Goal: Information Seeking & Learning: Check status

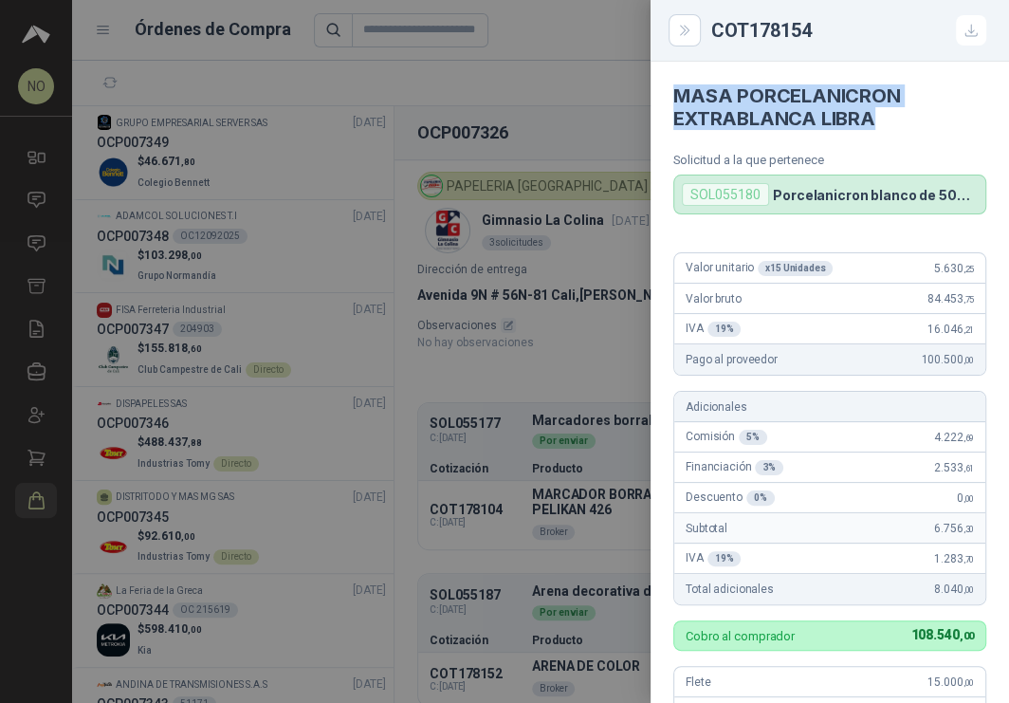
scroll to position [228, 0]
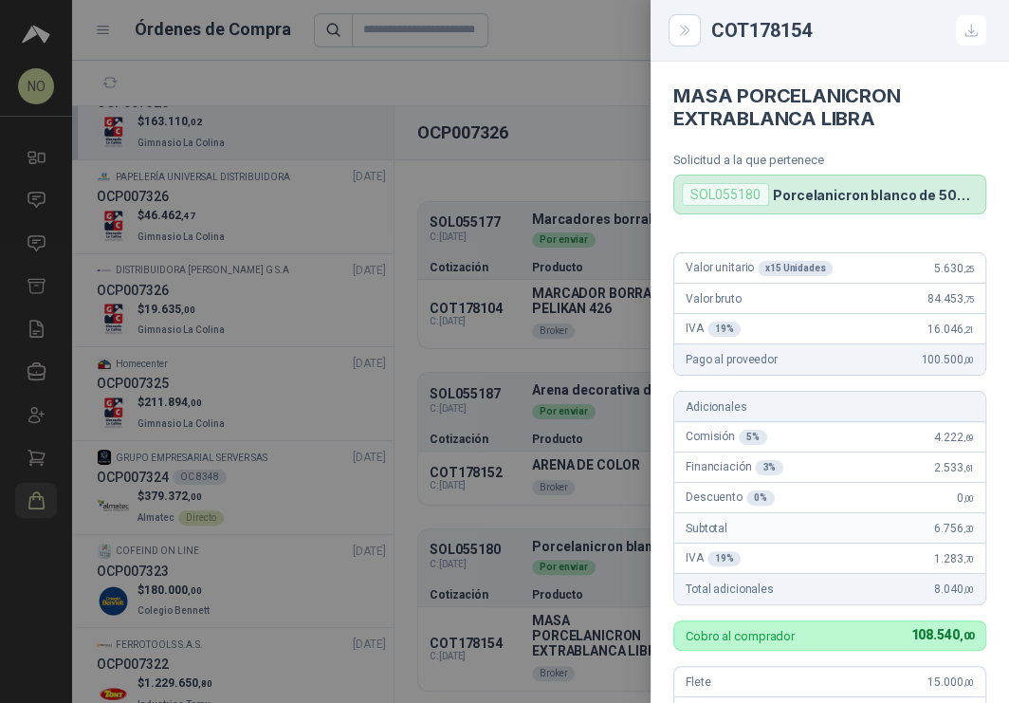
click at [593, 195] on div at bounding box center [504, 351] width 1009 height 703
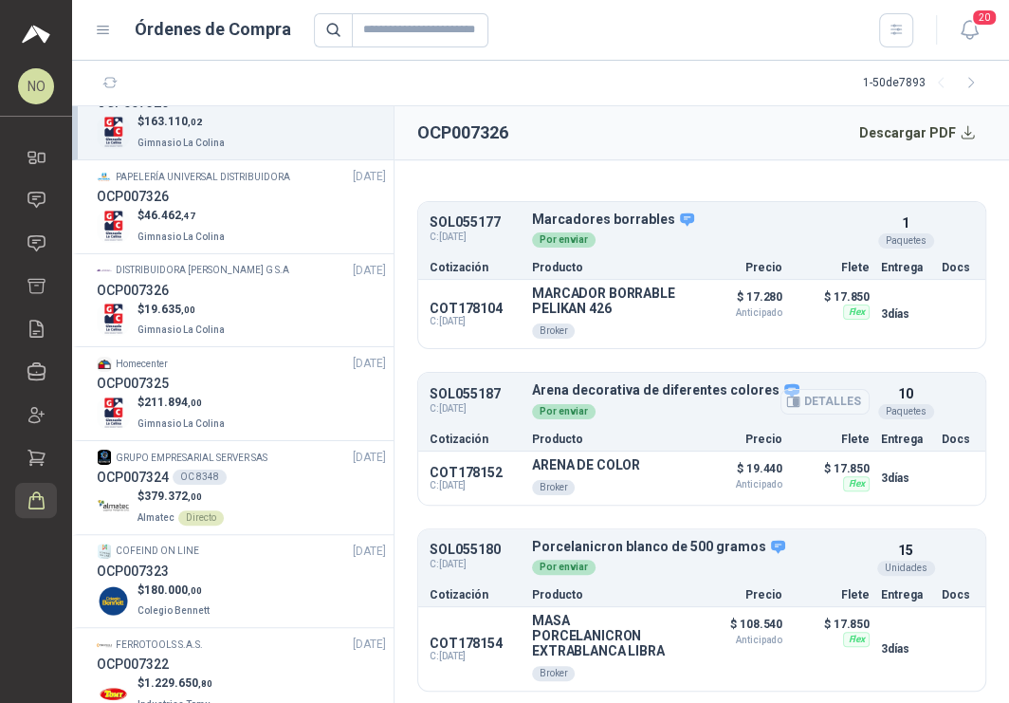
scroll to position [0, 0]
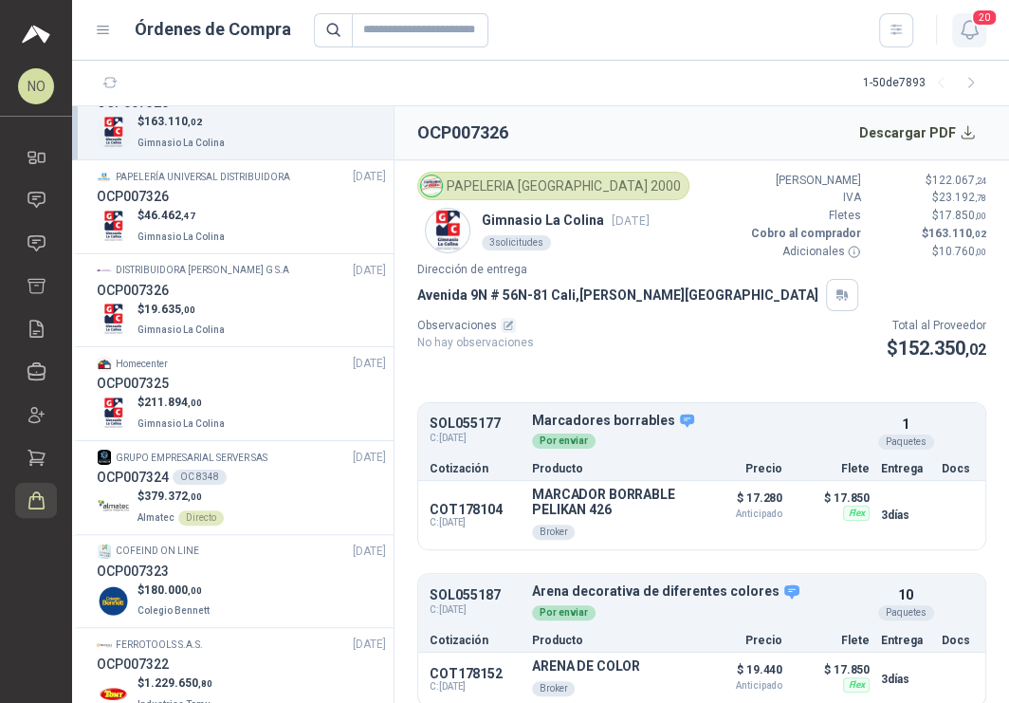
click at [960, 36] on icon "button" at bounding box center [970, 30] width 24 height 24
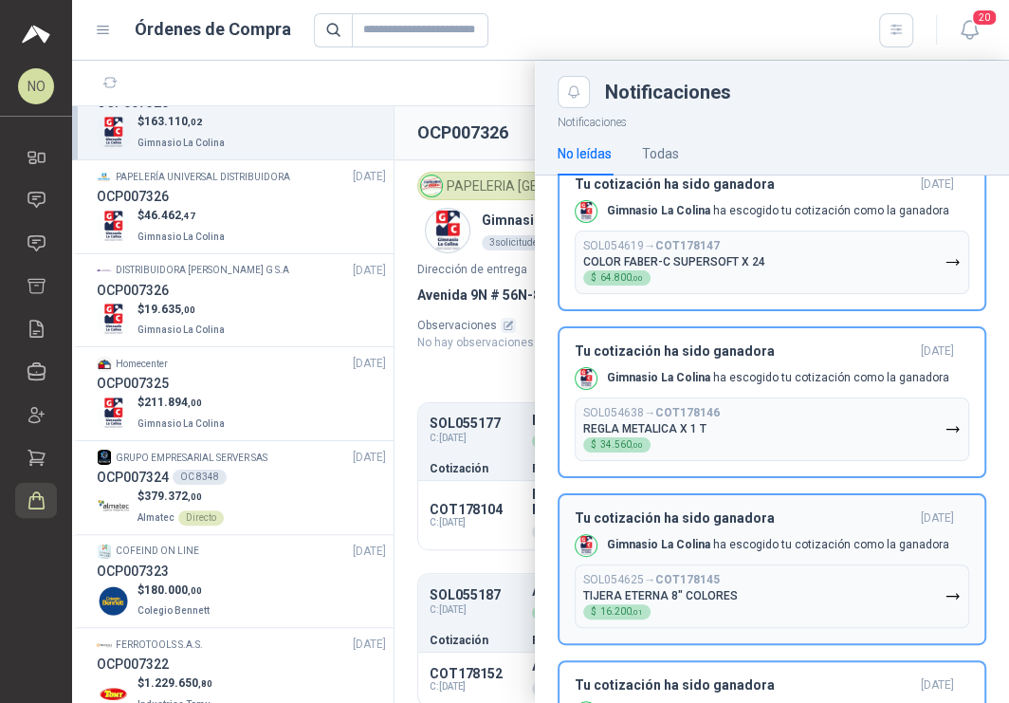
scroll to position [1339, 0]
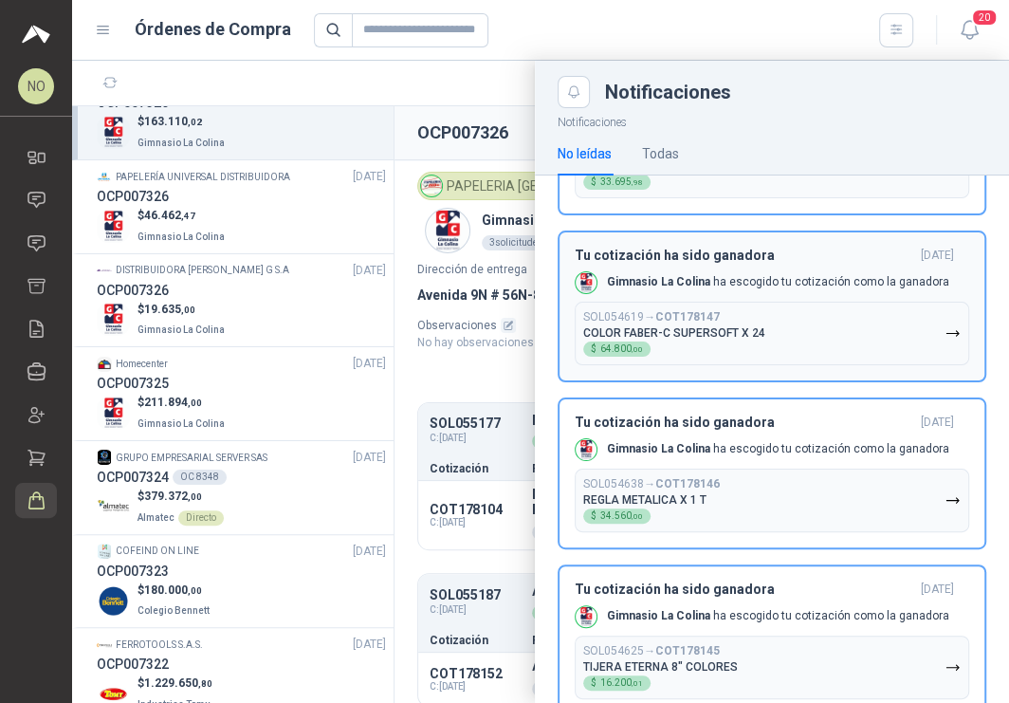
click at [834, 336] on button "SOL054619 → COT178147 COLOR [PERSON_NAME]-C SUPERSOFT X 24 $ 64.800 ,00" at bounding box center [772, 334] width 395 height 64
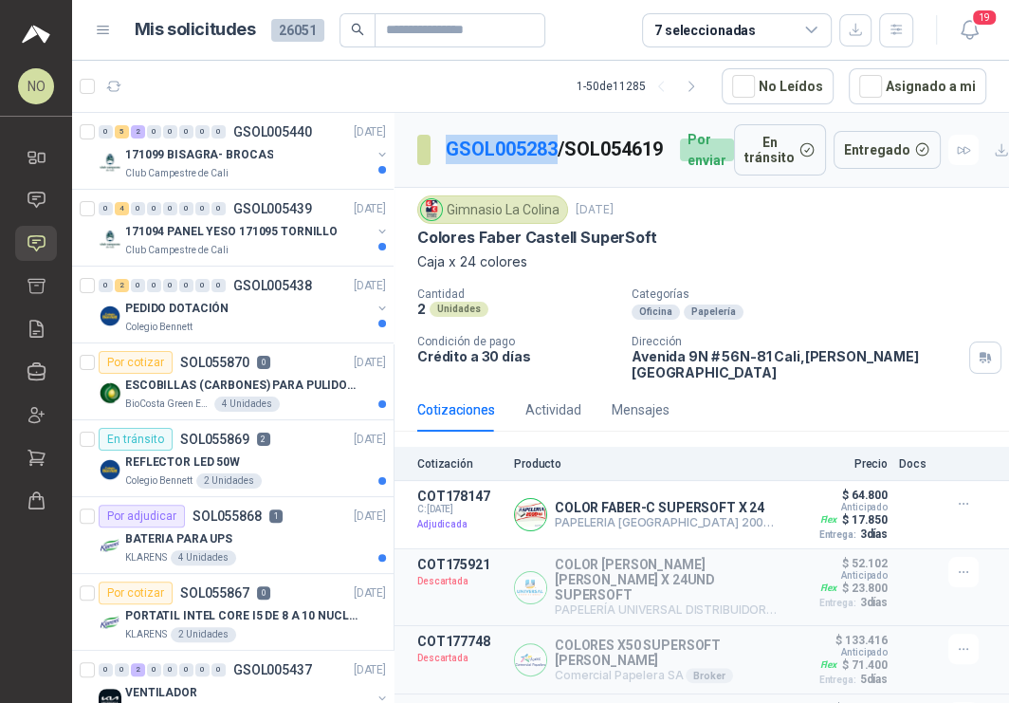
drag, startPoint x: 440, startPoint y: 135, endPoint x: 559, endPoint y: 133, distance: 118.6
click at [559, 135] on section "GSOL005283 / SOL054619" at bounding box center [541, 150] width 248 height 30
copy link "GSOL005283"
click at [937, 73] on button "Asignado a mi" at bounding box center [918, 86] width 138 height 36
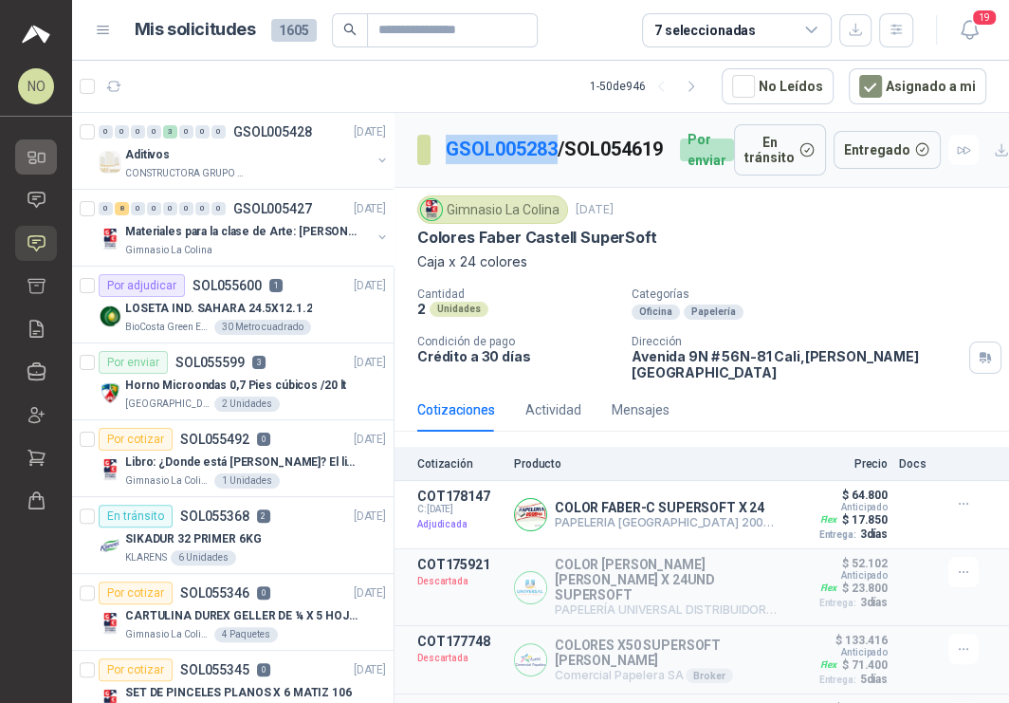
click at [48, 156] on link "Inicio" at bounding box center [36, 156] width 42 height 35
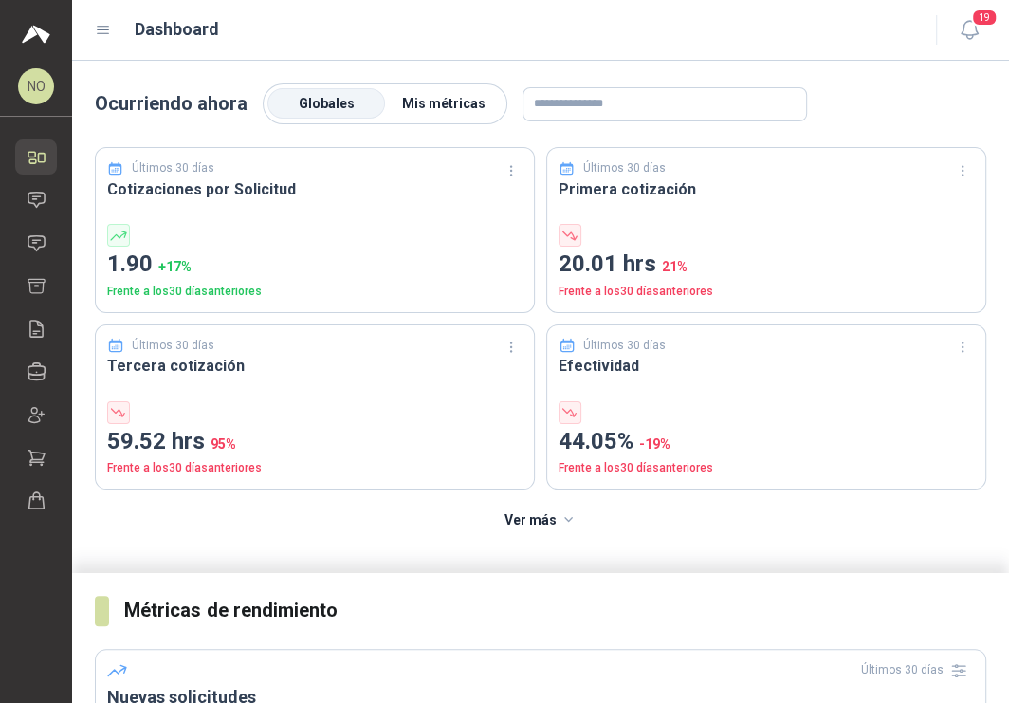
click at [423, 96] on span "Mis métricas" at bounding box center [443, 103] width 83 height 15
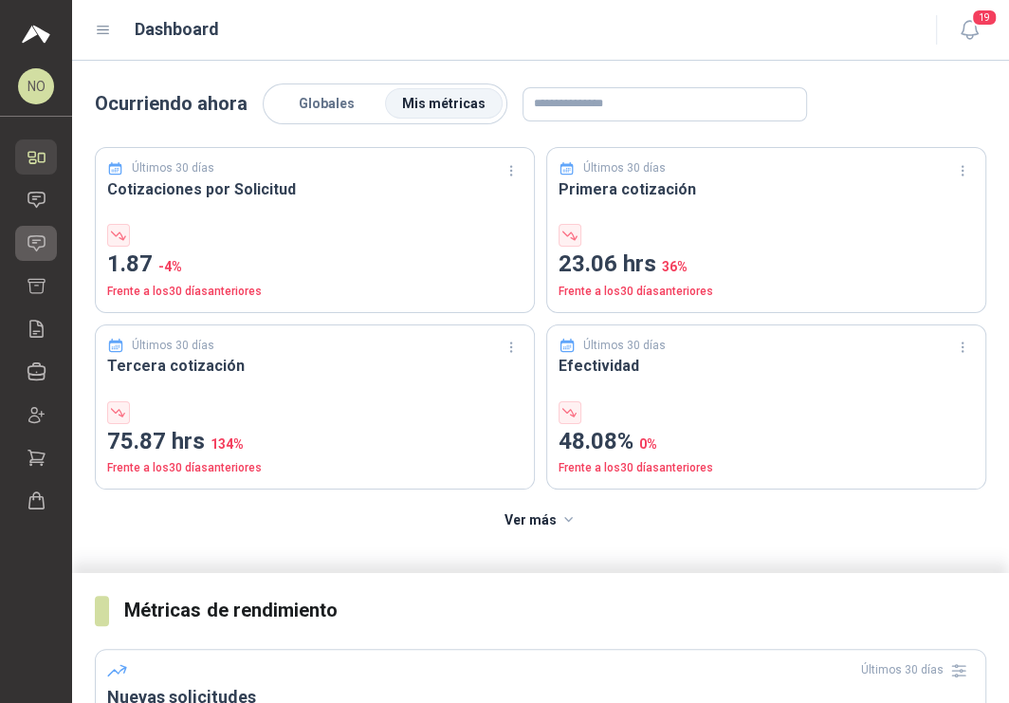
click at [30, 240] on icon at bounding box center [37, 243] width 20 height 20
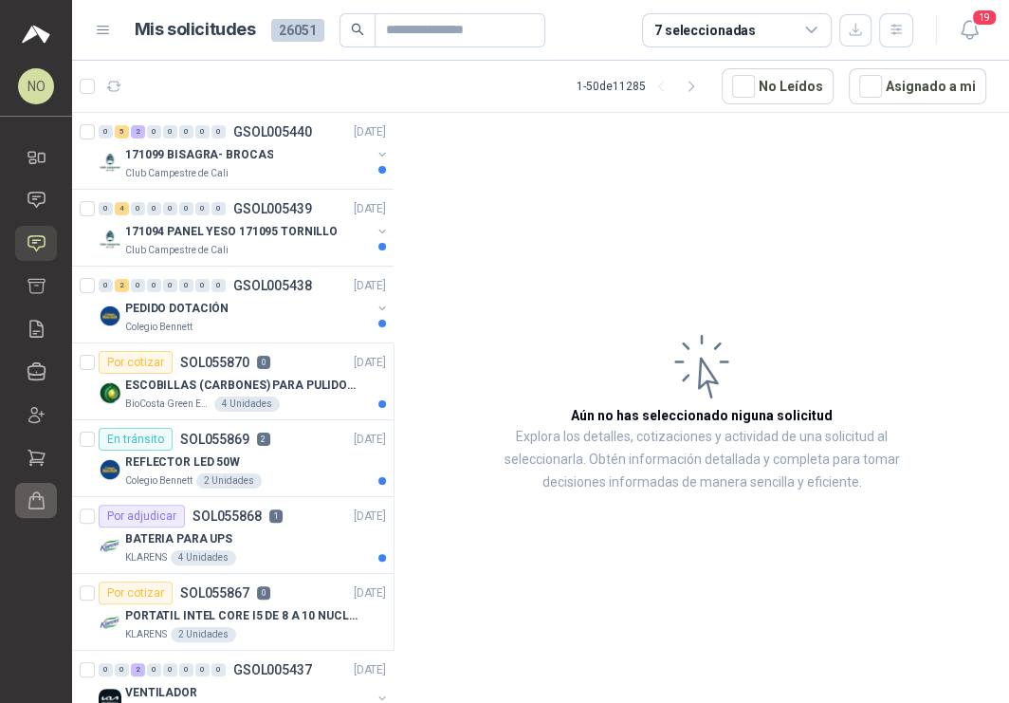
click at [35, 484] on link "Órdenes de Compra" at bounding box center [36, 500] width 42 height 35
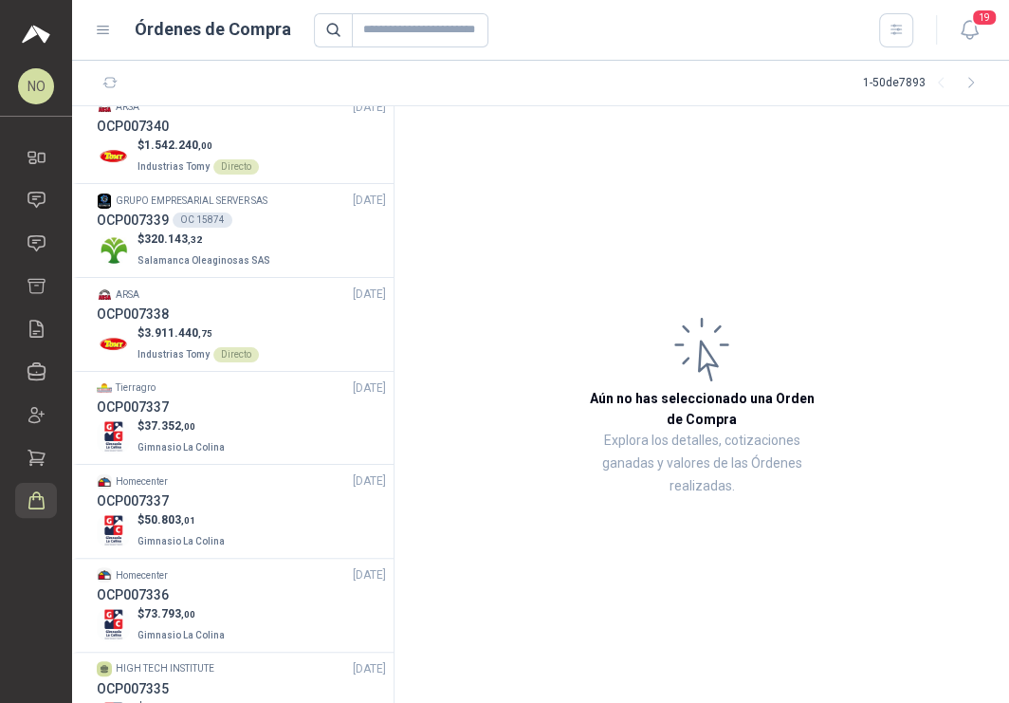
scroll to position [1046, 0]
click at [224, 496] on div "OCP007337" at bounding box center [241, 499] width 289 height 21
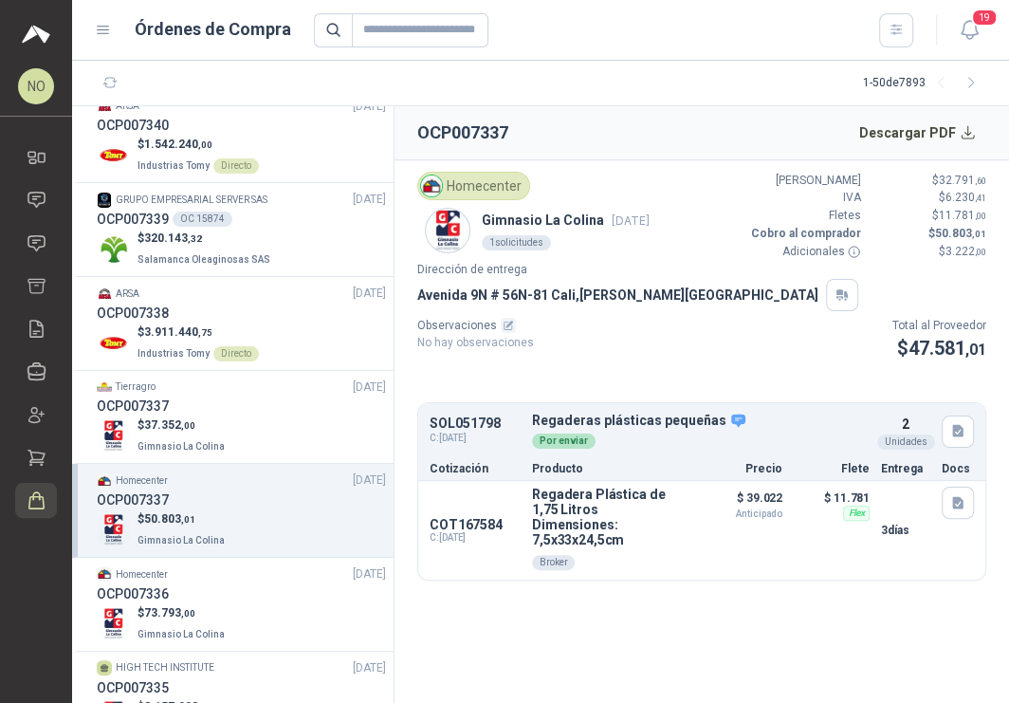
scroll to position [1124, 0]
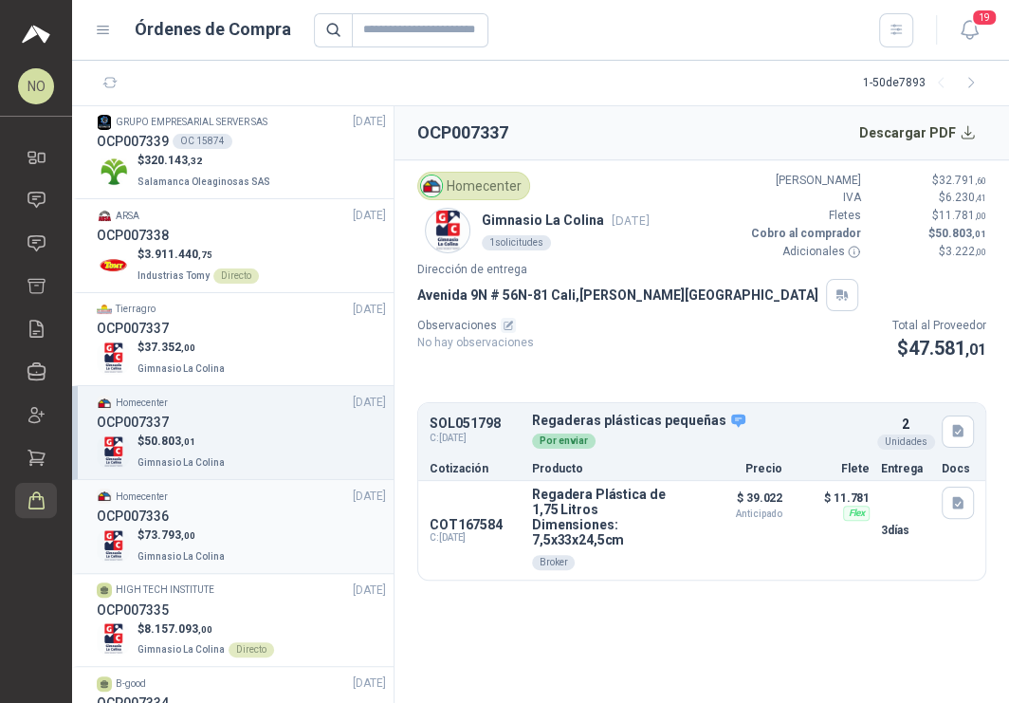
click at [251, 510] on div "OCP007336" at bounding box center [241, 515] width 289 height 21
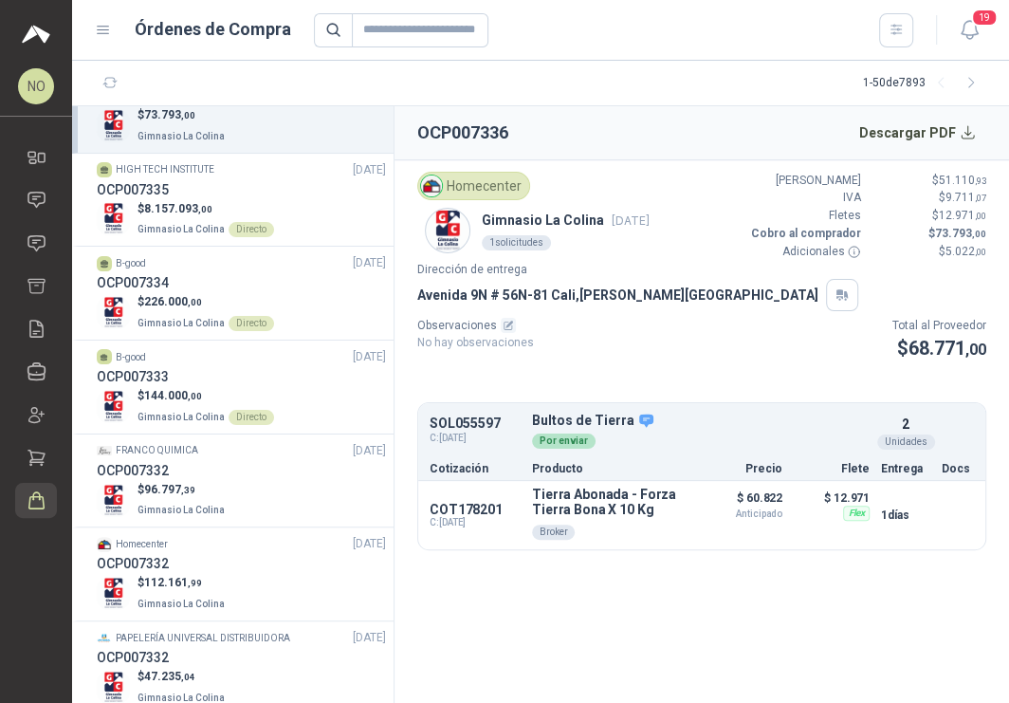
scroll to position [1553, 0]
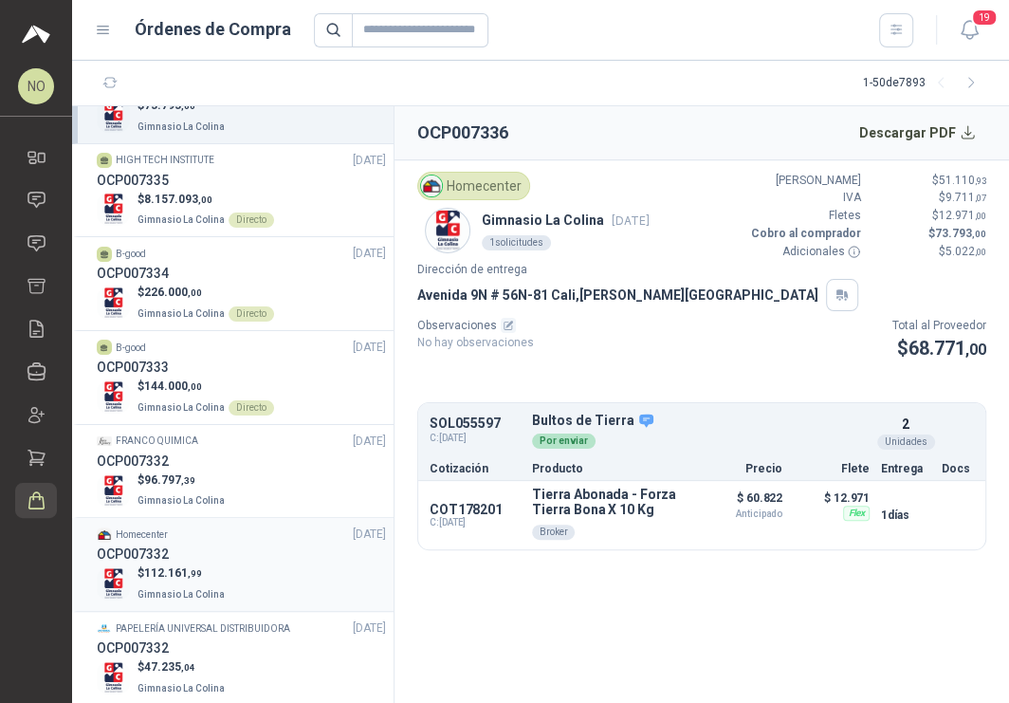
click at [268, 547] on div "OCP007332" at bounding box center [241, 553] width 289 height 21
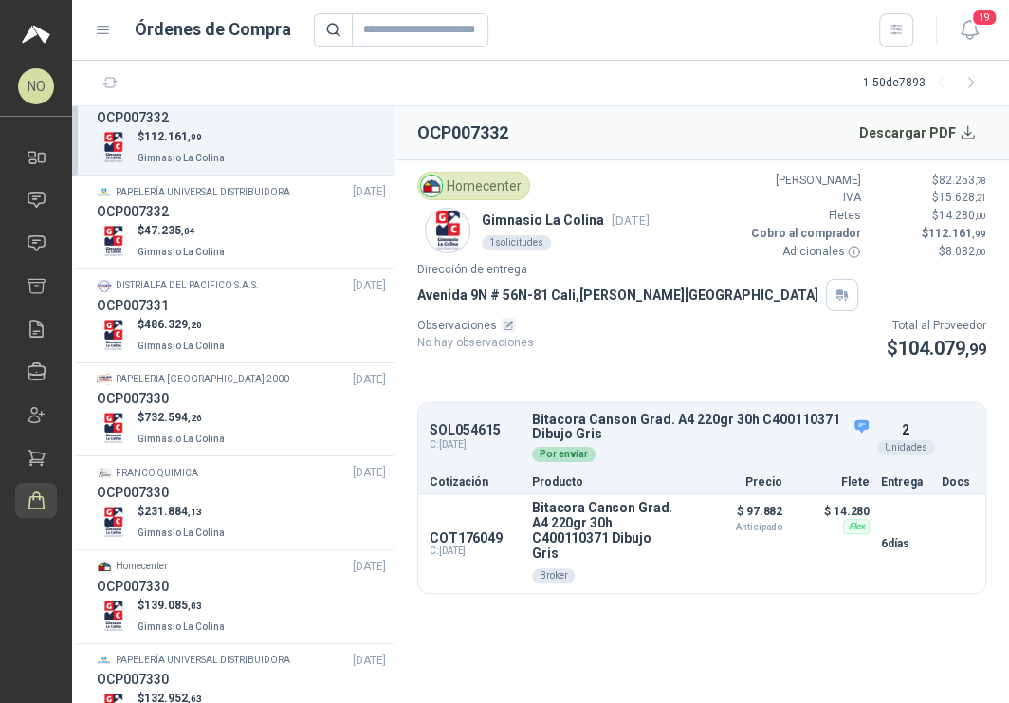
scroll to position [2006, 0]
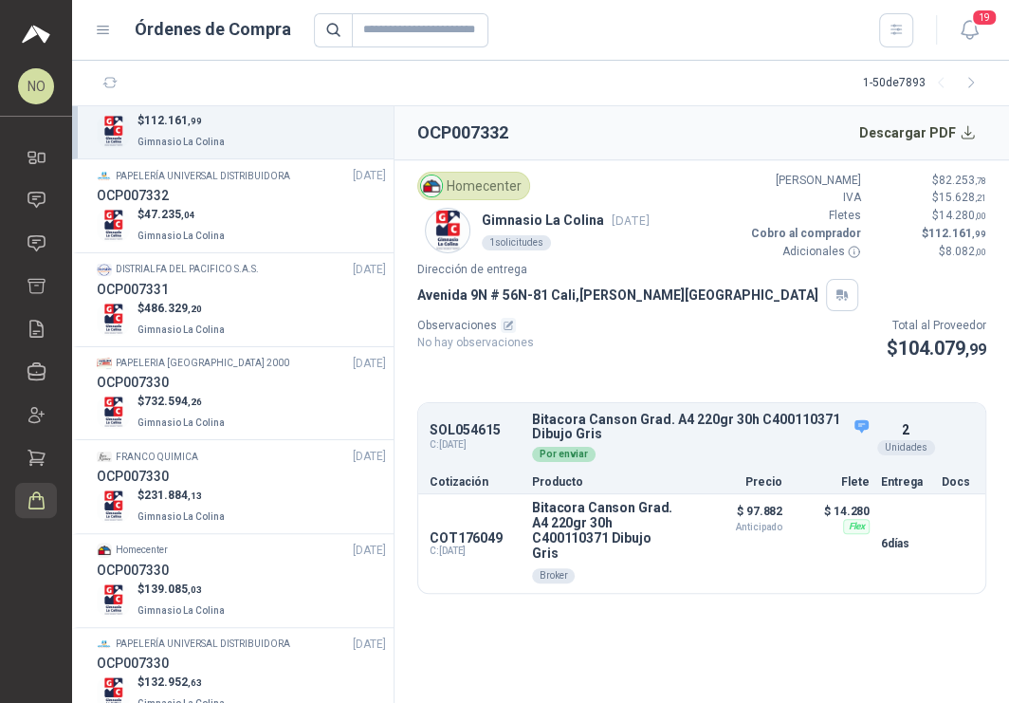
click at [268, 547] on div "Homecenter [DATE]" at bounding box center [241, 550] width 289 height 18
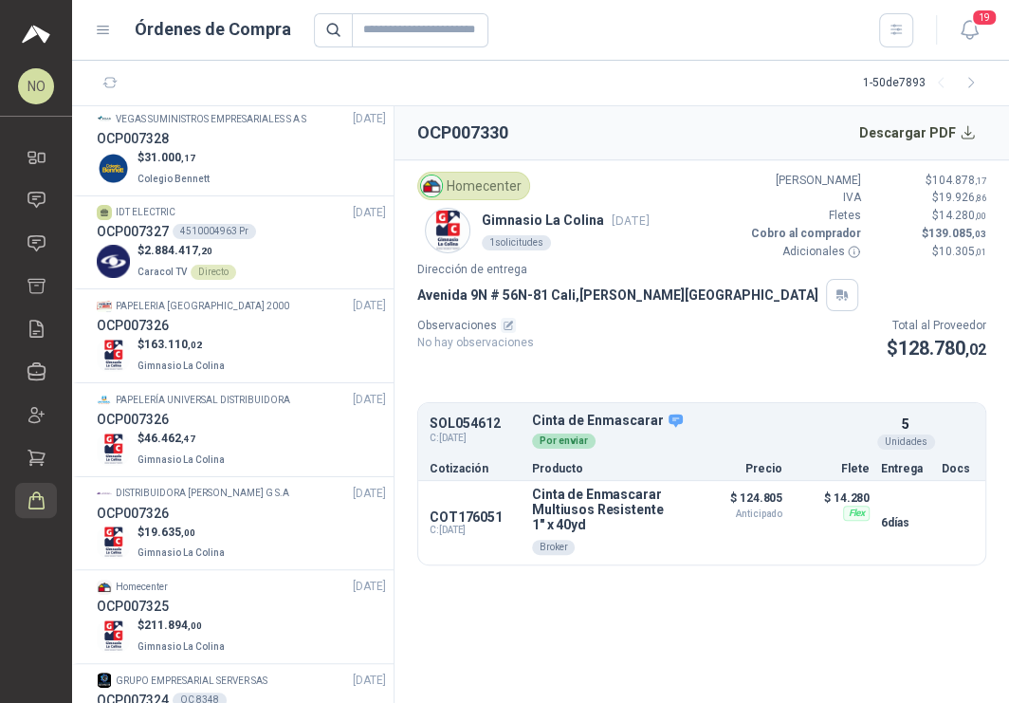
scroll to position [2719, 0]
click at [270, 615] on div "$ 211.894 ,00 Gimnasio La Colina" at bounding box center [241, 634] width 289 height 39
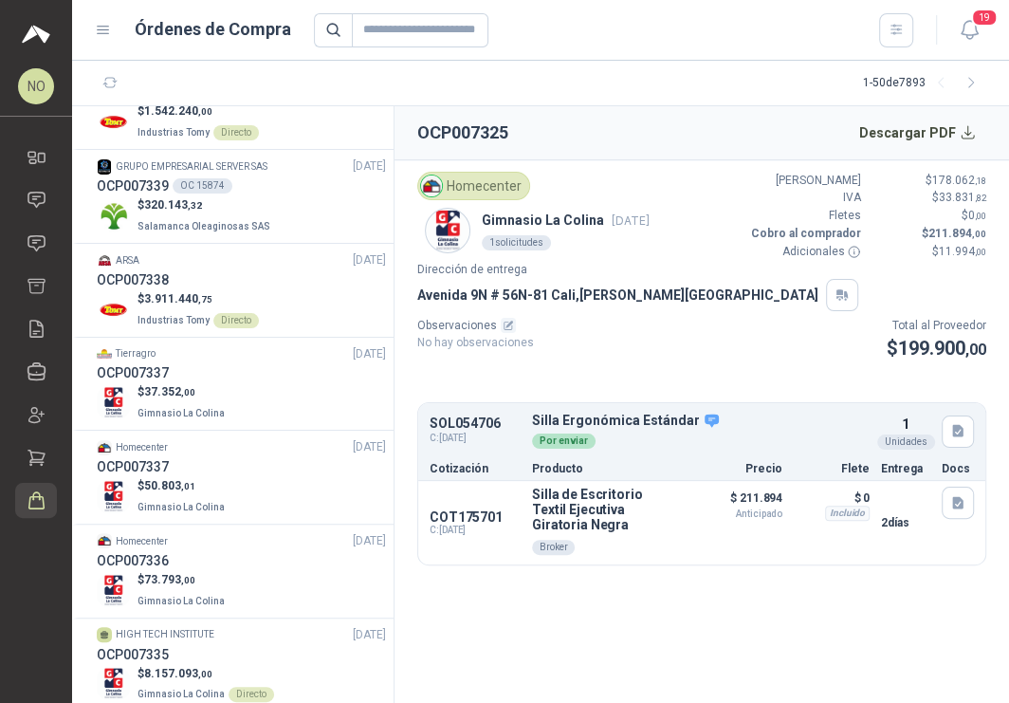
scroll to position [1098, 0]
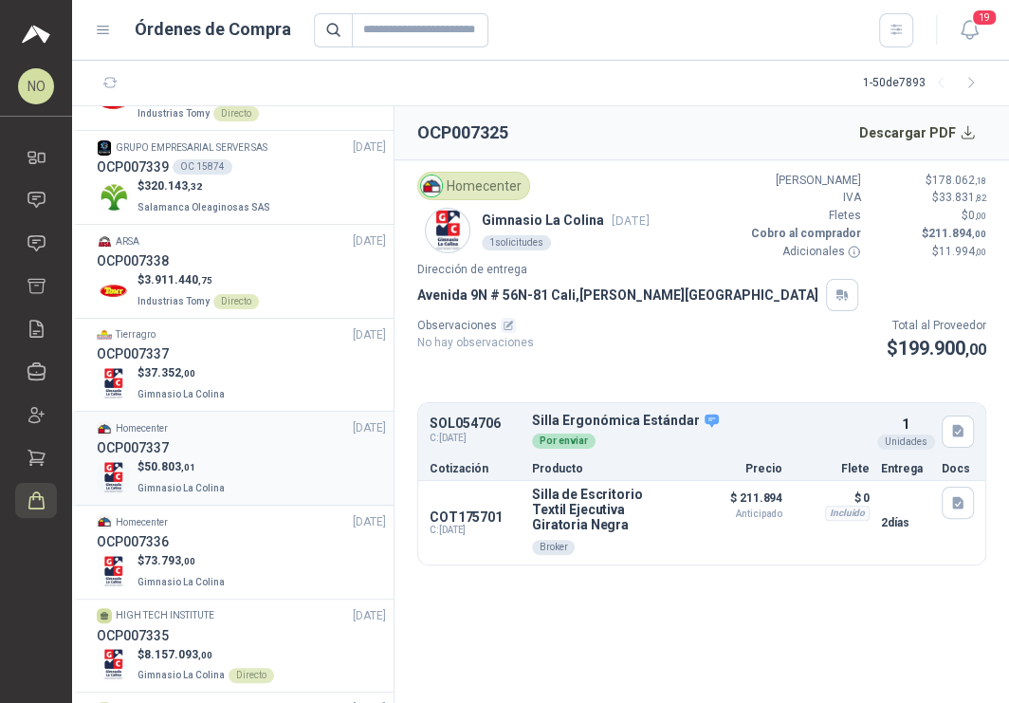
click at [280, 461] on div "$ 50.803 ,01 Gimnasio La Colina" at bounding box center [241, 477] width 289 height 39
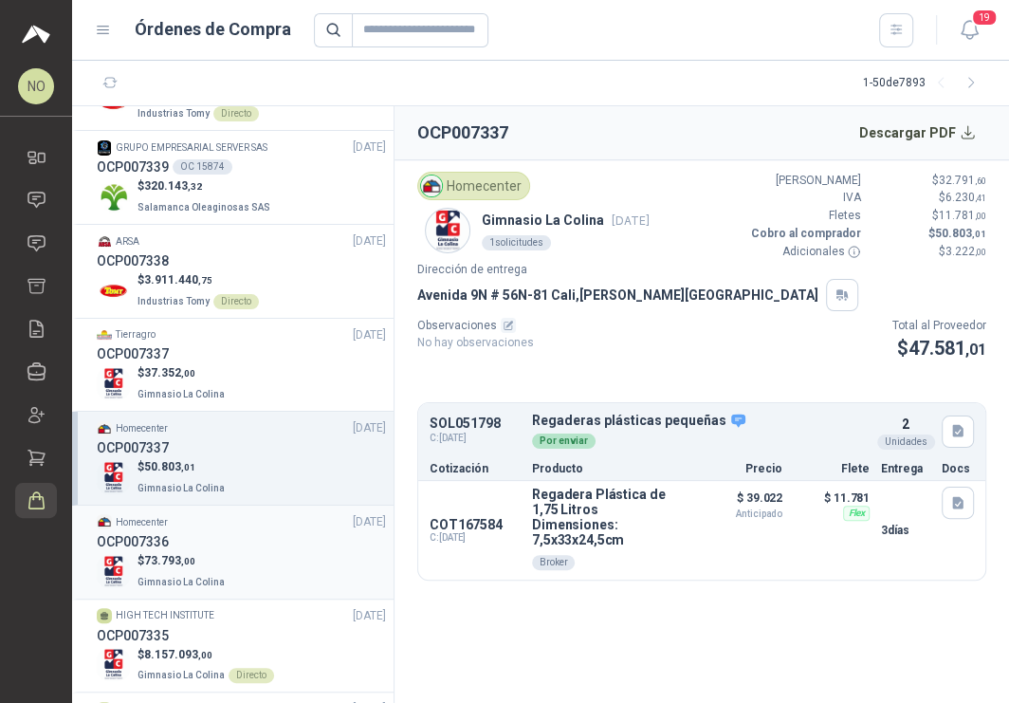
click at [267, 518] on div "Homecenter [DATE]" at bounding box center [241, 522] width 289 height 18
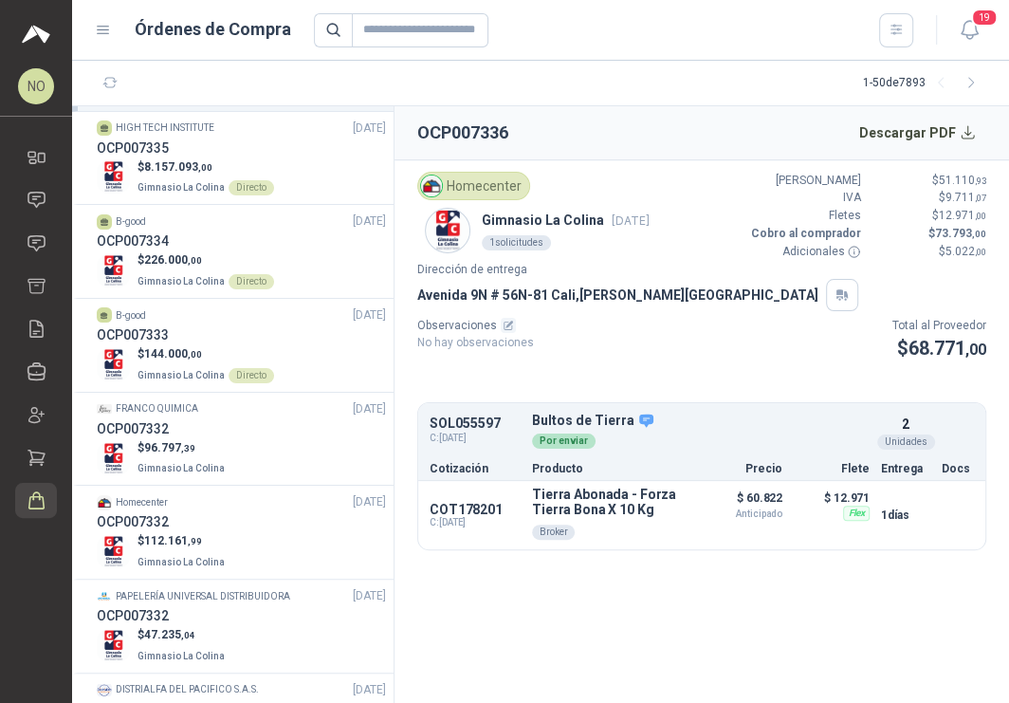
scroll to position [1594, 0]
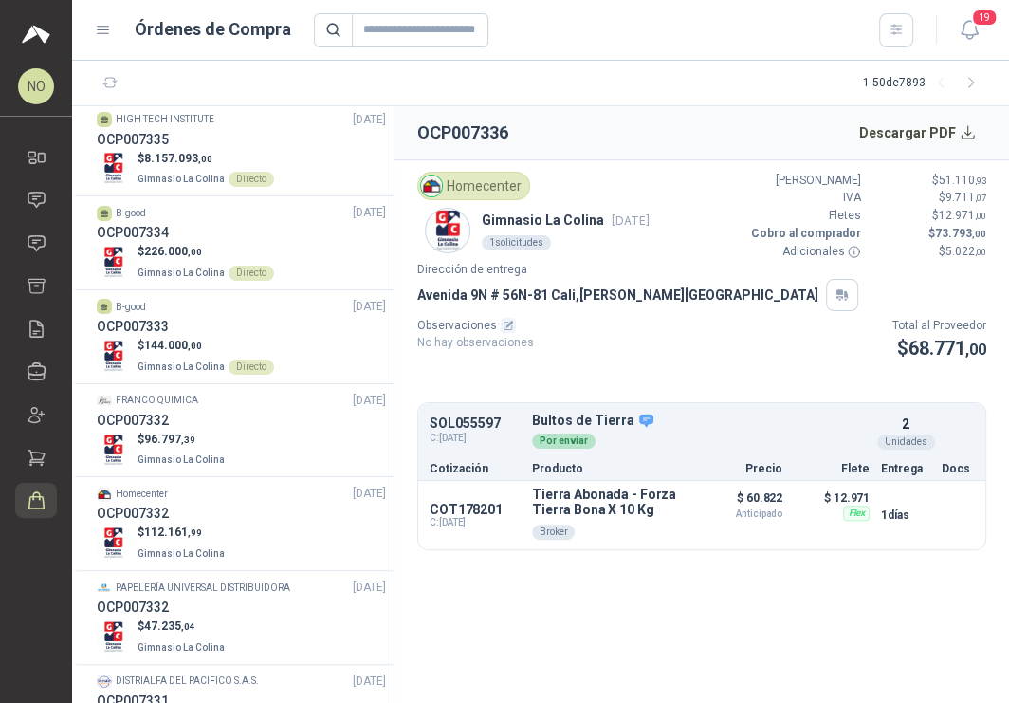
click at [267, 523] on div "$ 112.161 ,99 Gimnasio La Colina" at bounding box center [241, 542] width 289 height 39
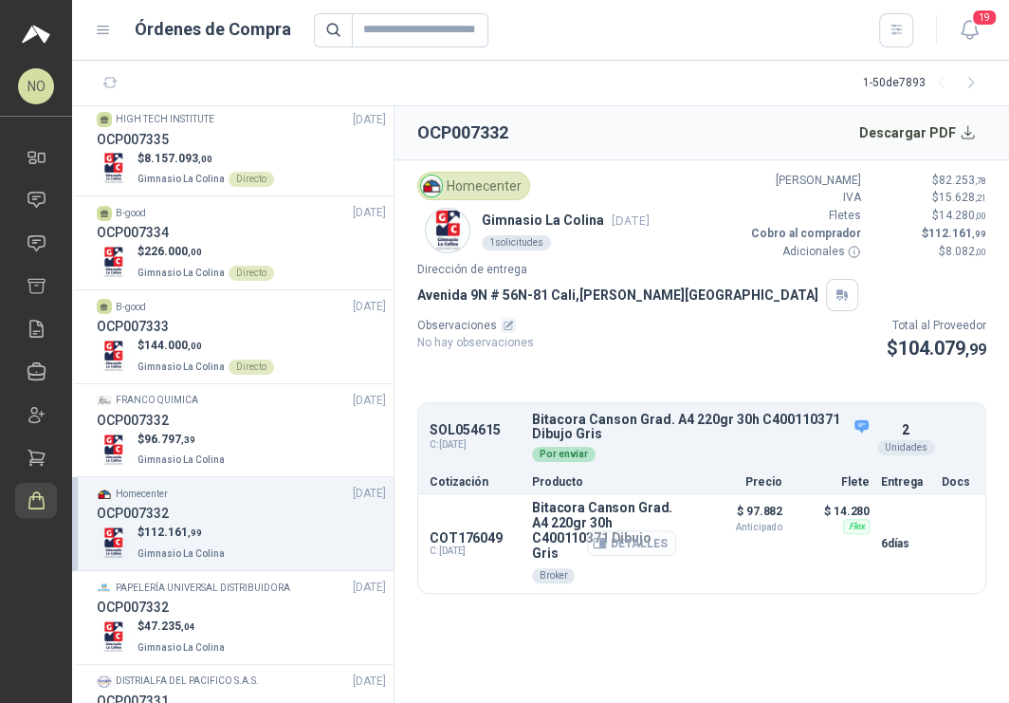
click at [625, 533] on button "Detalles" at bounding box center [631, 543] width 89 height 26
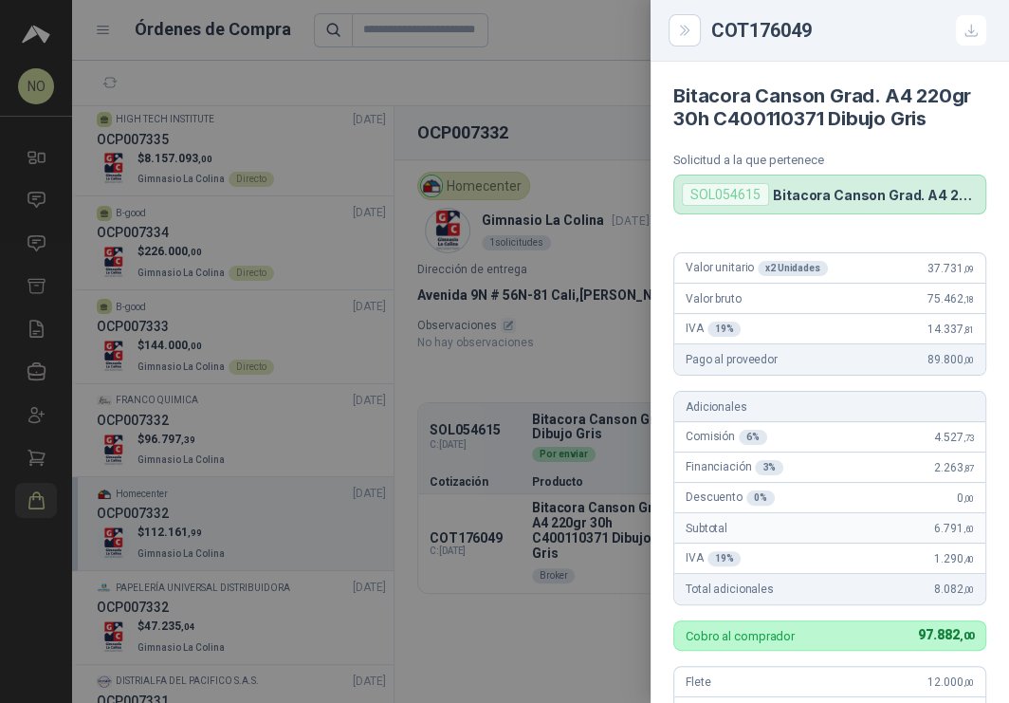
drag, startPoint x: 679, startPoint y: 95, endPoint x: 930, endPoint y: 114, distance: 252.0
click at [930, 114] on h4 "Bitacora Canson Grad. A4 220gr 30h C400110371 Dibujo Gris" at bounding box center [829, 107] width 313 height 46
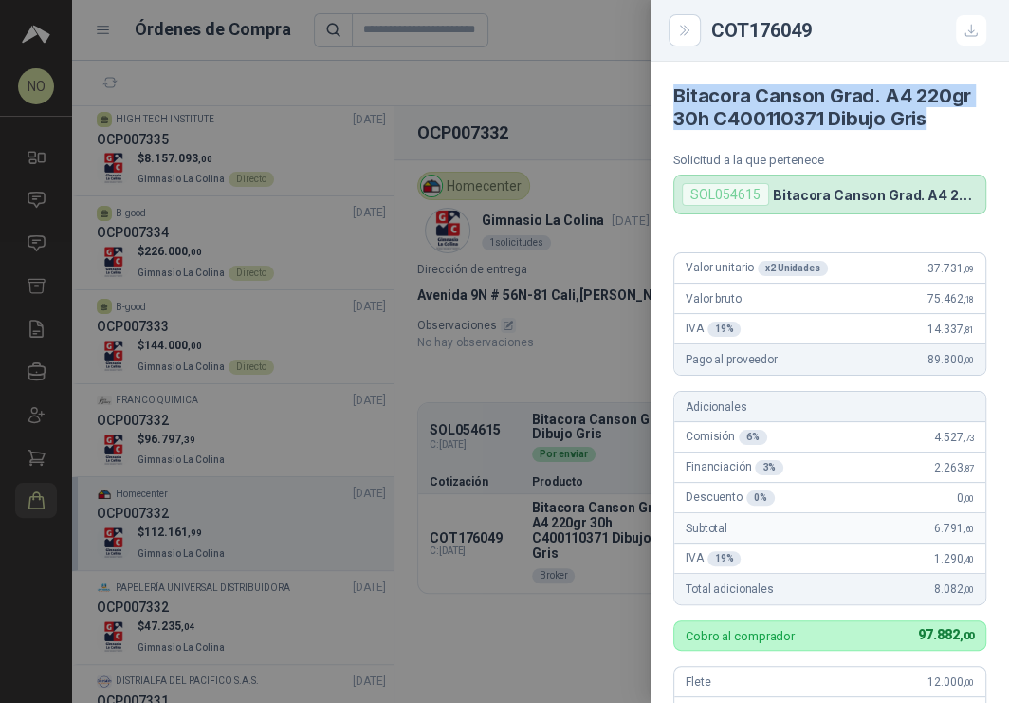
drag, startPoint x: 673, startPoint y: 92, endPoint x: 937, endPoint y: 126, distance: 265.8
click at [938, 126] on h4 "Bitacora Canson Grad. A4 220gr 30h C400110371 Dibujo Gris" at bounding box center [829, 107] width 313 height 46
copy h4 "Bitacora Canson Grad. A4 220gr 30h C400110371 Dibujo Gris"
click at [564, 456] on div at bounding box center [504, 351] width 1009 height 703
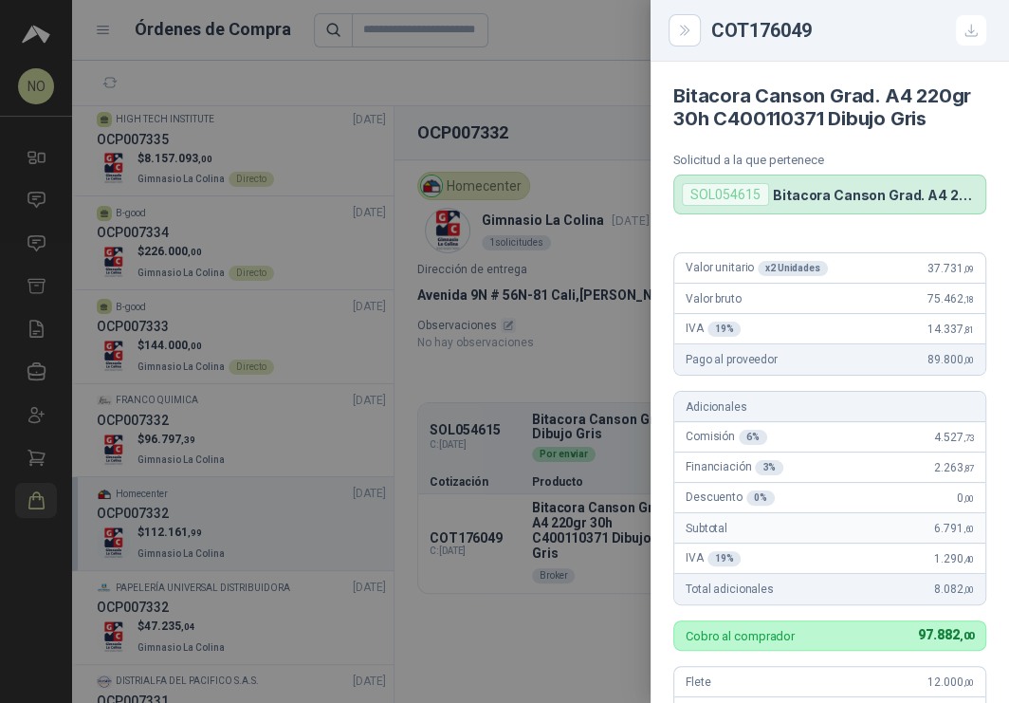
scroll to position [515, 0]
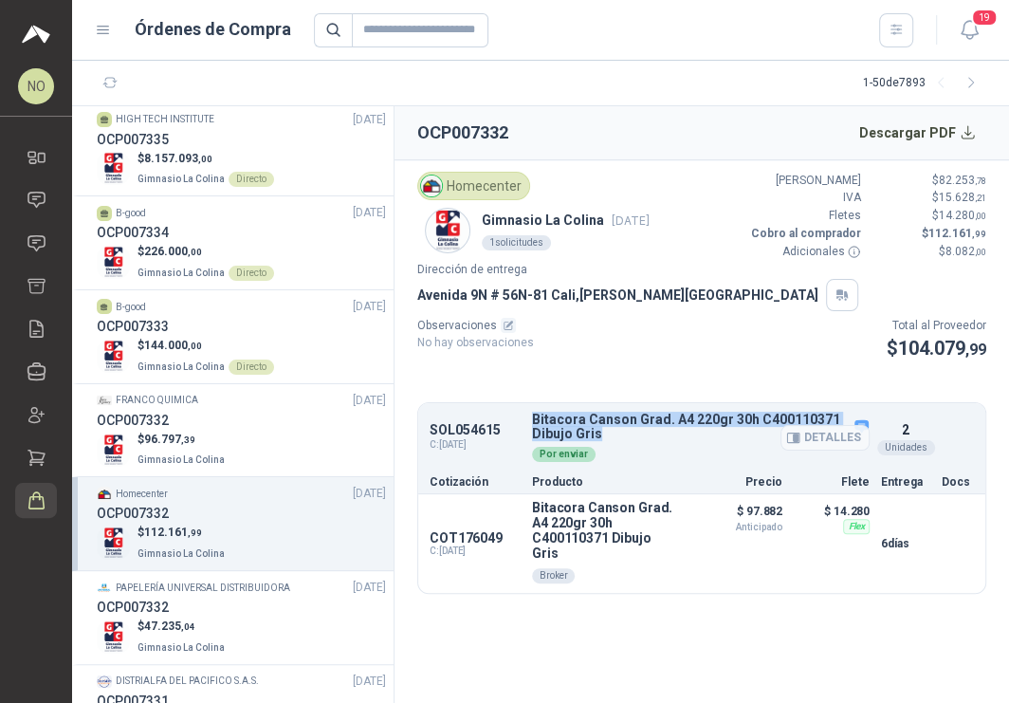
drag, startPoint x: 530, startPoint y: 419, endPoint x: 614, endPoint y: 429, distance: 84.0
click at [614, 429] on p "Bitacora Canson Grad. A4 220gr 30h C400110371 Dibujo Gris" at bounding box center [701, 427] width 338 height 29
copy p "Bitacora Canson Grad. A4 220gr 30h C400110371 Dibujo Gris"
drag, startPoint x: 427, startPoint y: 426, endPoint x: 505, endPoint y: 426, distance: 78.7
click at [505, 426] on div "SOL054615 C: [DATE] Bitacora Canson Grad. A4 220gr 30h C400110371 Dibujo Gris D…" at bounding box center [701, 438] width 567 height 62
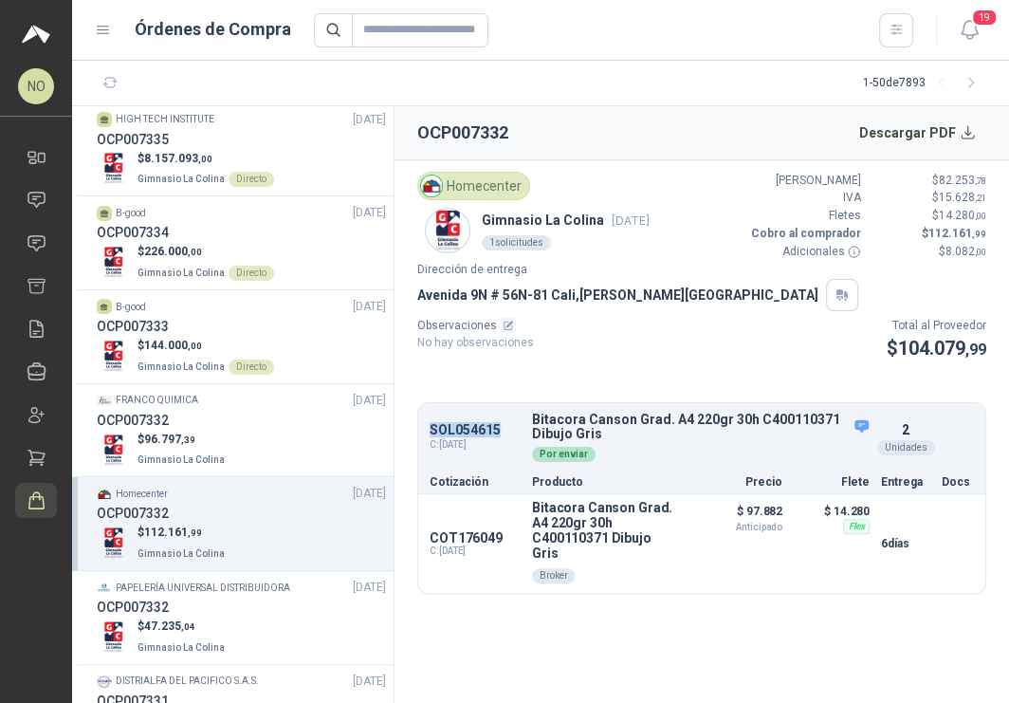
copy p "SOL054615"
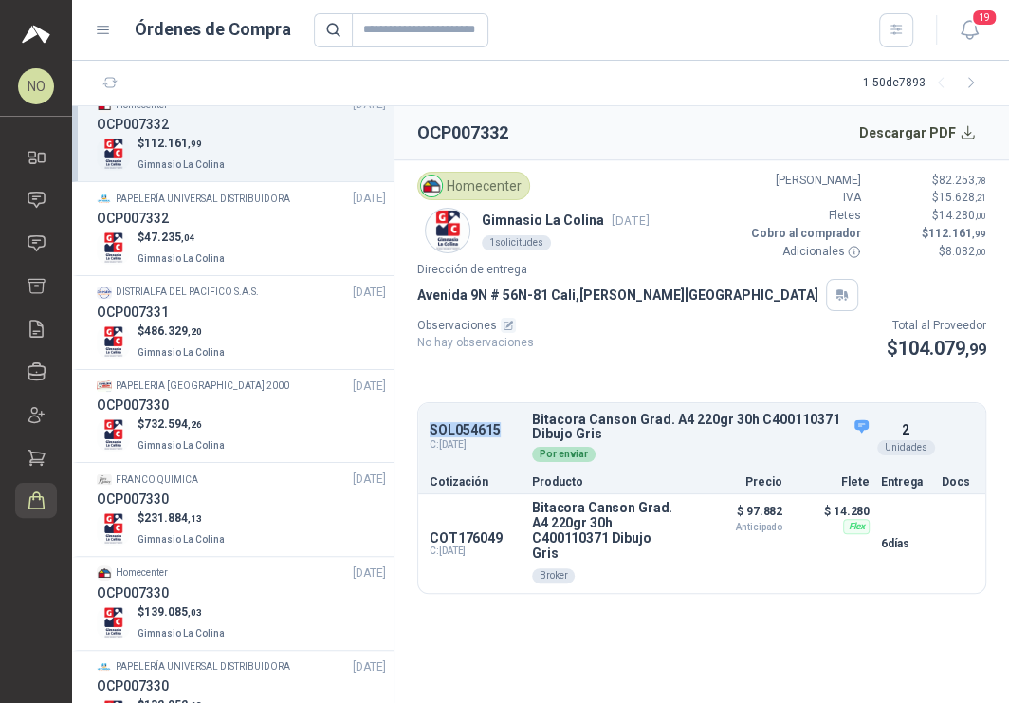
scroll to position [1991, 0]
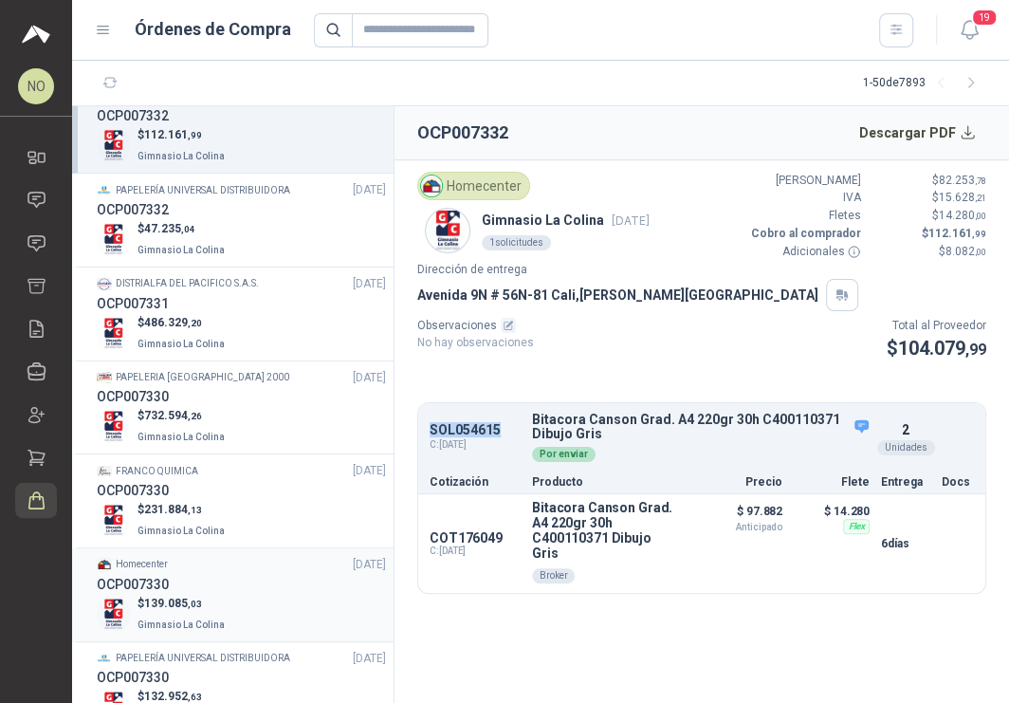
click at [252, 574] on div "OCP007330" at bounding box center [241, 584] width 289 height 21
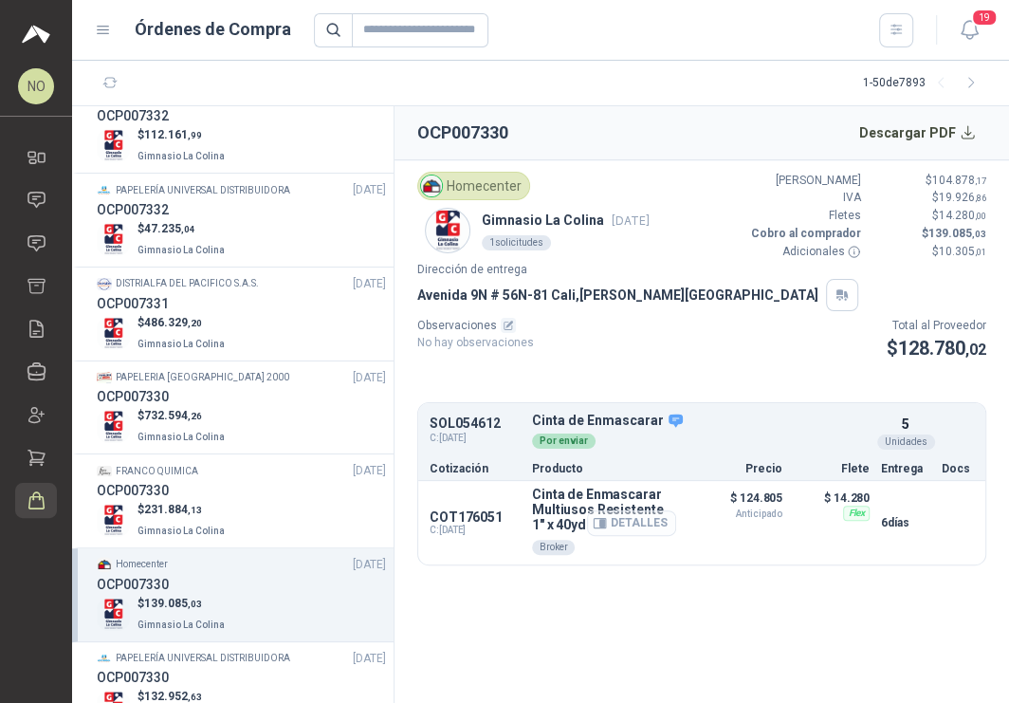
click at [646, 518] on button "Detalles" at bounding box center [631, 523] width 89 height 26
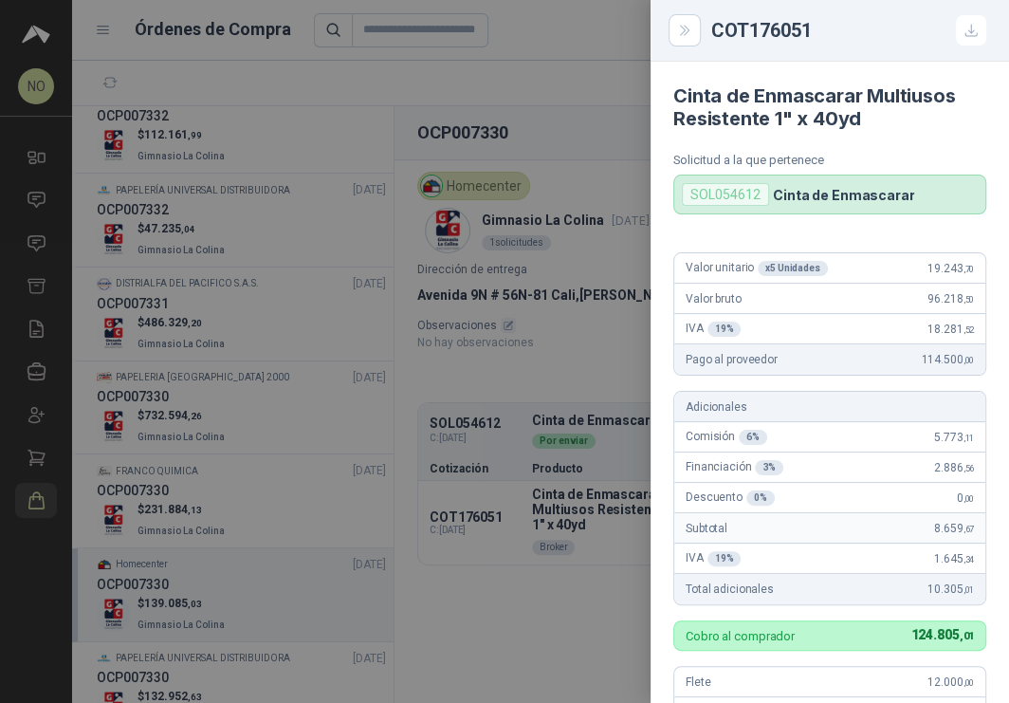
click at [473, 431] on div at bounding box center [504, 351] width 1009 height 703
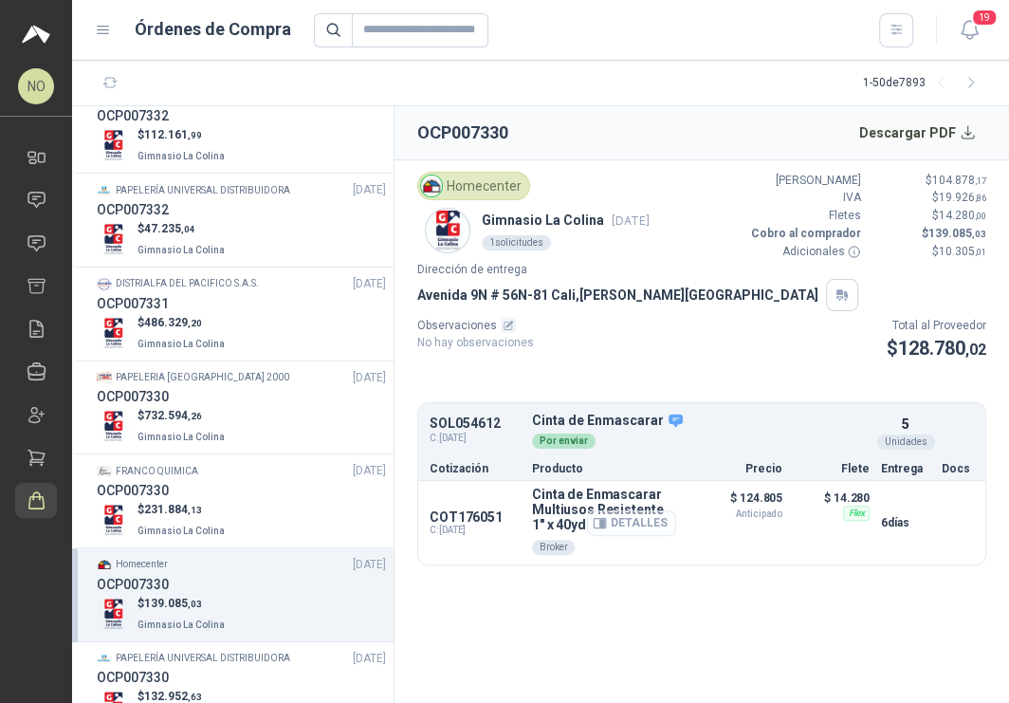
click at [614, 521] on button "Detalles" at bounding box center [631, 523] width 89 height 26
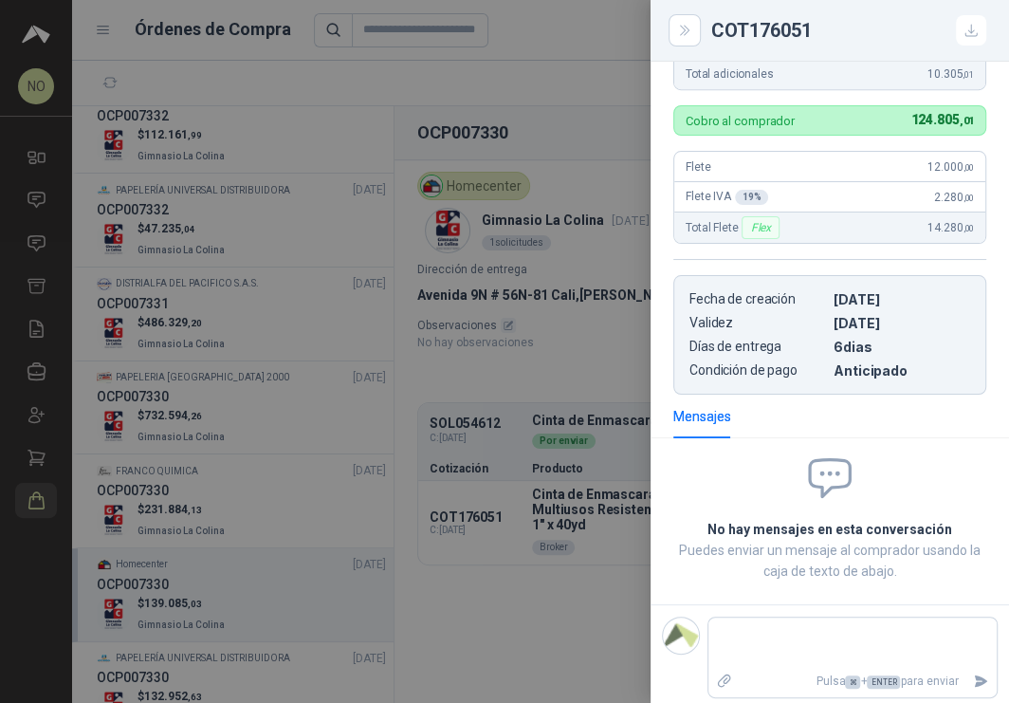
scroll to position [0, 0]
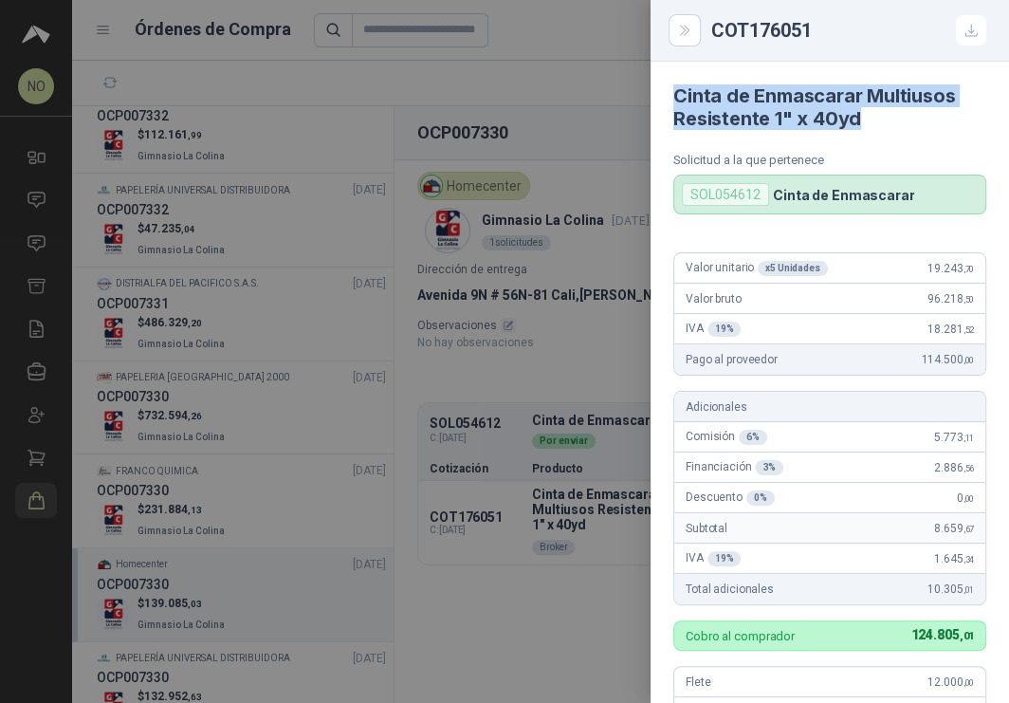
drag, startPoint x: 668, startPoint y: 95, endPoint x: 946, endPoint y: 125, distance: 280.5
click at [946, 125] on article "Cinta de Enmascarar Multiusos Resistente 1" x 40yd Solicitud a la que pertenece…" at bounding box center [830, 138] width 358 height 153
copy h4 "Cinta de Enmascarar Multiusos Resistente 1" x 40yd"
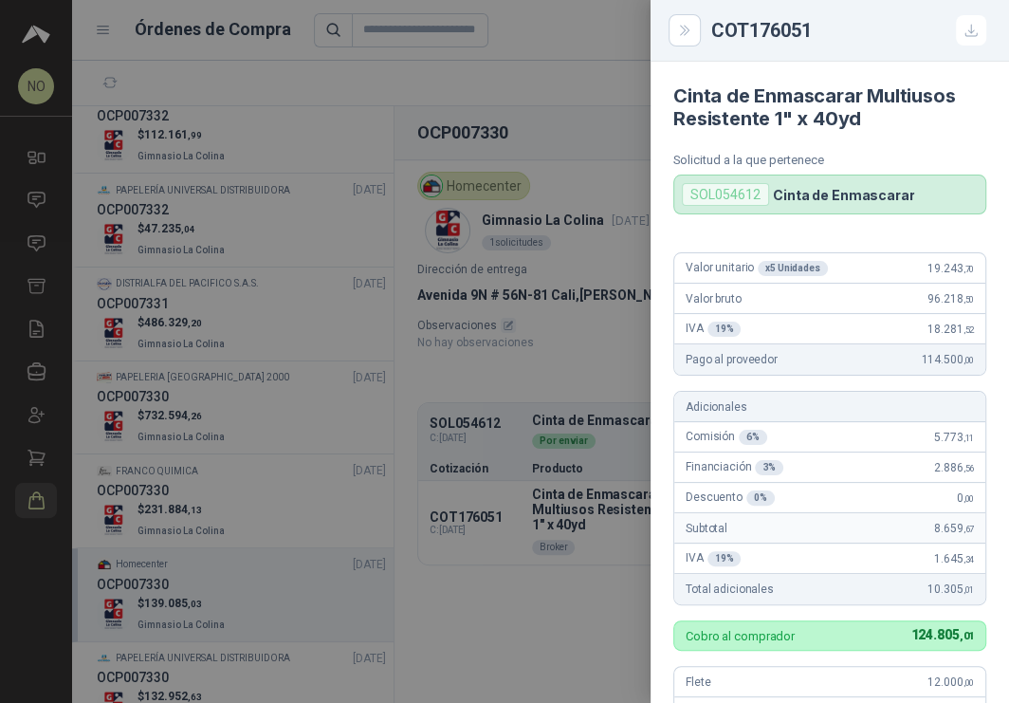
click at [532, 481] on div at bounding box center [504, 351] width 1009 height 703
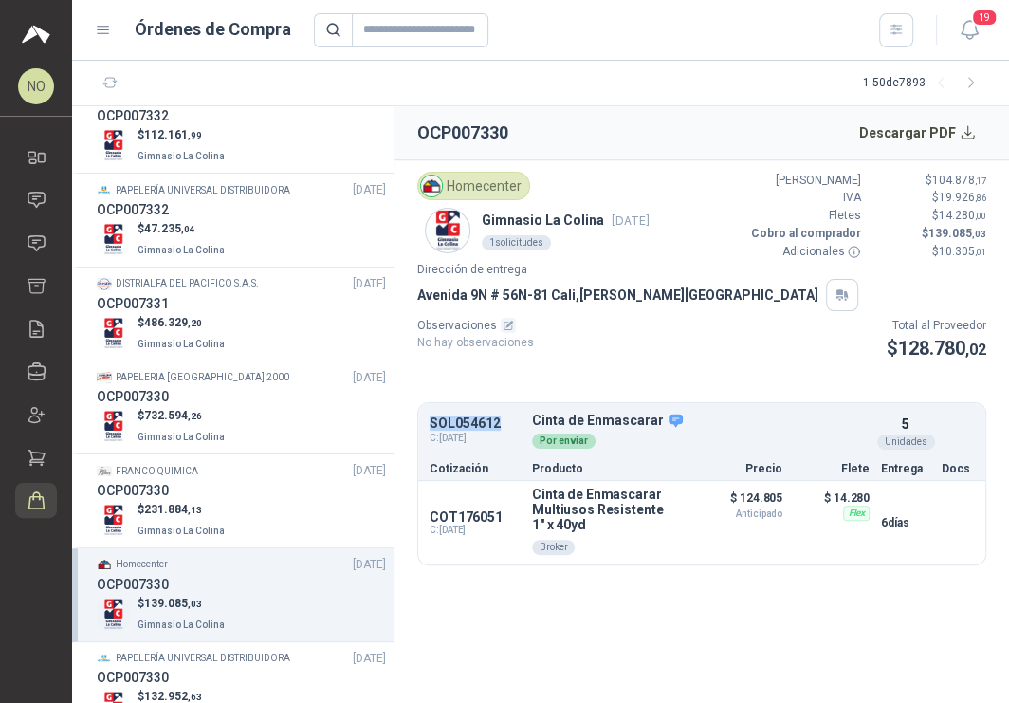
drag, startPoint x: 431, startPoint y: 421, endPoint x: 519, endPoint y: 421, distance: 88.2
click at [519, 421] on div "SOL054612 C: [DATE] Cinta de Enmascarar Detalles Por enviar 5 Unidades" at bounding box center [701, 431] width 567 height 49
copy p "SOL054612"
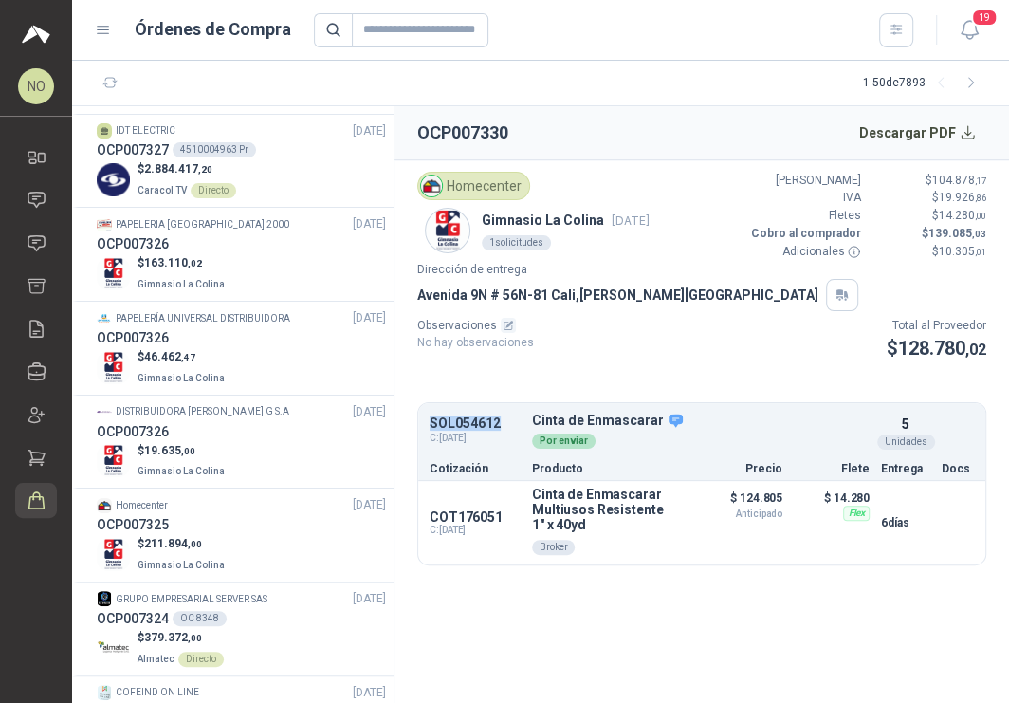
scroll to position [2802, 0]
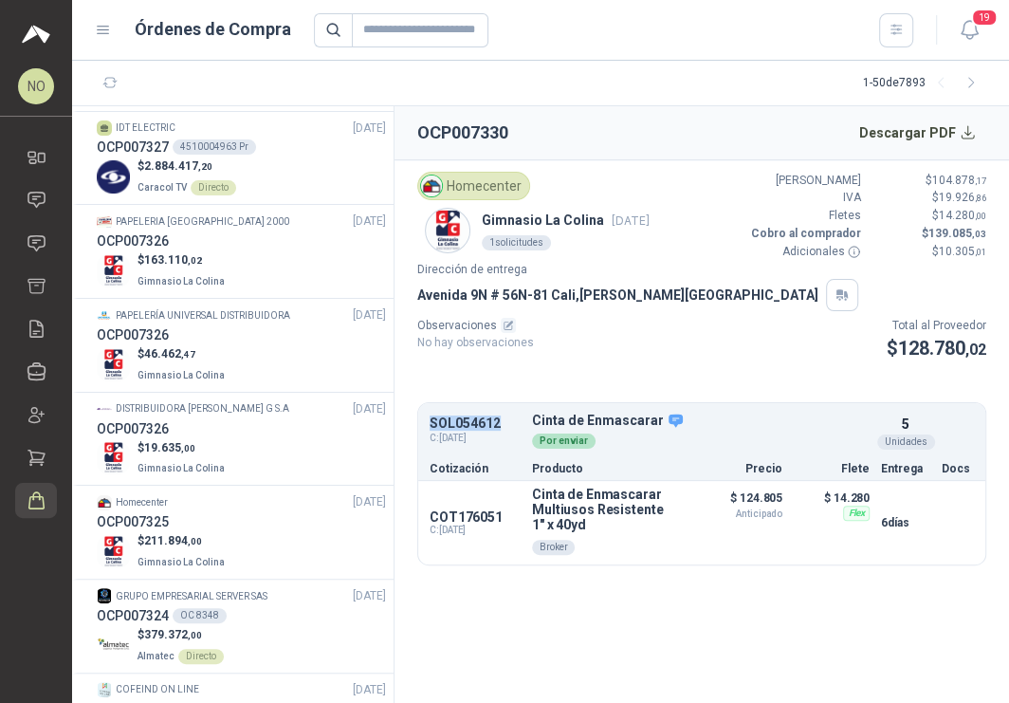
click at [230, 512] on div "OCP007325" at bounding box center [241, 521] width 289 height 21
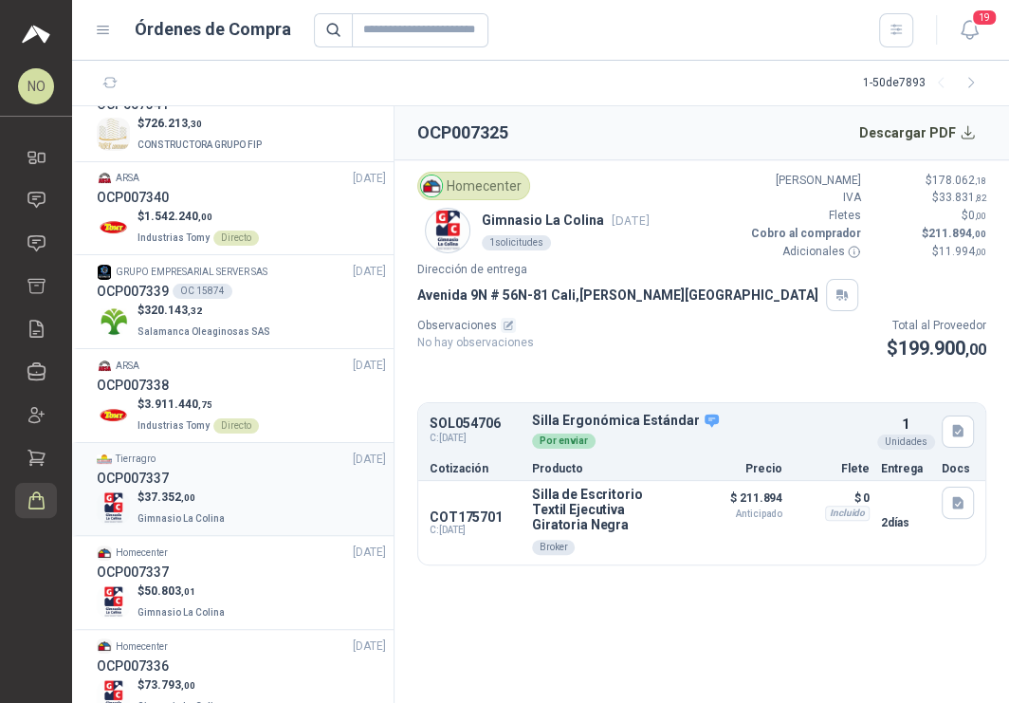
scroll to position [1045, 0]
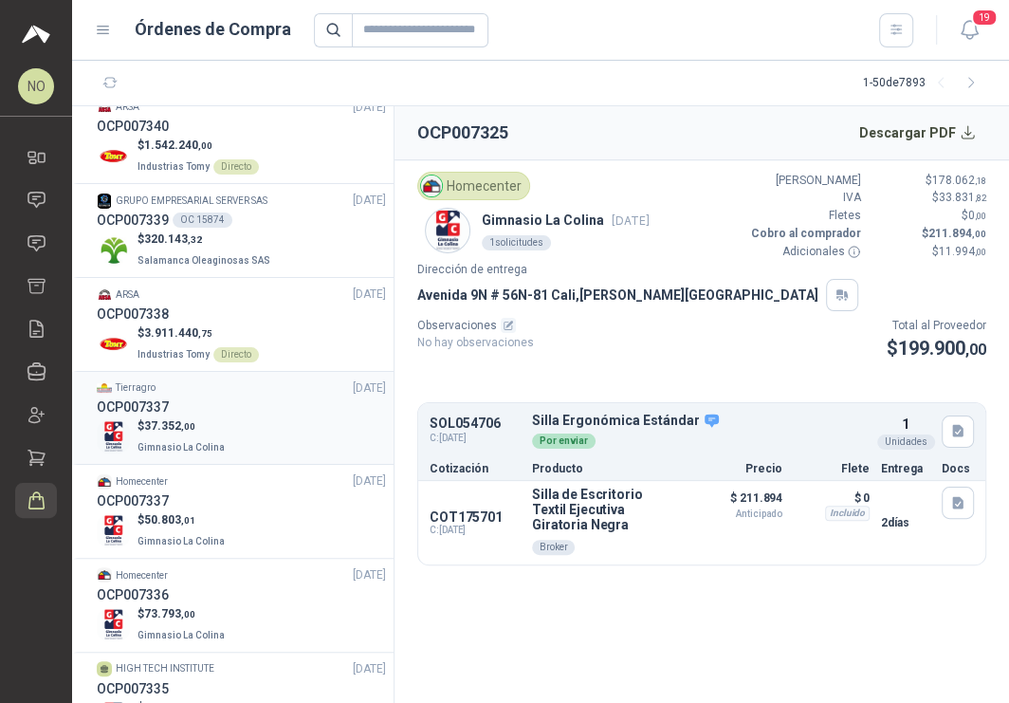
click at [266, 476] on div "Homecenter [DATE]" at bounding box center [241, 481] width 289 height 18
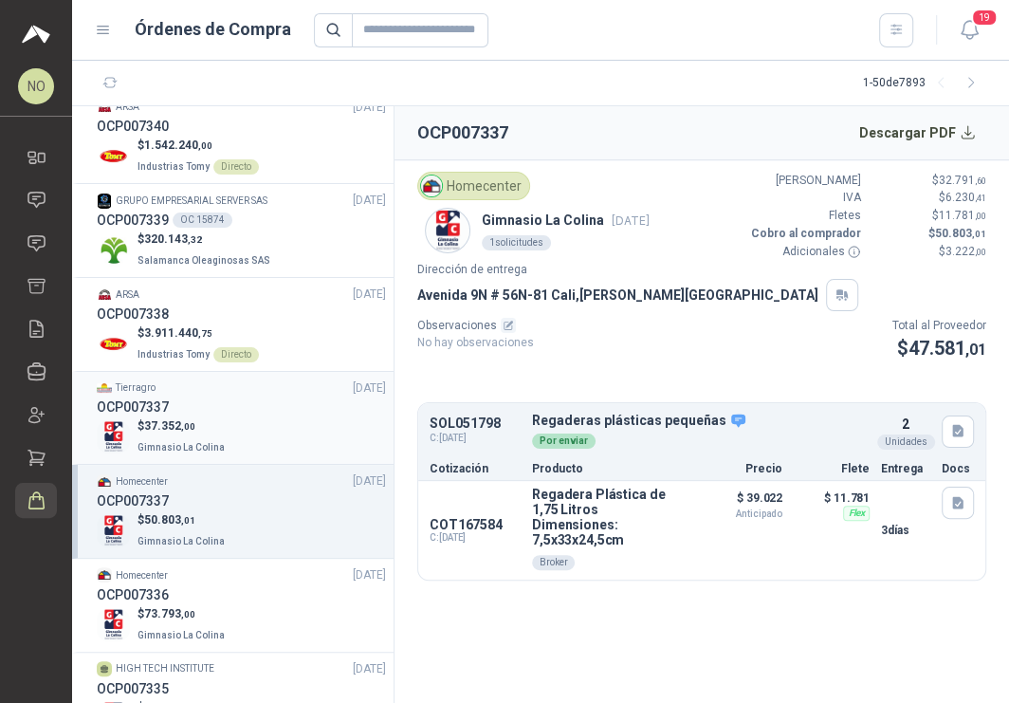
click at [270, 390] on div "Tierragro [DATE]" at bounding box center [241, 388] width 289 height 18
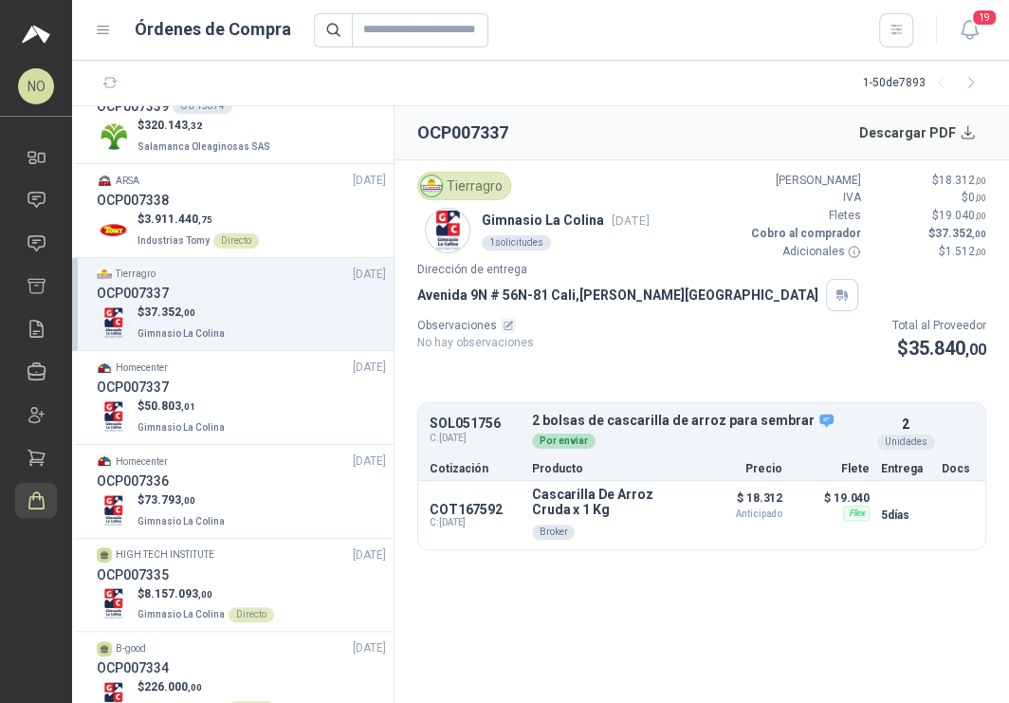
scroll to position [1160, 0]
click at [277, 469] on div "OCP007336" at bounding box center [241, 479] width 289 height 21
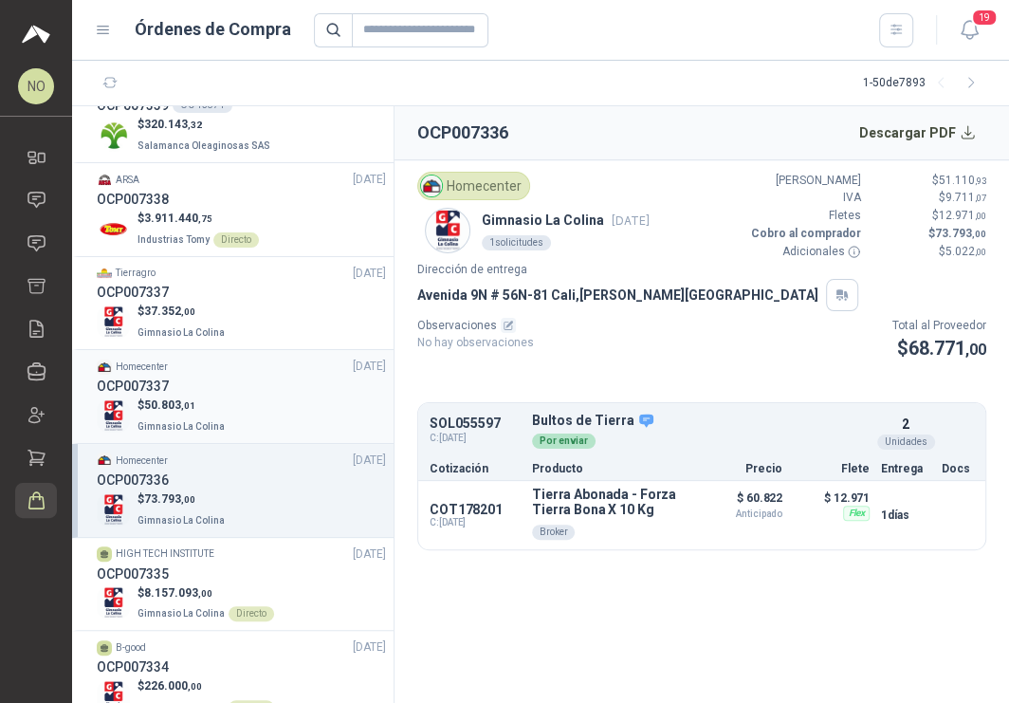
click at [268, 365] on div "Homecenter [DATE]" at bounding box center [241, 367] width 289 height 18
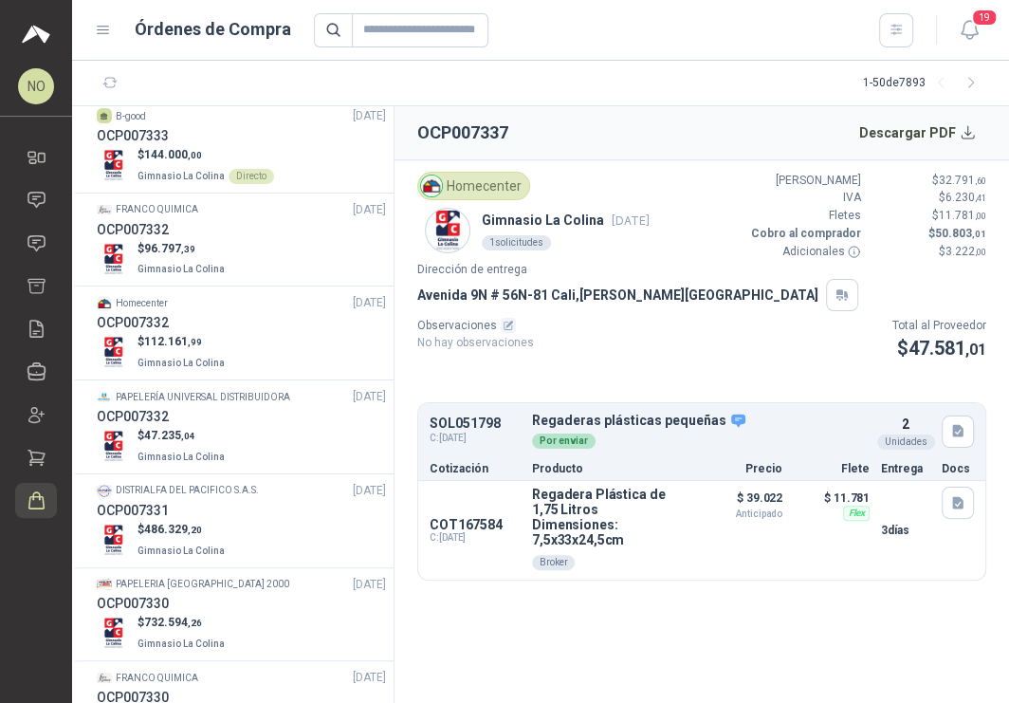
scroll to position [1906, 0]
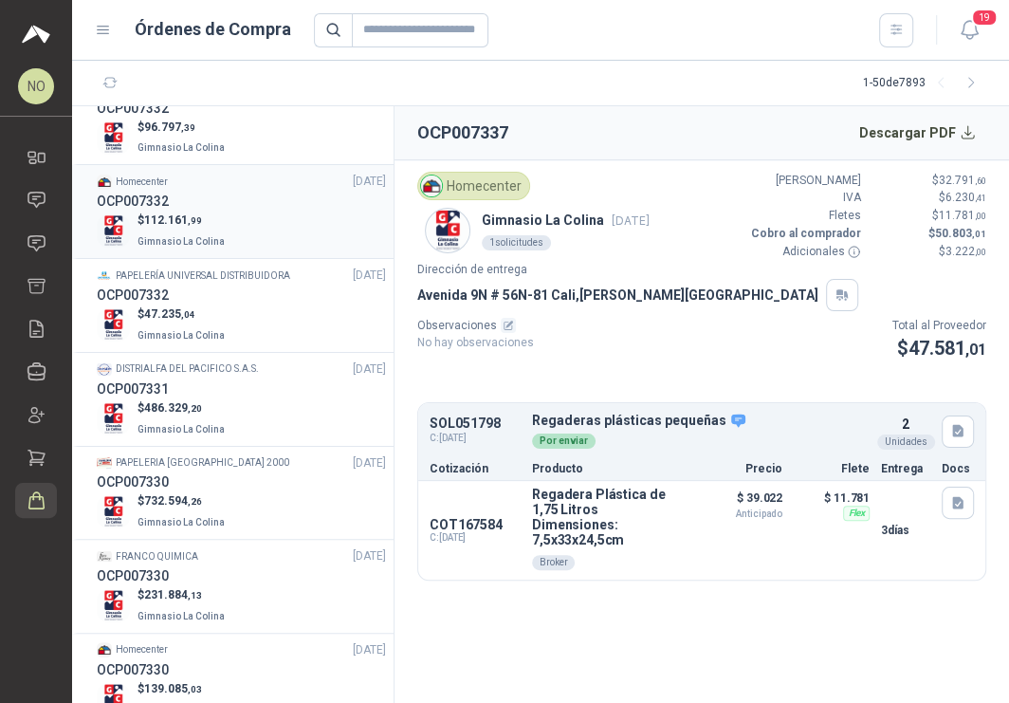
click at [257, 224] on div "$ 112.161 ,99 Gimnasio La Colina" at bounding box center [241, 230] width 289 height 39
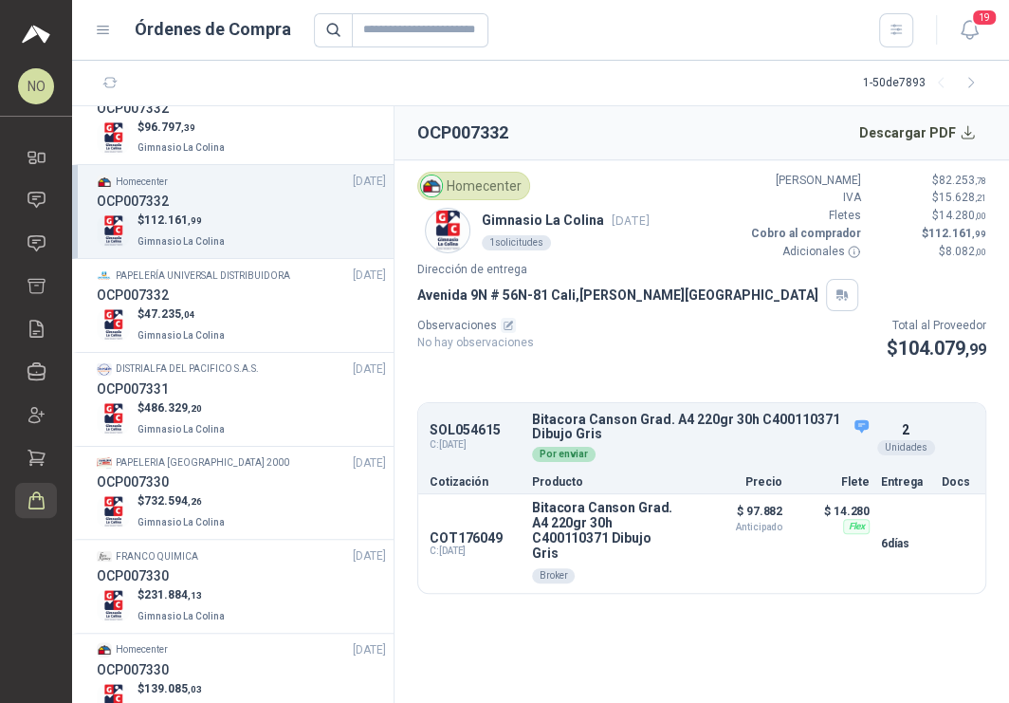
scroll to position [1907, 0]
click at [27, 236] on icon at bounding box center [37, 243] width 20 height 20
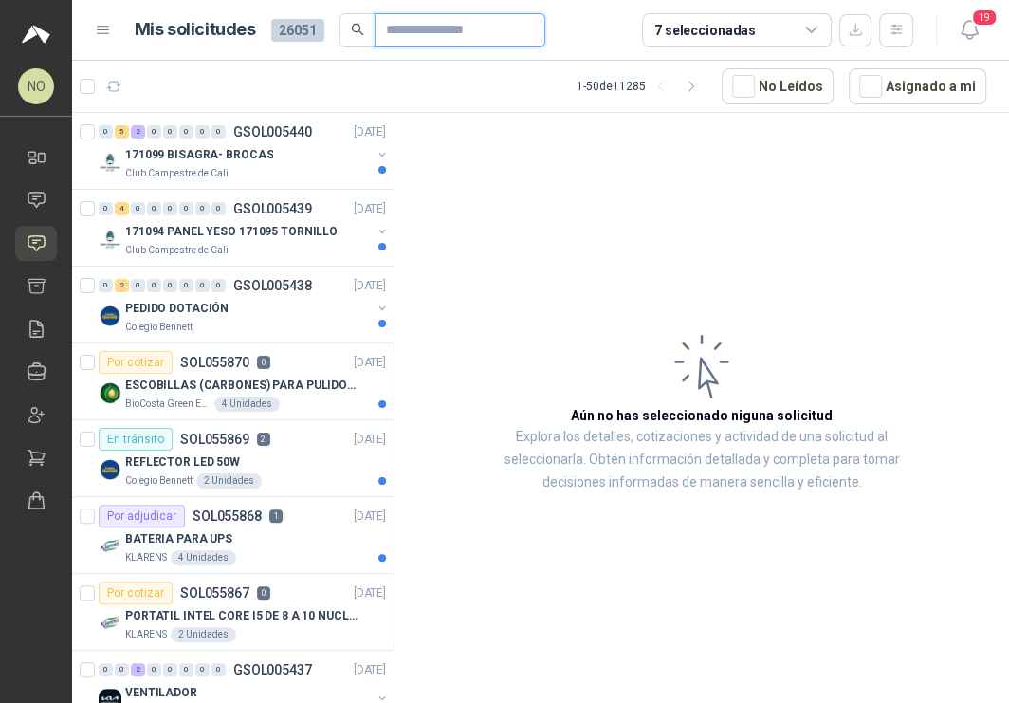
click at [424, 31] on input "text" at bounding box center [452, 30] width 133 height 32
paste input "*********"
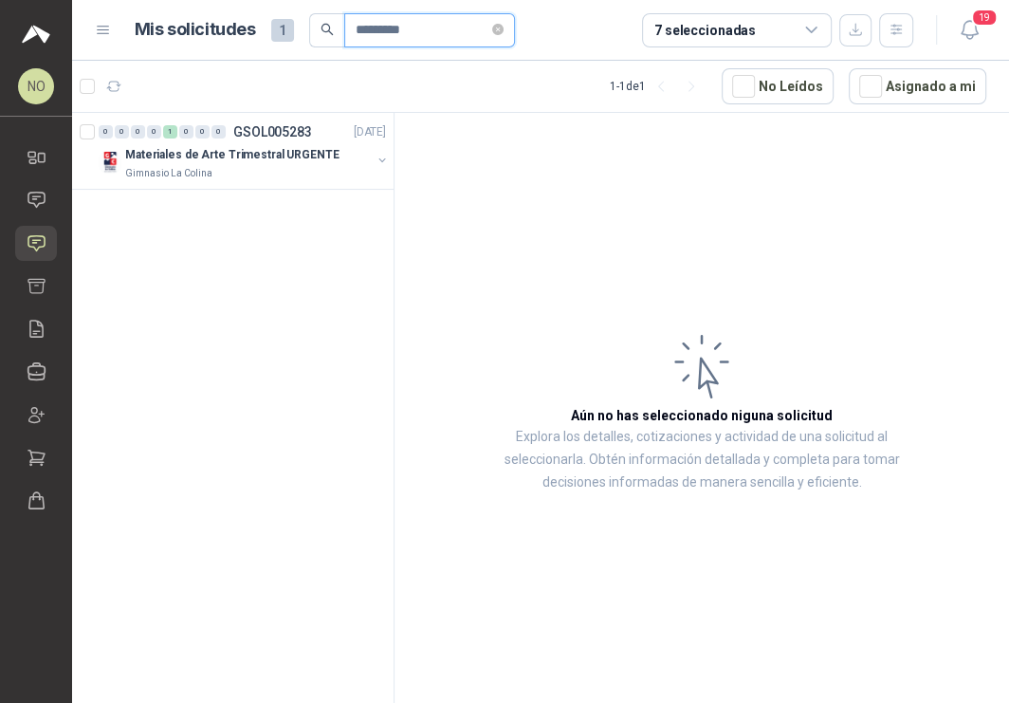
type input "*********"
click at [248, 143] on div "Materiales de Arte Trimestral URGENTE" at bounding box center [248, 154] width 246 height 23
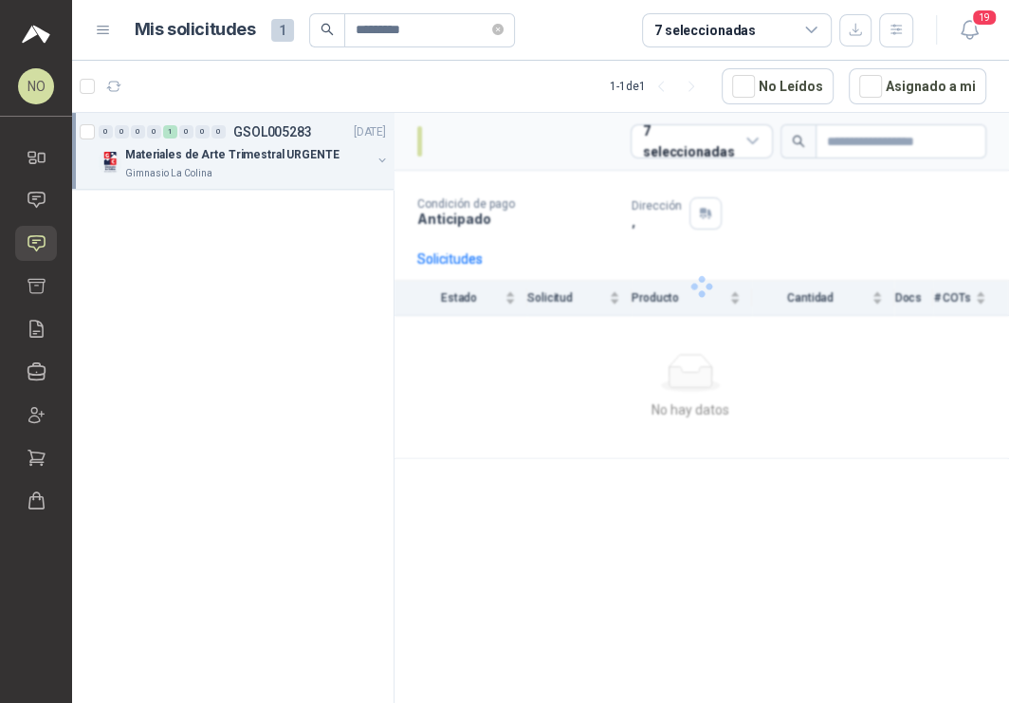
click at [248, 143] on div "Materiales de Arte Trimestral URGENTE" at bounding box center [248, 154] width 246 height 23
click at [244, 254] on div "2 Unidades" at bounding box center [252, 250] width 266 height 15
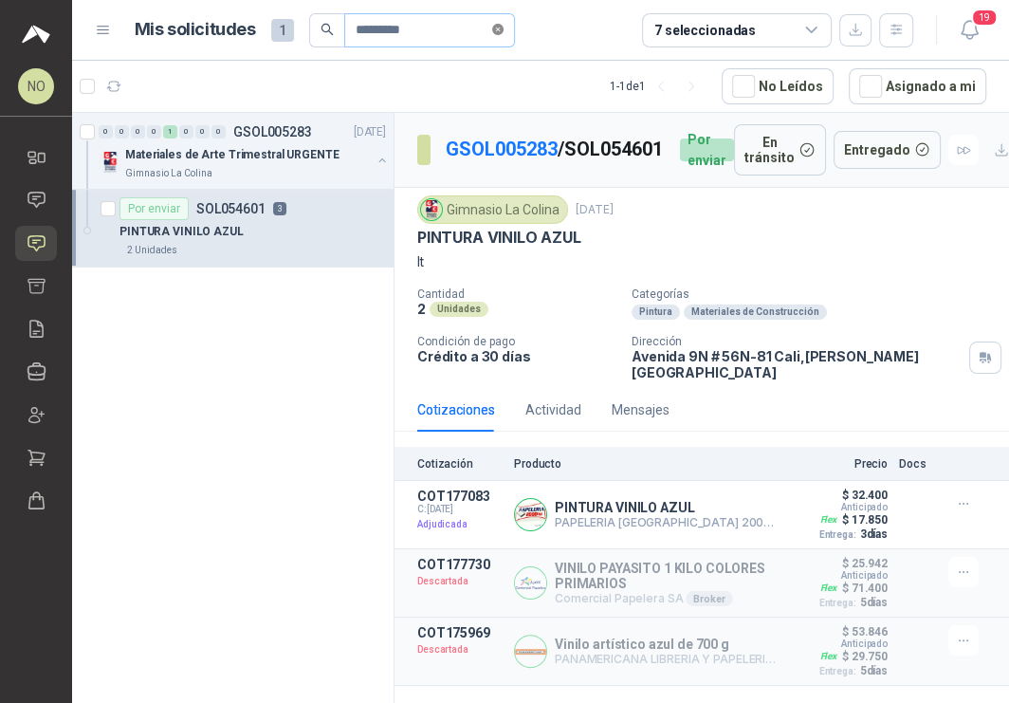
click at [497, 26] on icon "close-circle" at bounding box center [497, 29] width 11 height 11
paste input "*********"
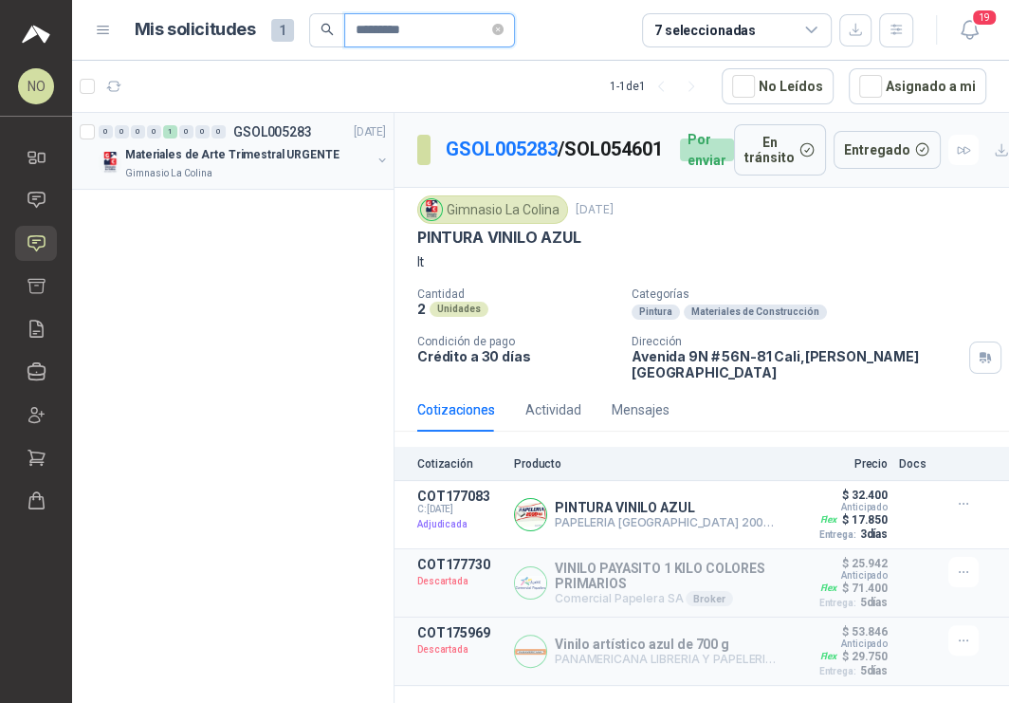
type input "*********"
click at [213, 177] on div "Gimnasio La Colina" at bounding box center [248, 173] width 246 height 15
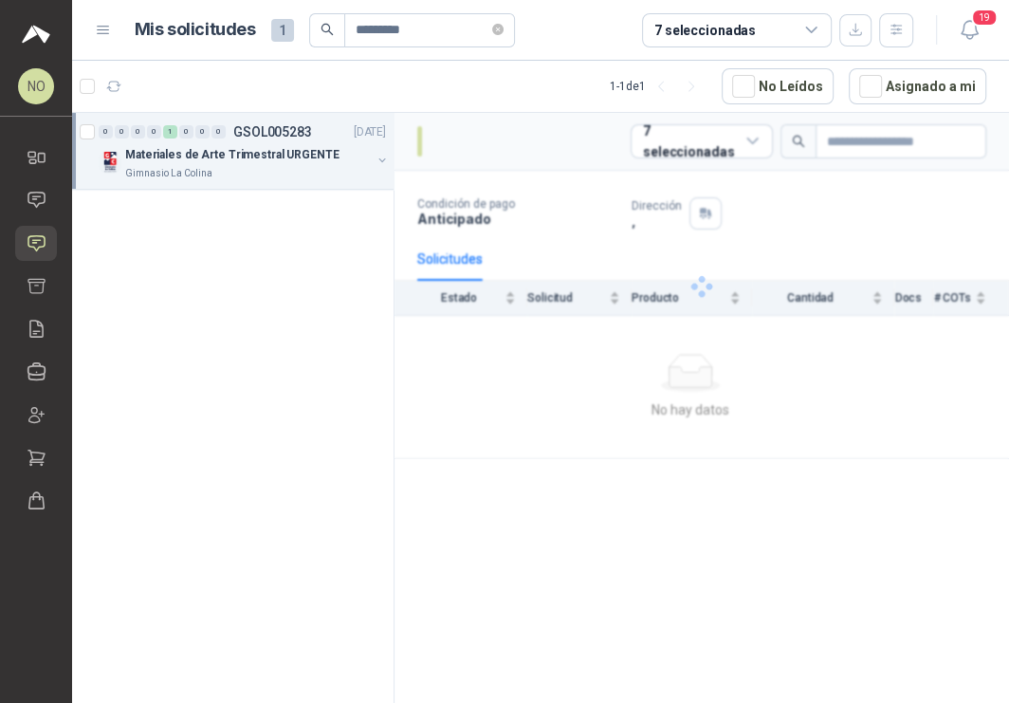
click at [213, 177] on div "Gimnasio La Colina" at bounding box center [248, 173] width 246 height 15
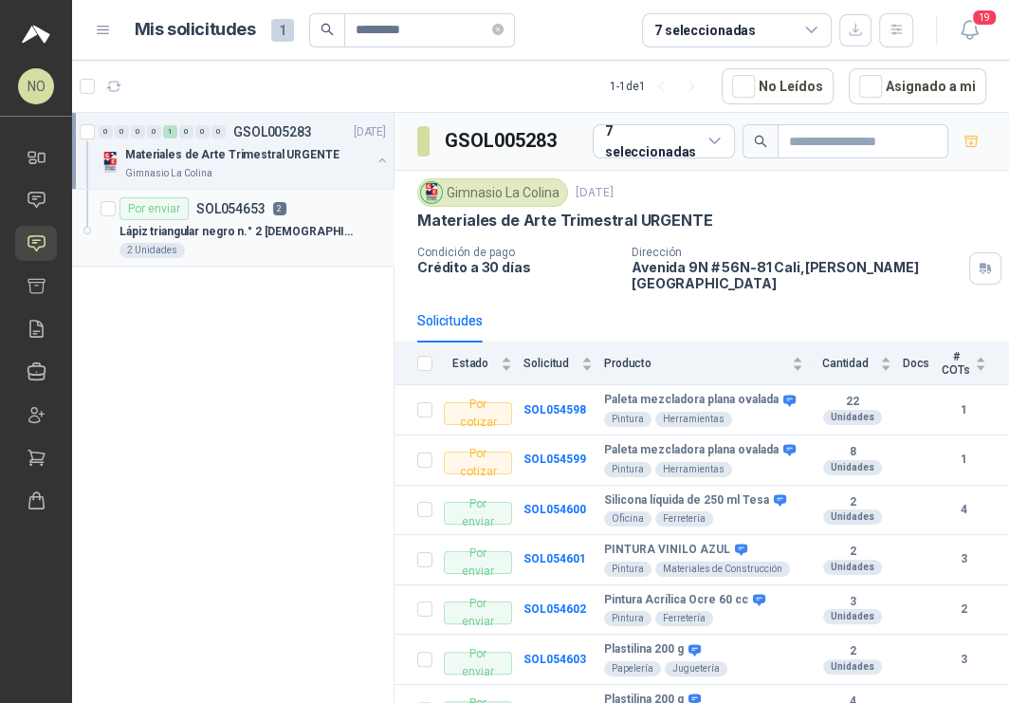
click at [223, 217] on div "Por enviar SOL054653 2" at bounding box center [202, 208] width 167 height 23
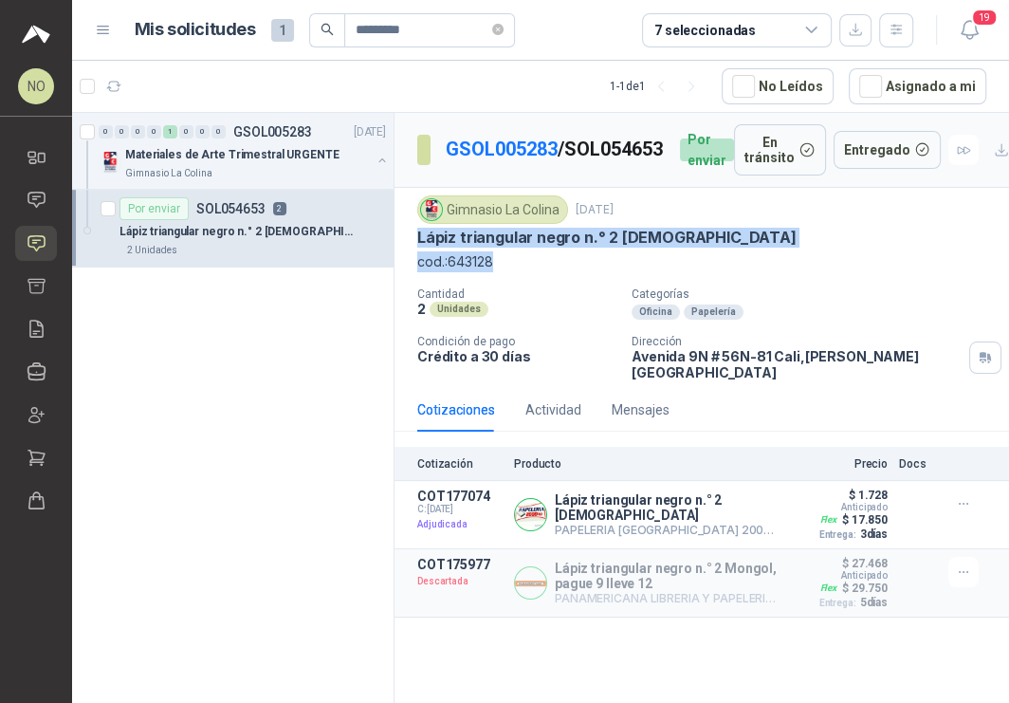
drag, startPoint x: 418, startPoint y: 244, endPoint x: 501, endPoint y: 278, distance: 89.3
click at [501, 272] on div "Gimnasio La Colina [DATE] Lápiz triangular negro n.° 2 Mongol cod.:643128" at bounding box center [701, 233] width 569 height 77
copy div "Lápiz triangular negro n.° 2 Mongol cod.:643128"
click at [499, 30] on icon "close-circle" at bounding box center [497, 29] width 11 height 11
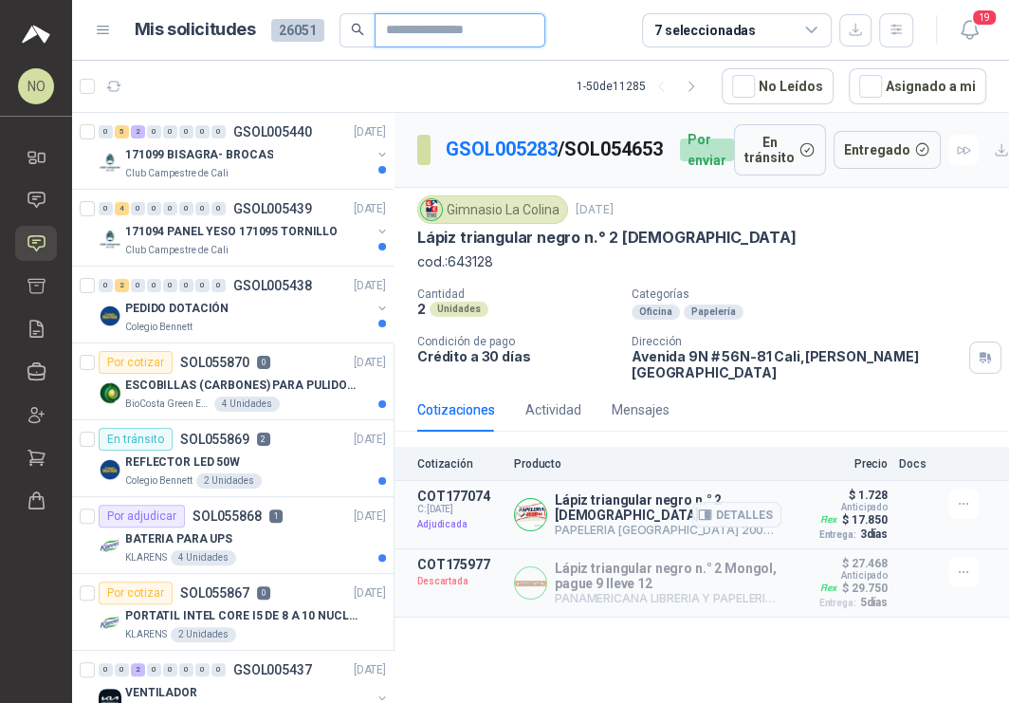
paste input "**********"
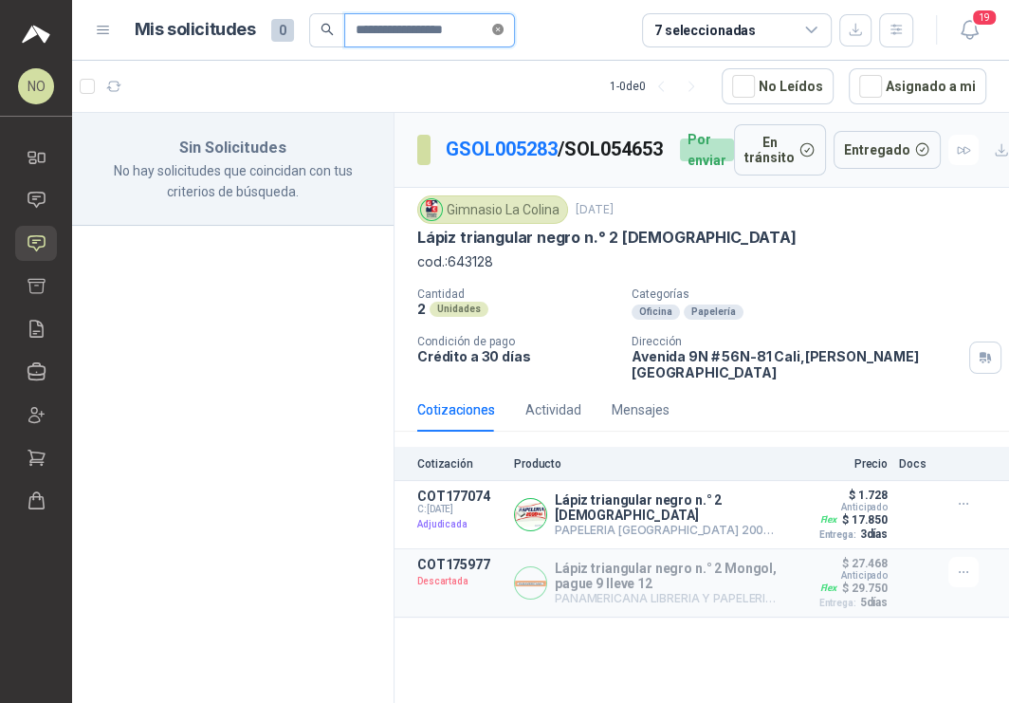
type input "**********"
click at [530, 28] on article "**********" at bounding box center [525, 30] width 780 height 34
click at [502, 27] on icon "close-circle" at bounding box center [497, 29] width 11 height 11
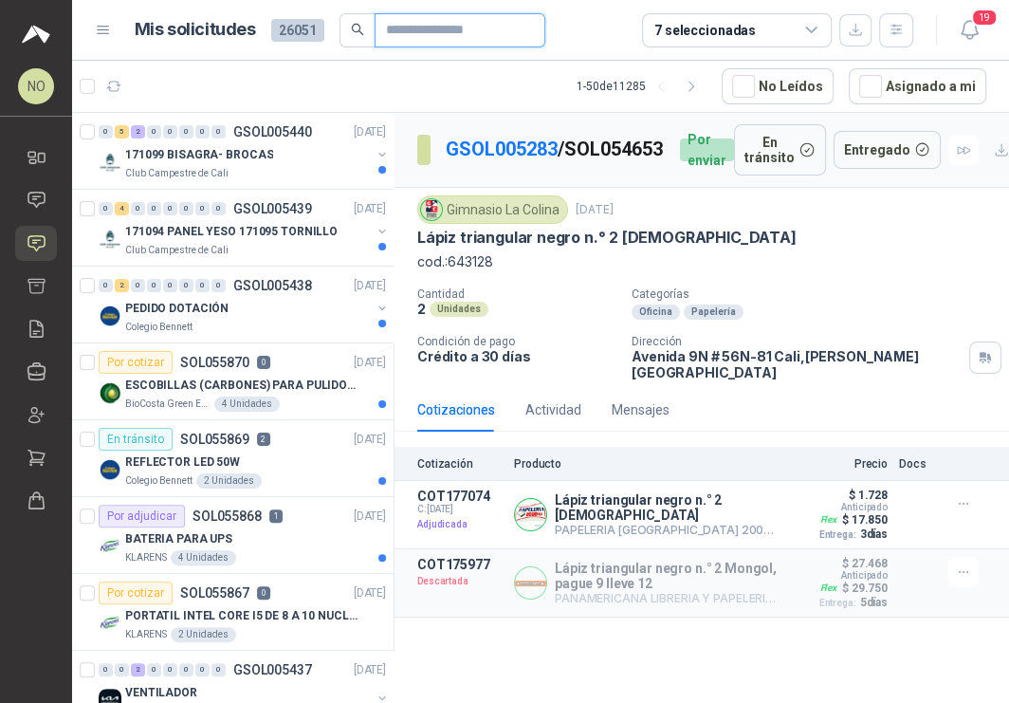
click at [412, 15] on input "text" at bounding box center [452, 30] width 133 height 32
click at [410, 32] on input "text" at bounding box center [452, 30] width 133 height 32
paste input "*********"
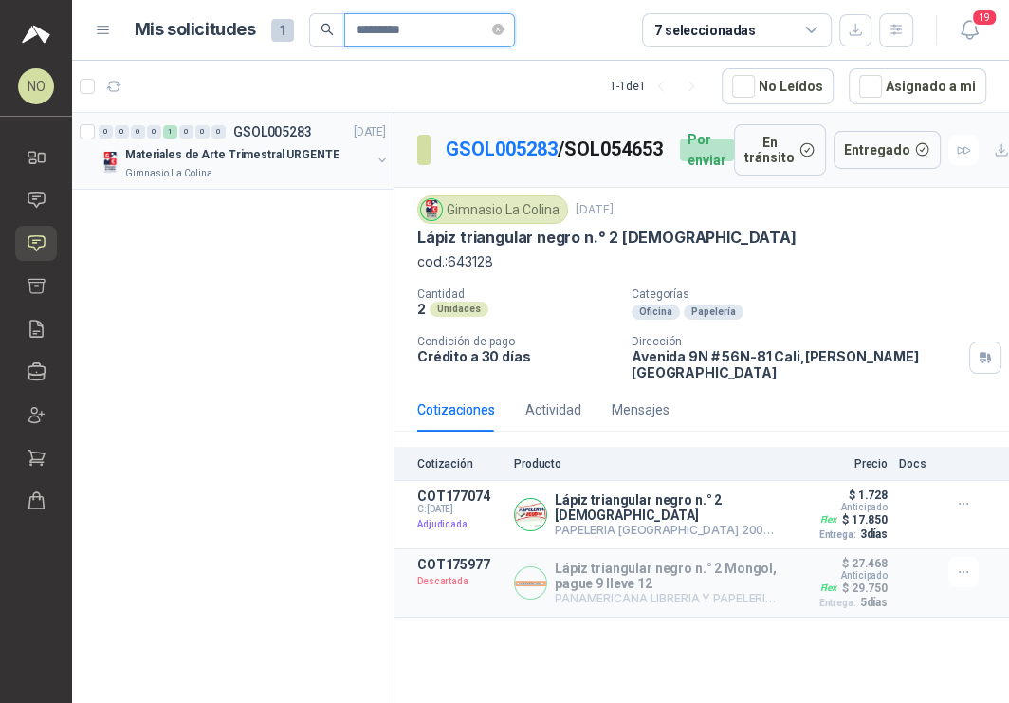
type input "*********"
click at [242, 148] on p "Materiales de Arte Trimestral URGENTE" at bounding box center [232, 155] width 214 height 18
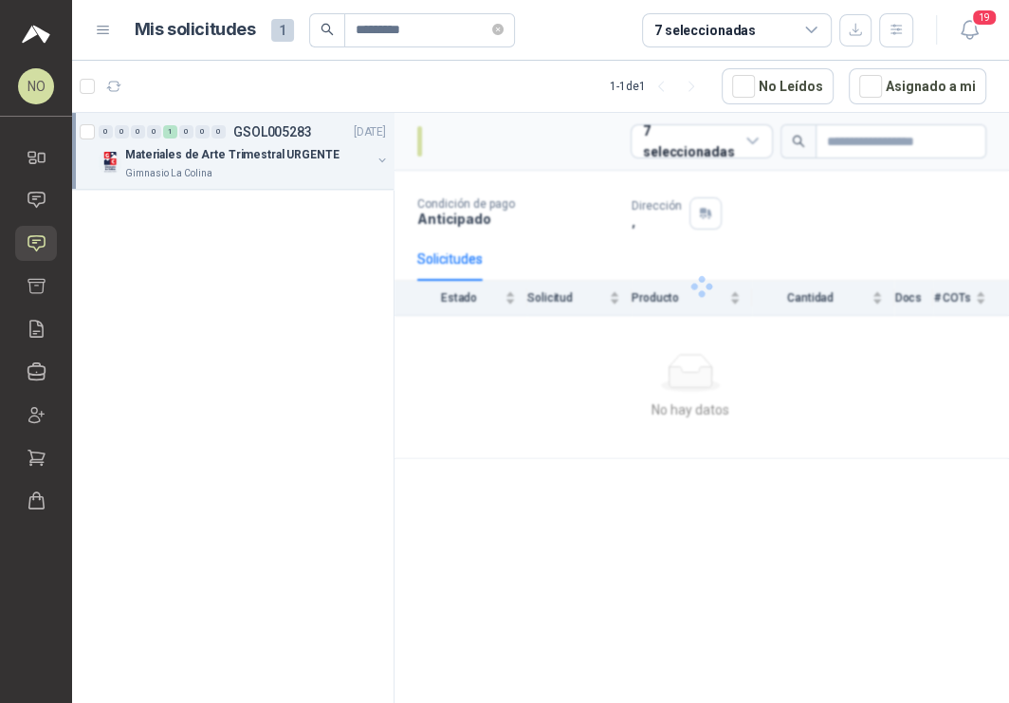
click at [242, 148] on p "Materiales de Arte Trimestral URGENTE" at bounding box center [232, 155] width 214 height 18
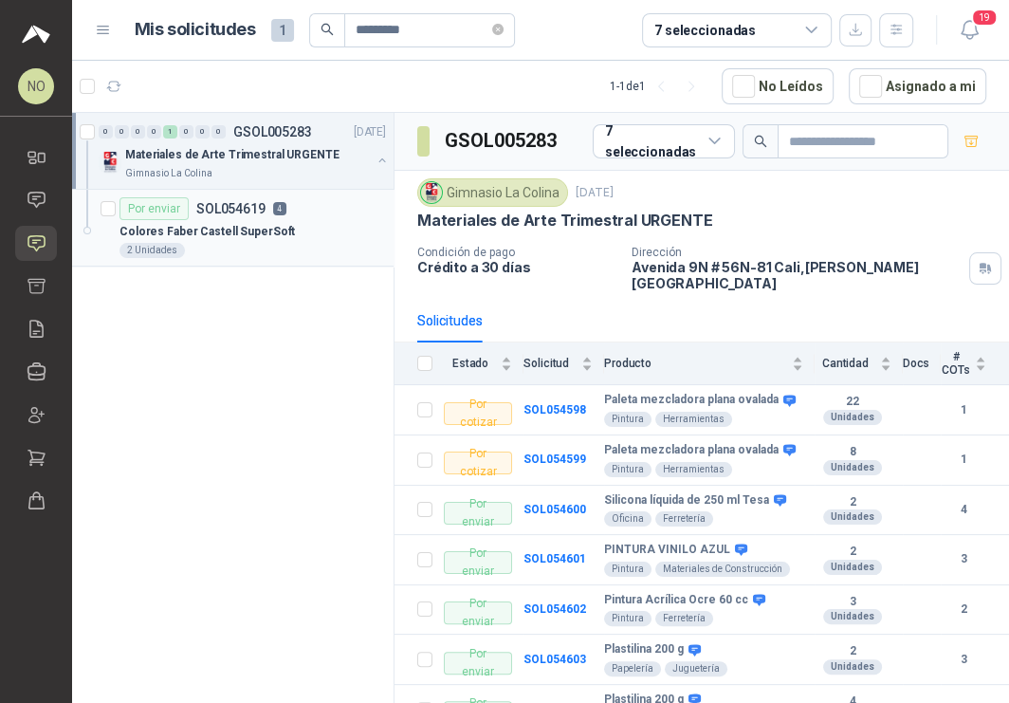
click at [240, 220] on div "Colores Faber Castell SuperSoft" at bounding box center [252, 231] width 266 height 23
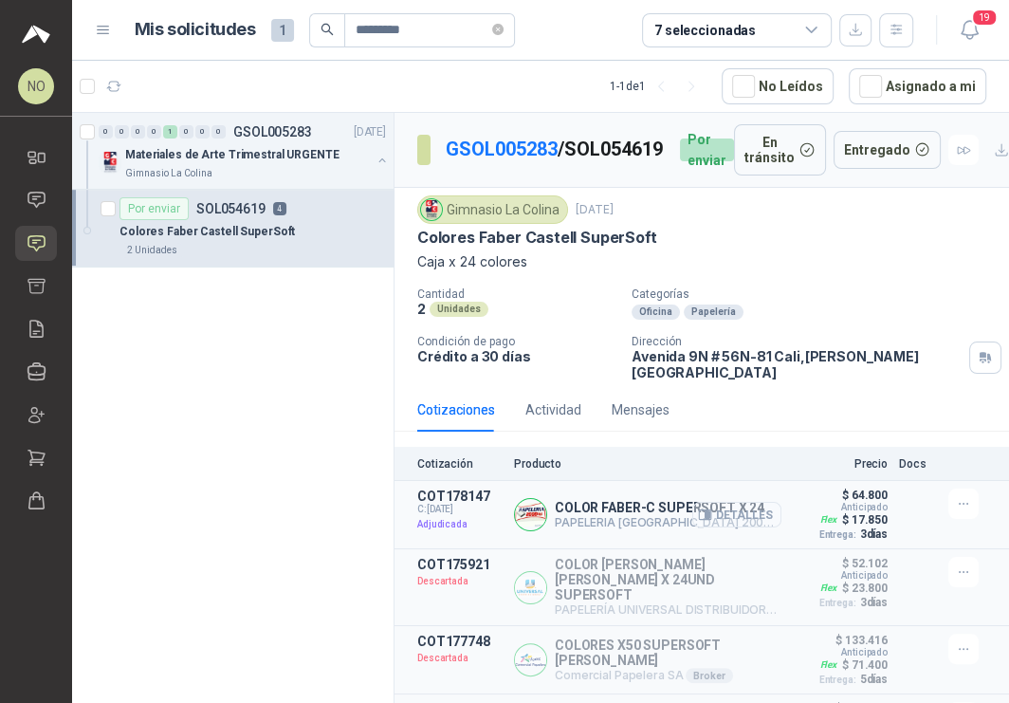
click at [731, 513] on button "Detalles" at bounding box center [736, 515] width 89 height 26
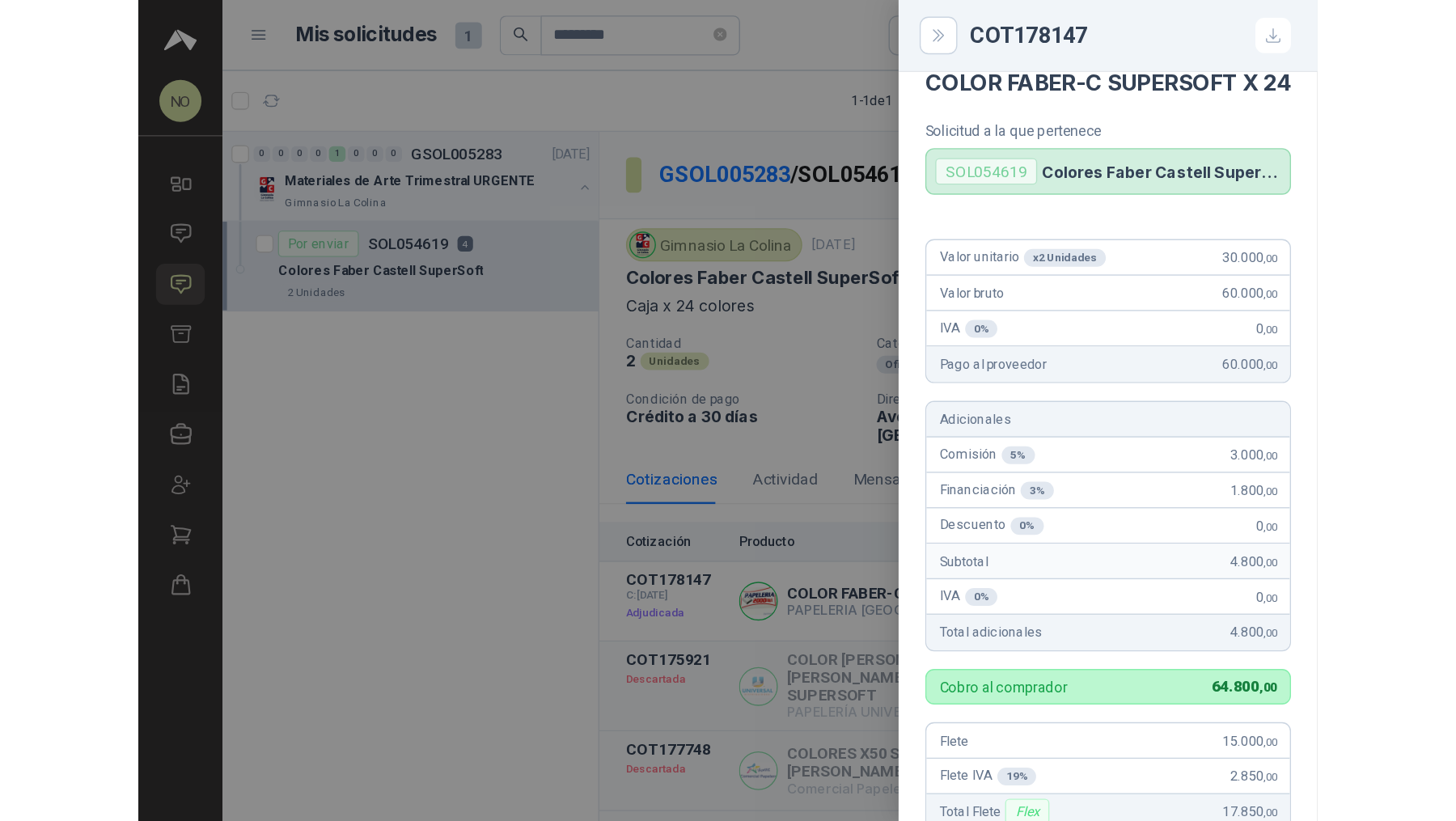
scroll to position [13, 0]
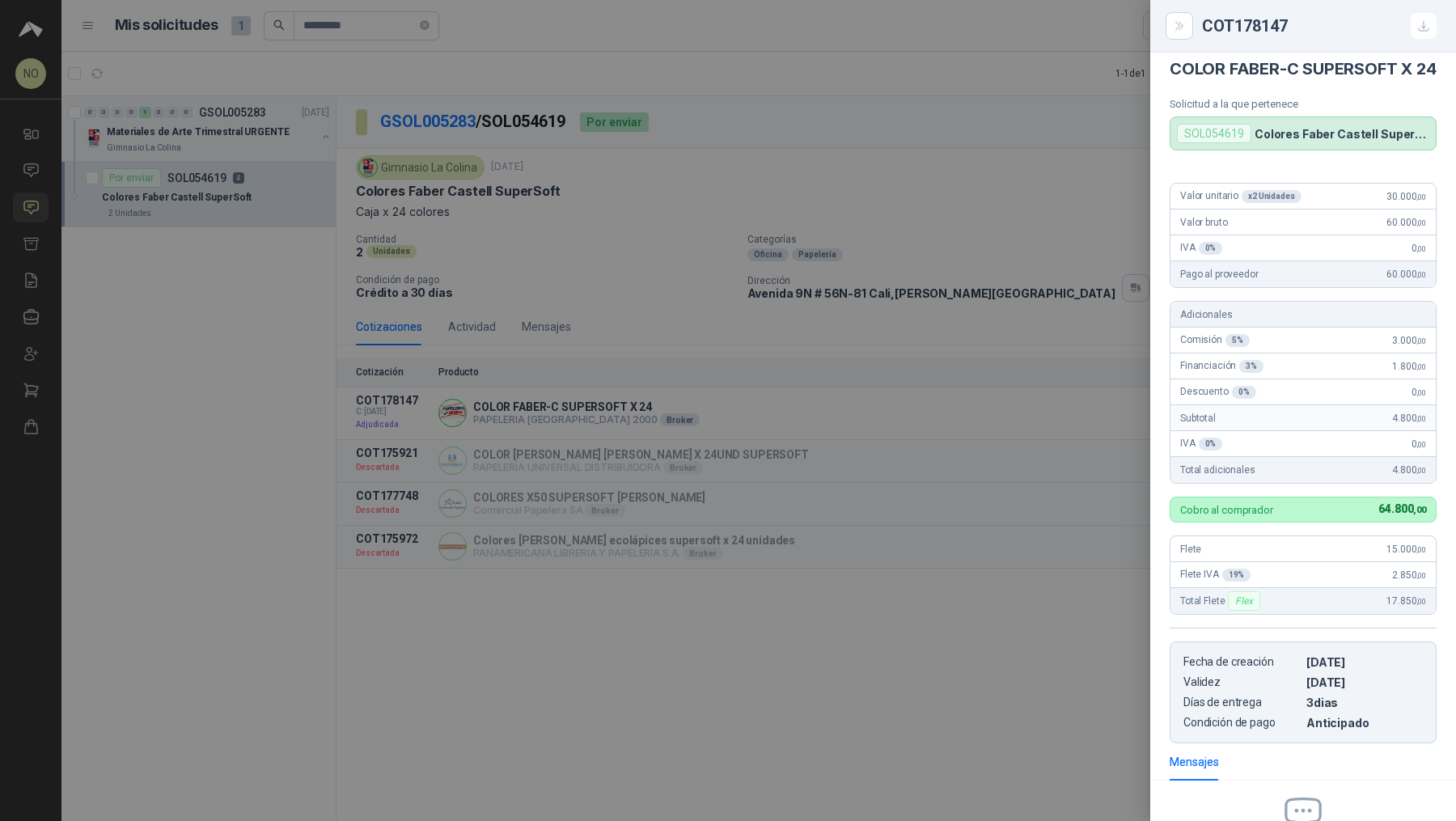
click at [260, 215] on div at bounding box center [728, 410] width 1456 height 821
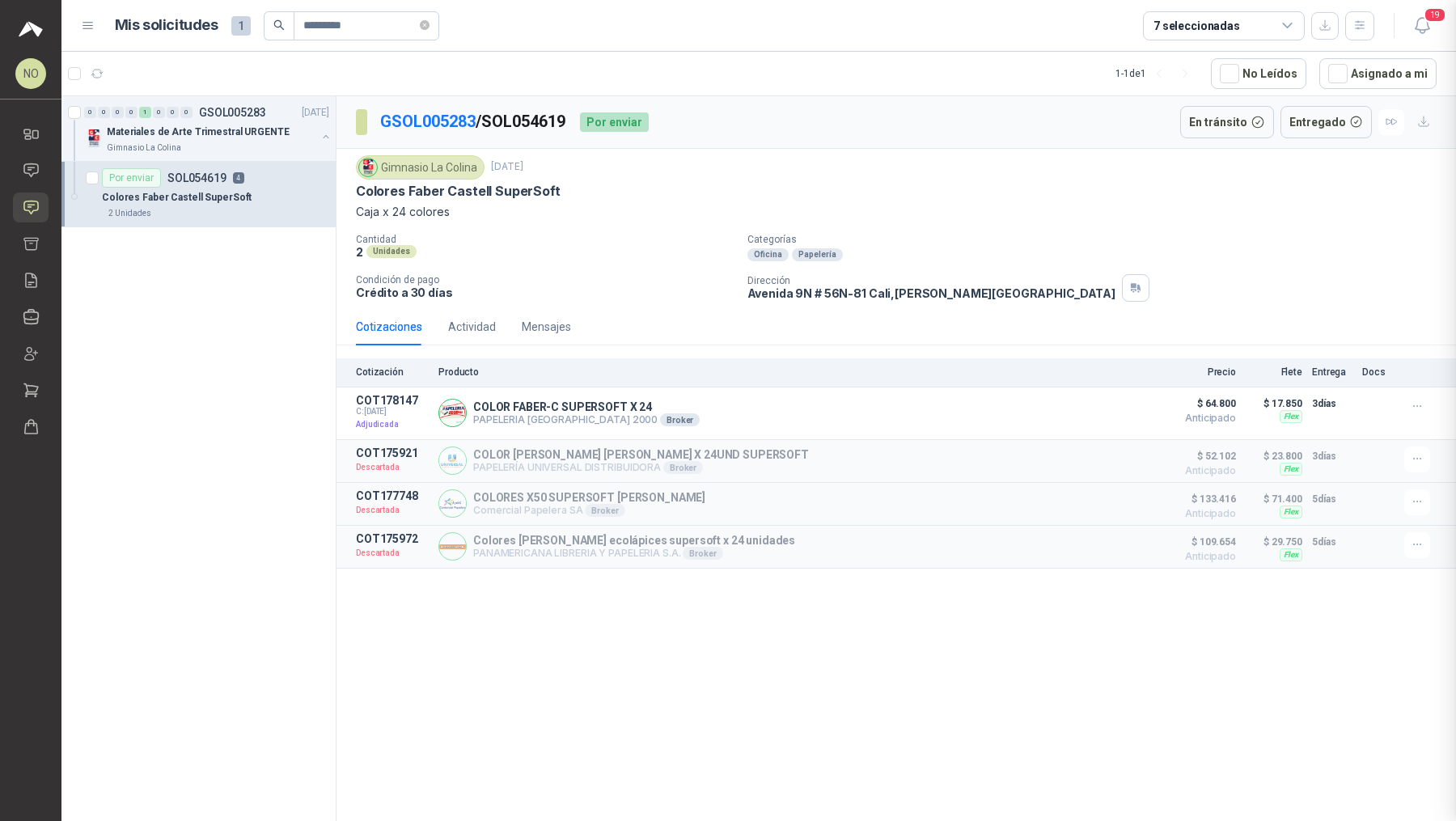
scroll to position [218, 0]
click at [32, 401] on link "Compras" at bounding box center [31, 390] width 36 height 30
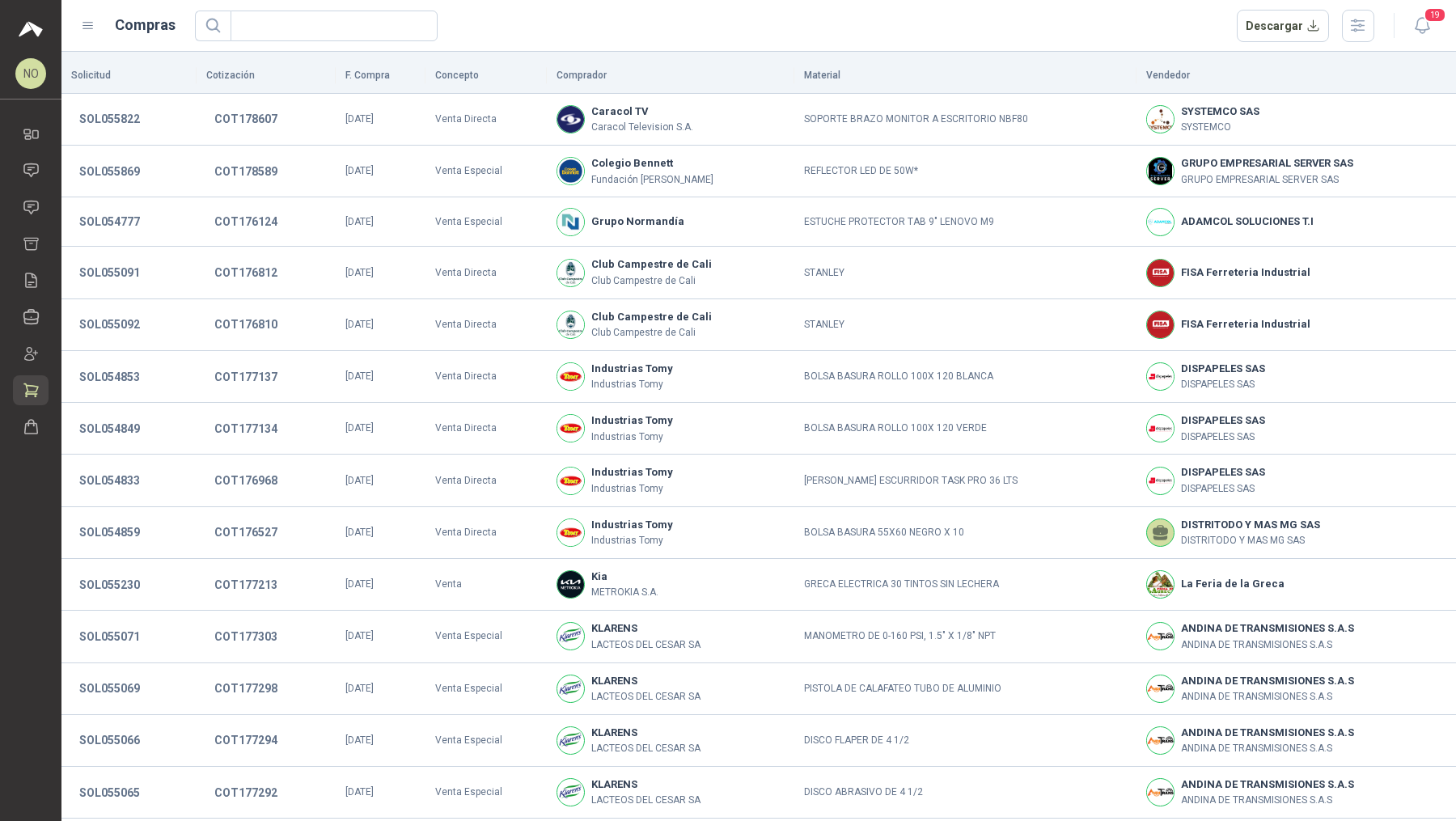
click at [29, 396] on icon at bounding box center [32, 390] width 17 height 17
click at [39, 432] on link "Órdenes de Compra" at bounding box center [31, 426] width 36 height 30
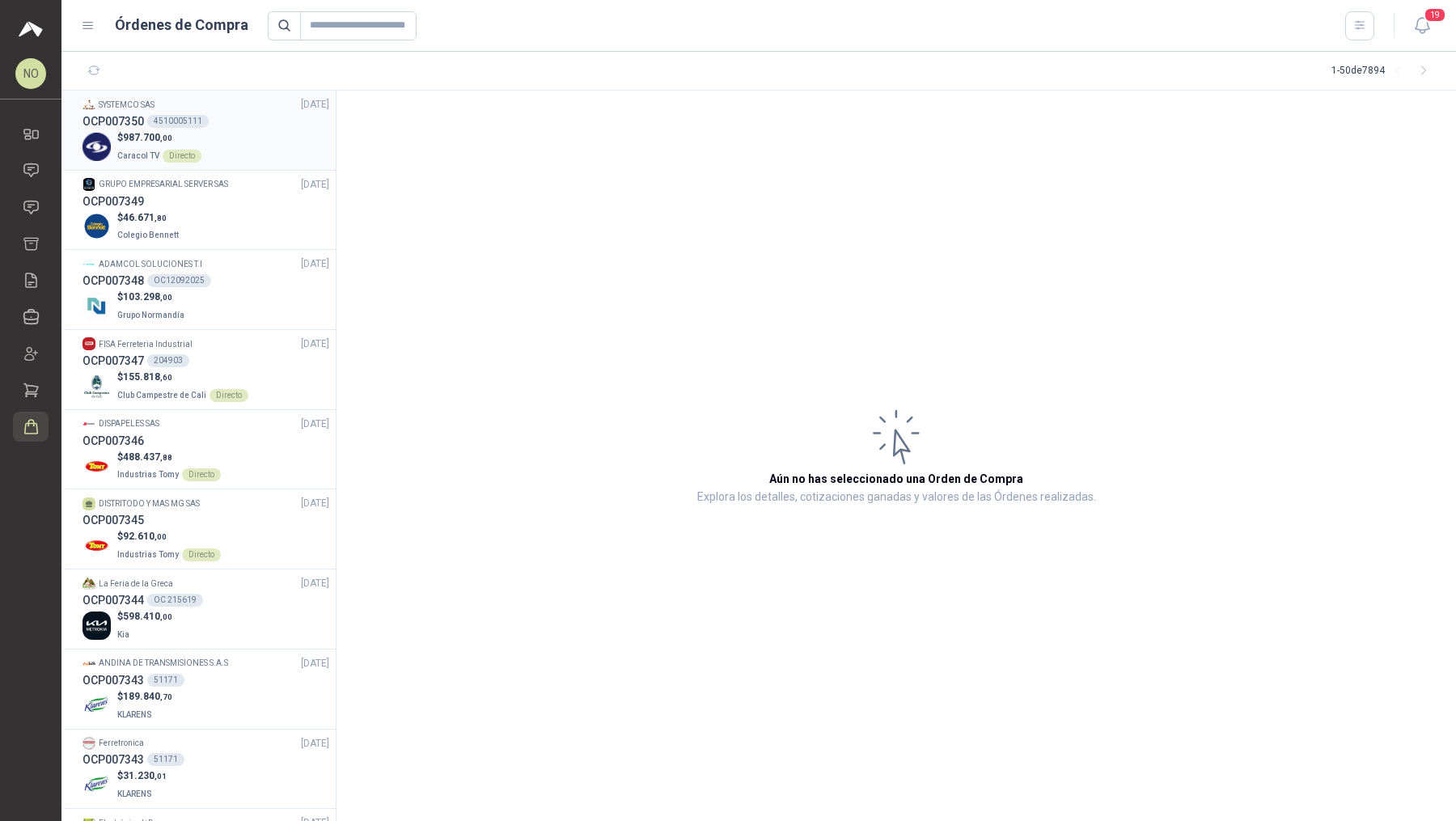
click at [247, 147] on div "$ 987.700 ,00 Caracol TV Directo" at bounding box center [206, 147] width 247 height 33
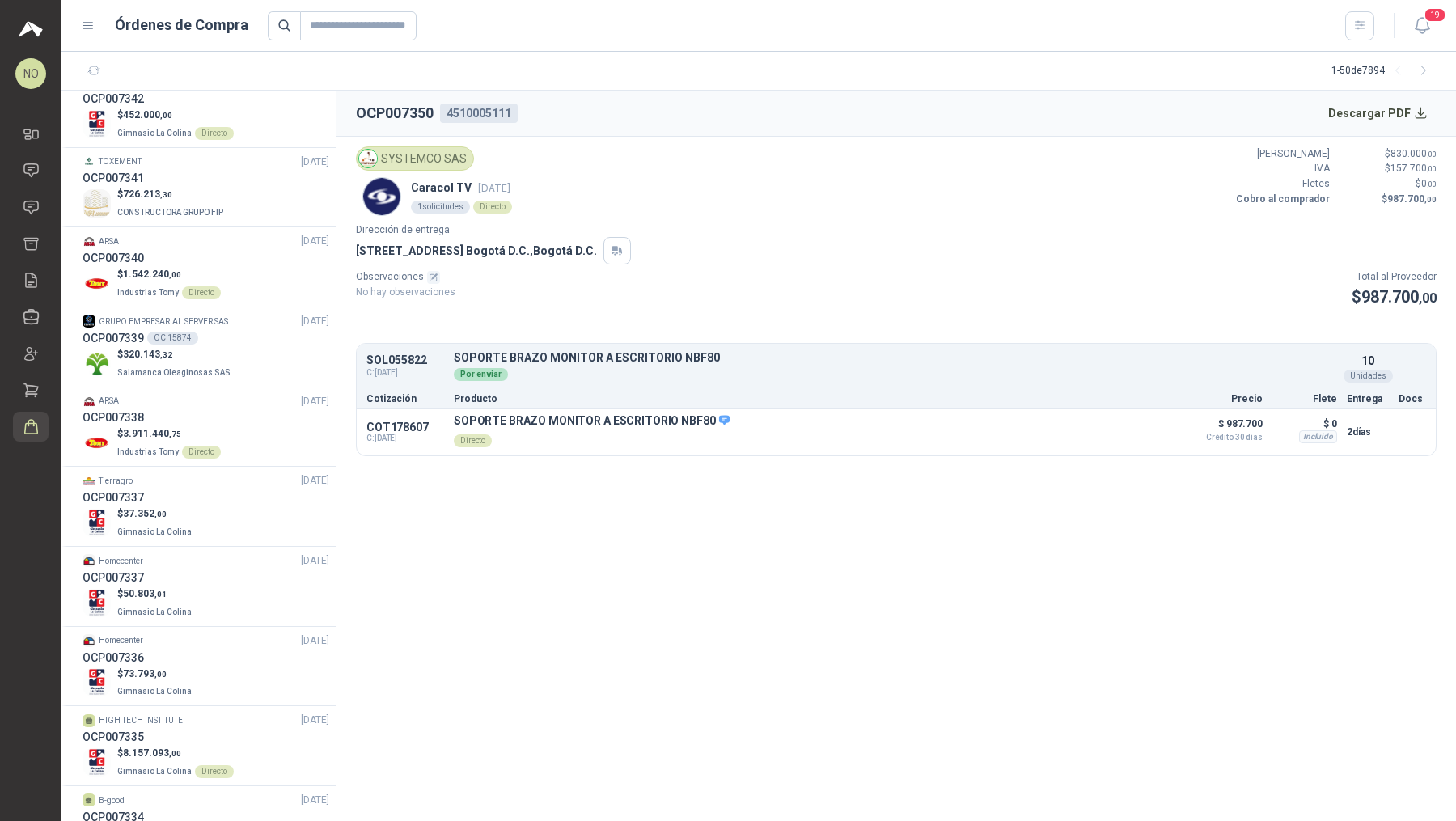
scroll to position [857, 0]
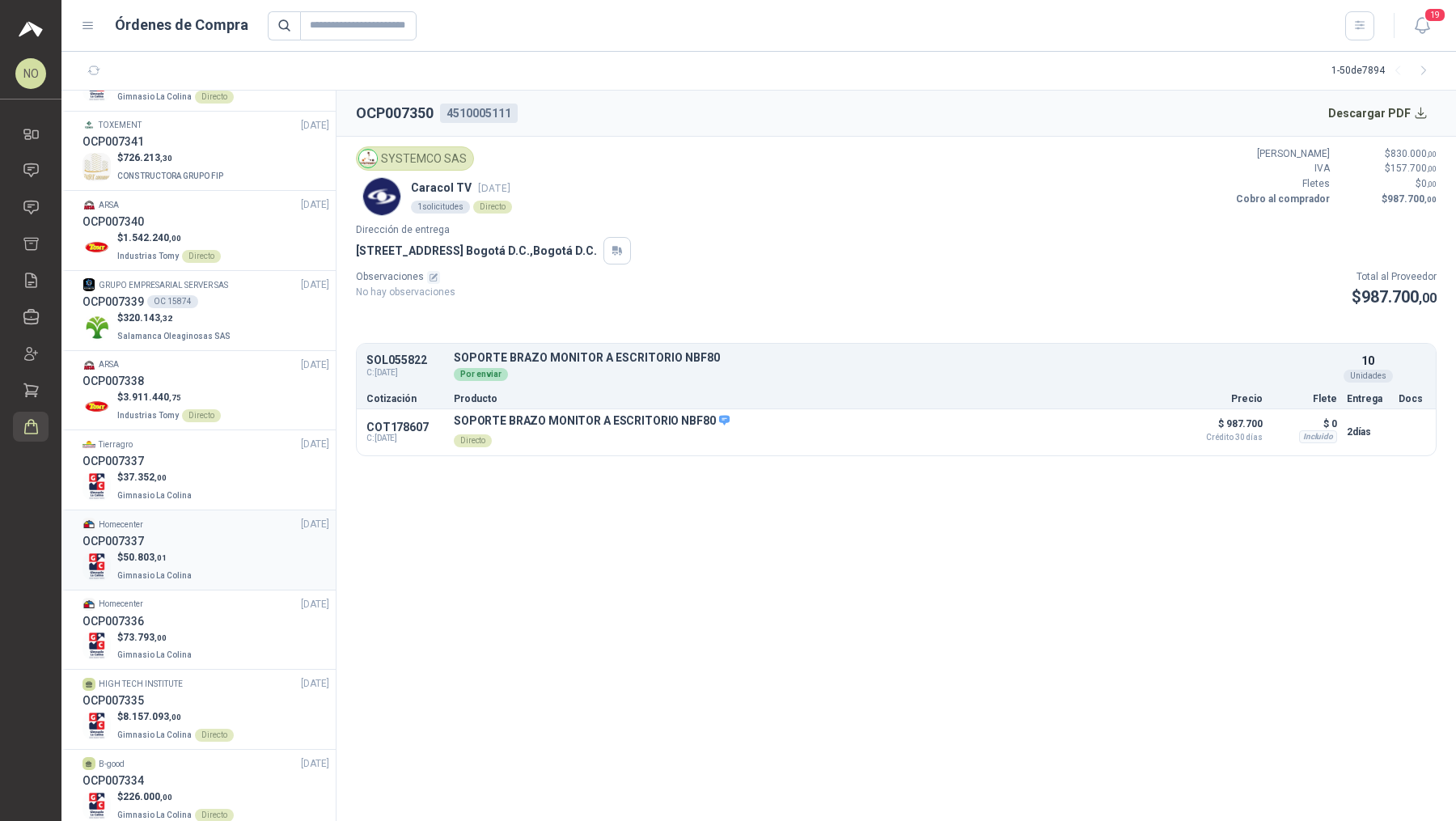
click at [253, 520] on div "Homecenter [DATE]" at bounding box center [206, 524] width 247 height 15
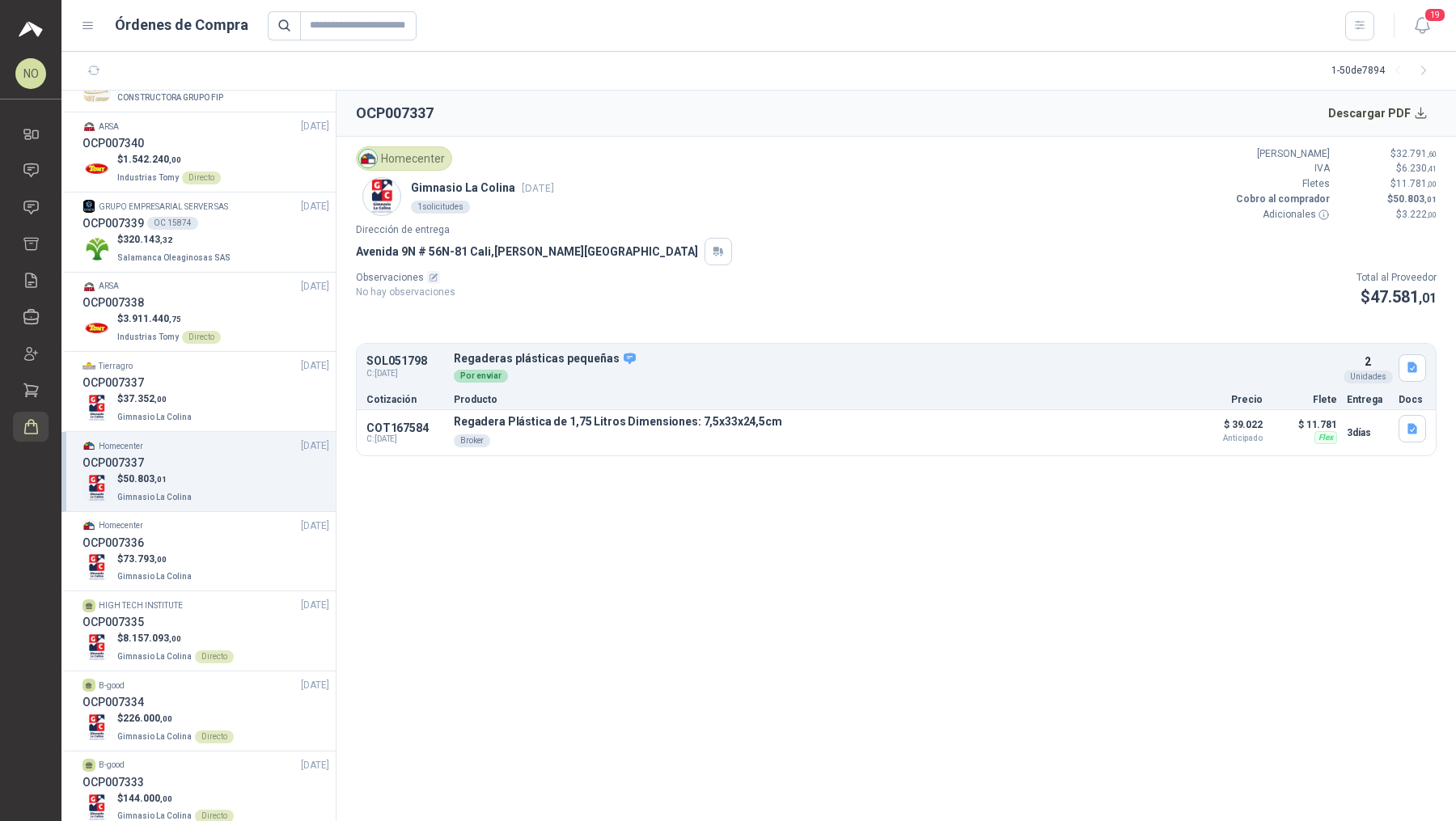
click at [253, 520] on div "Homecenter [DATE]" at bounding box center [206, 526] width 247 height 15
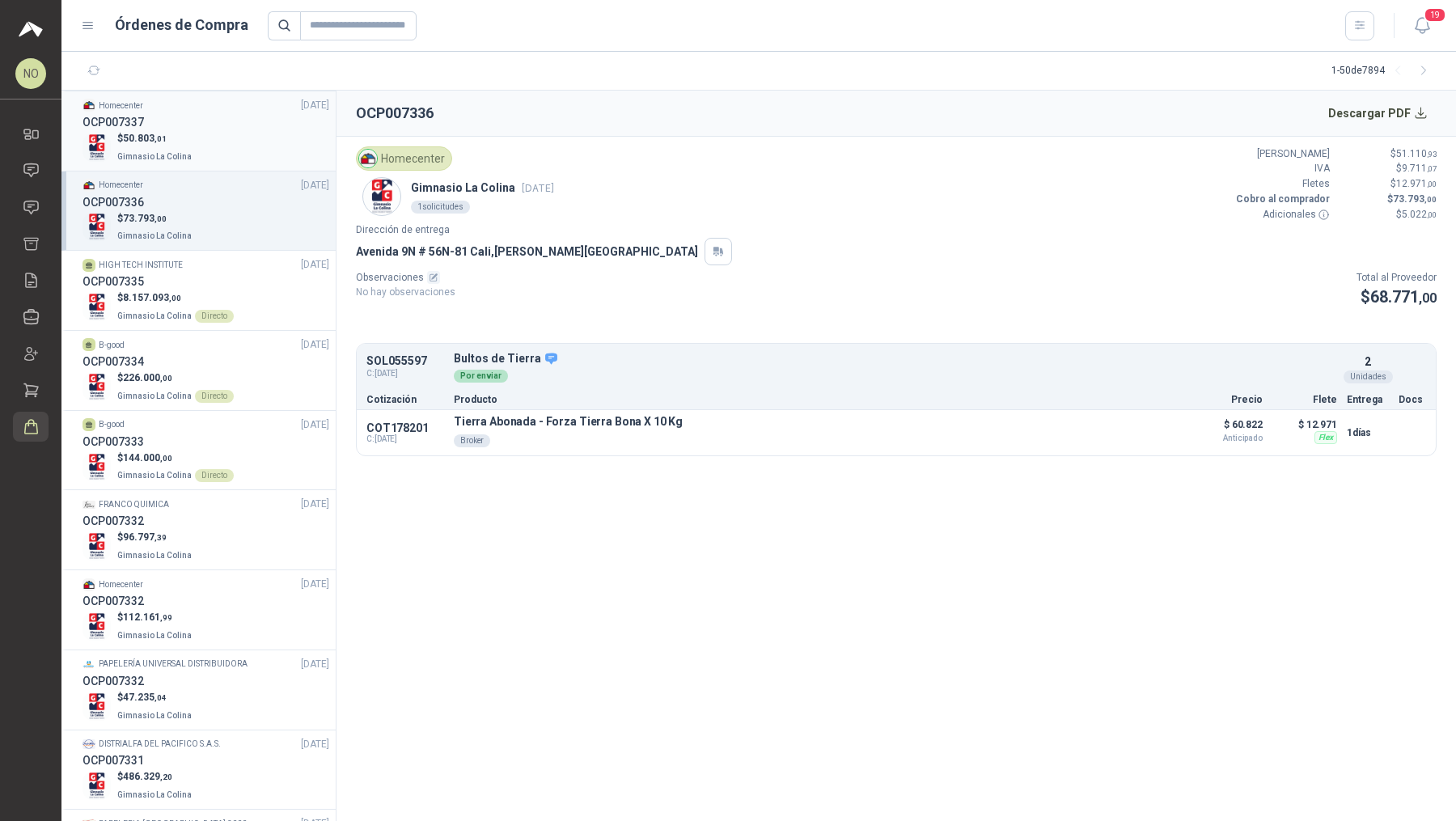
scroll to position [1278, 0]
click at [235, 598] on div "$ 112.161 ,99 Gimnasio La Colina" at bounding box center [206, 623] width 247 height 33
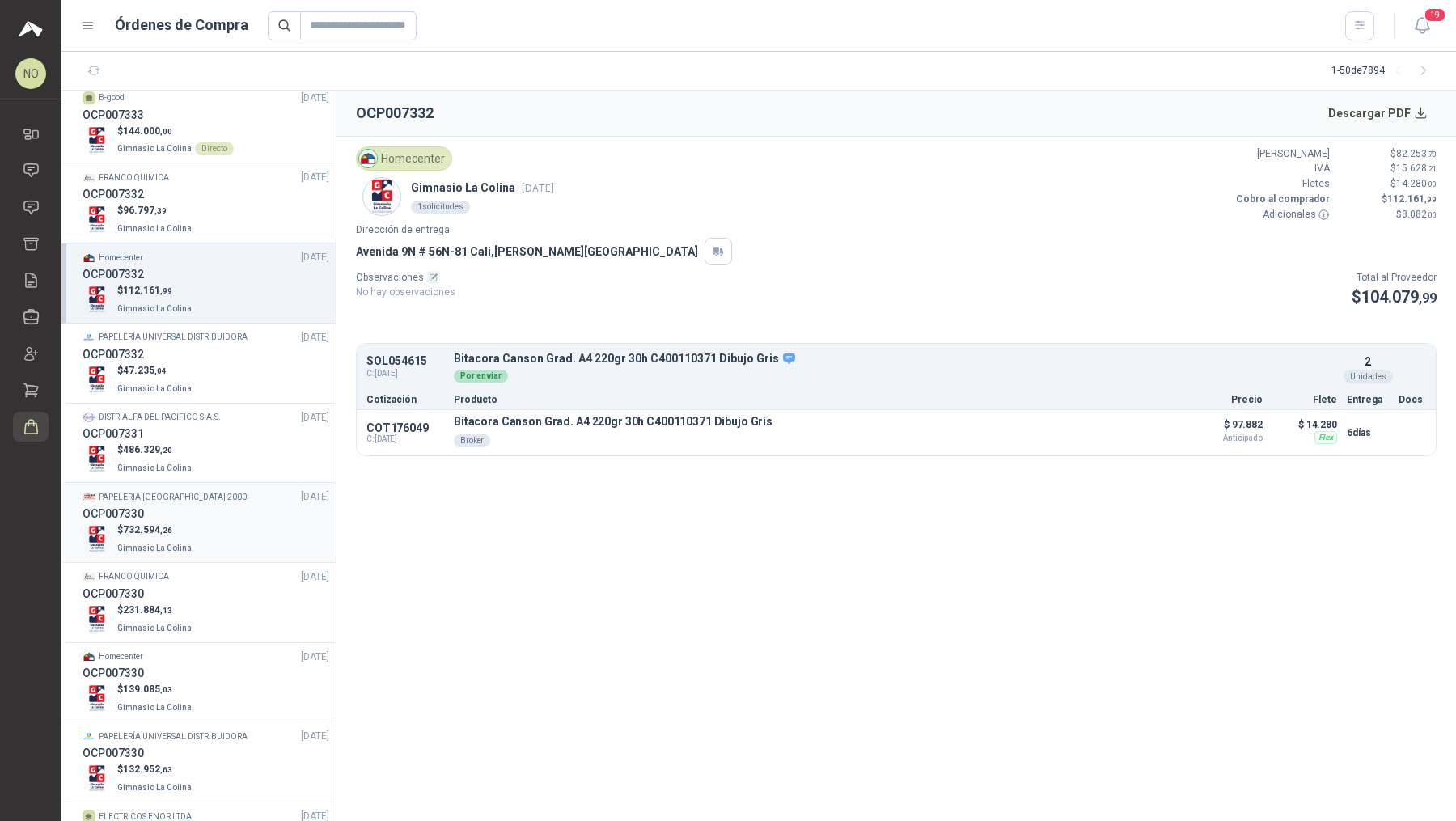
scroll to position [1626, 0]
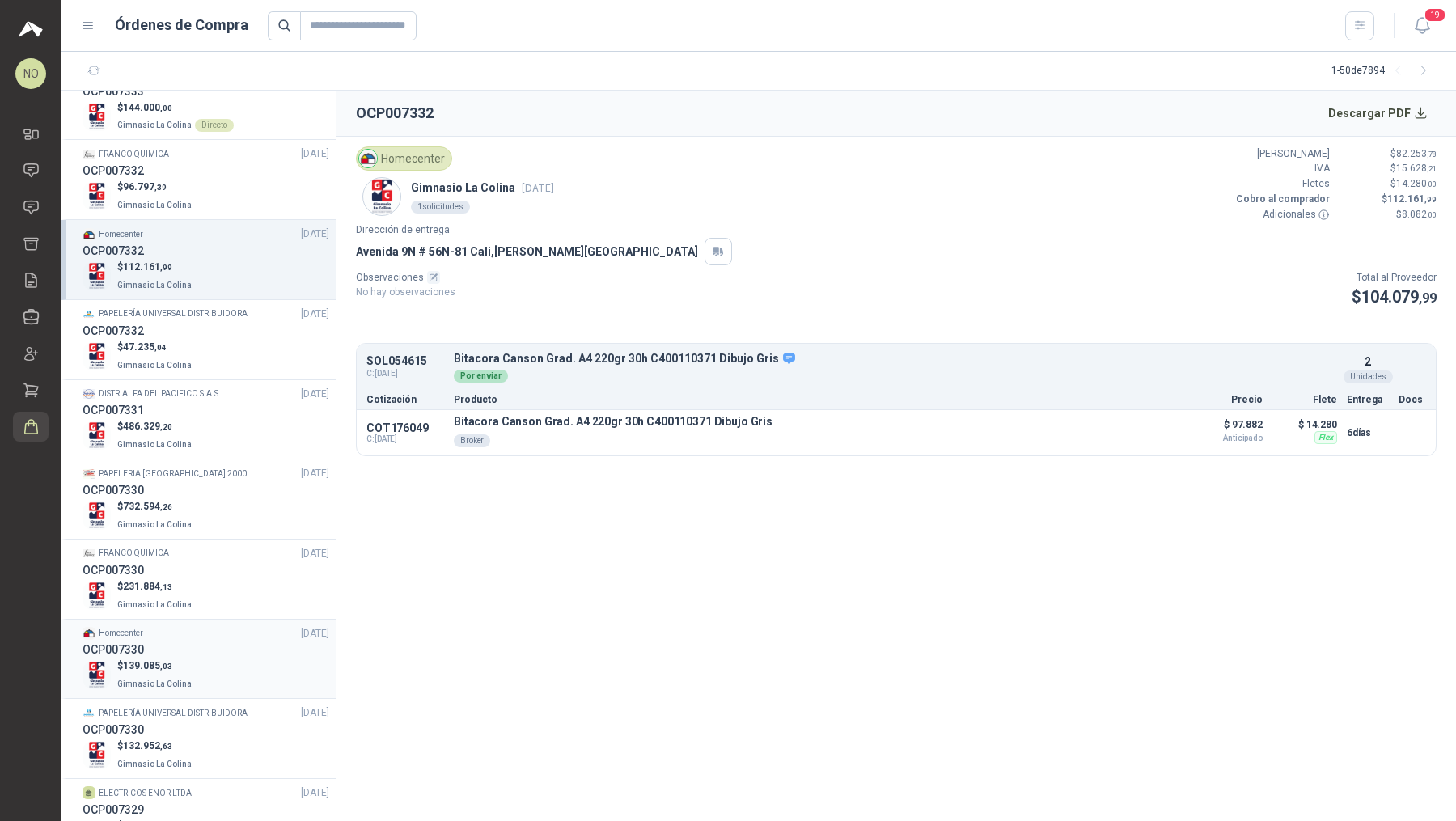
click at [247, 598] on div "Homecenter [DATE]" at bounding box center [206, 633] width 247 height 15
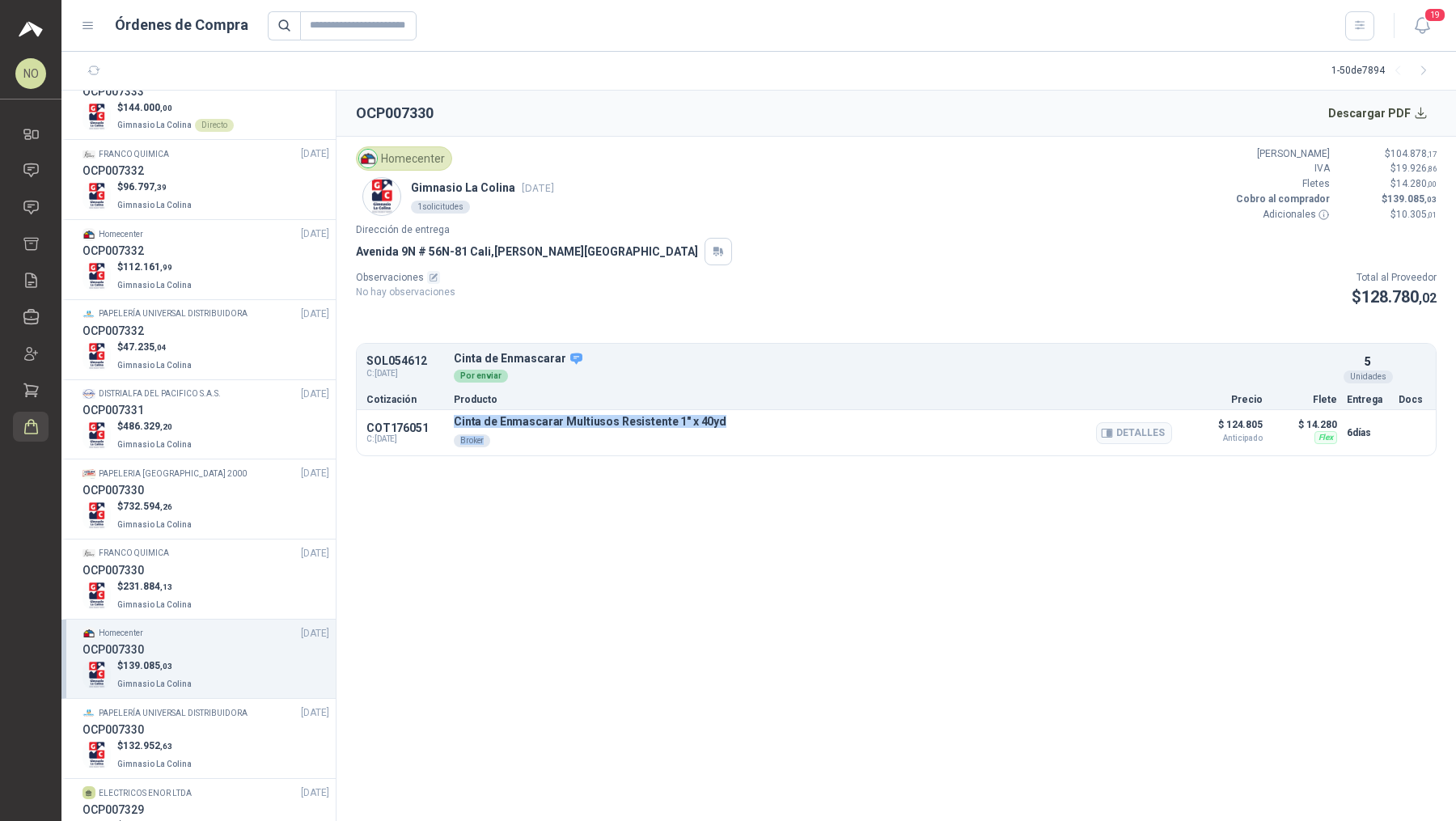
drag, startPoint x: 452, startPoint y: 417, endPoint x: 722, endPoint y: 438, distance: 270.8
click at [722, 438] on div "COT176051 C: [DATE] Cinta de Enmascarar Multiusos Resistente 1" x 40yd Broker D…" at bounding box center [896, 432] width 1079 height 45
copy div "Cinta de Enmascarar Multiusos Resistente 1" x 40yd Broker"
click at [26, 201] on icon at bounding box center [32, 207] width 17 height 17
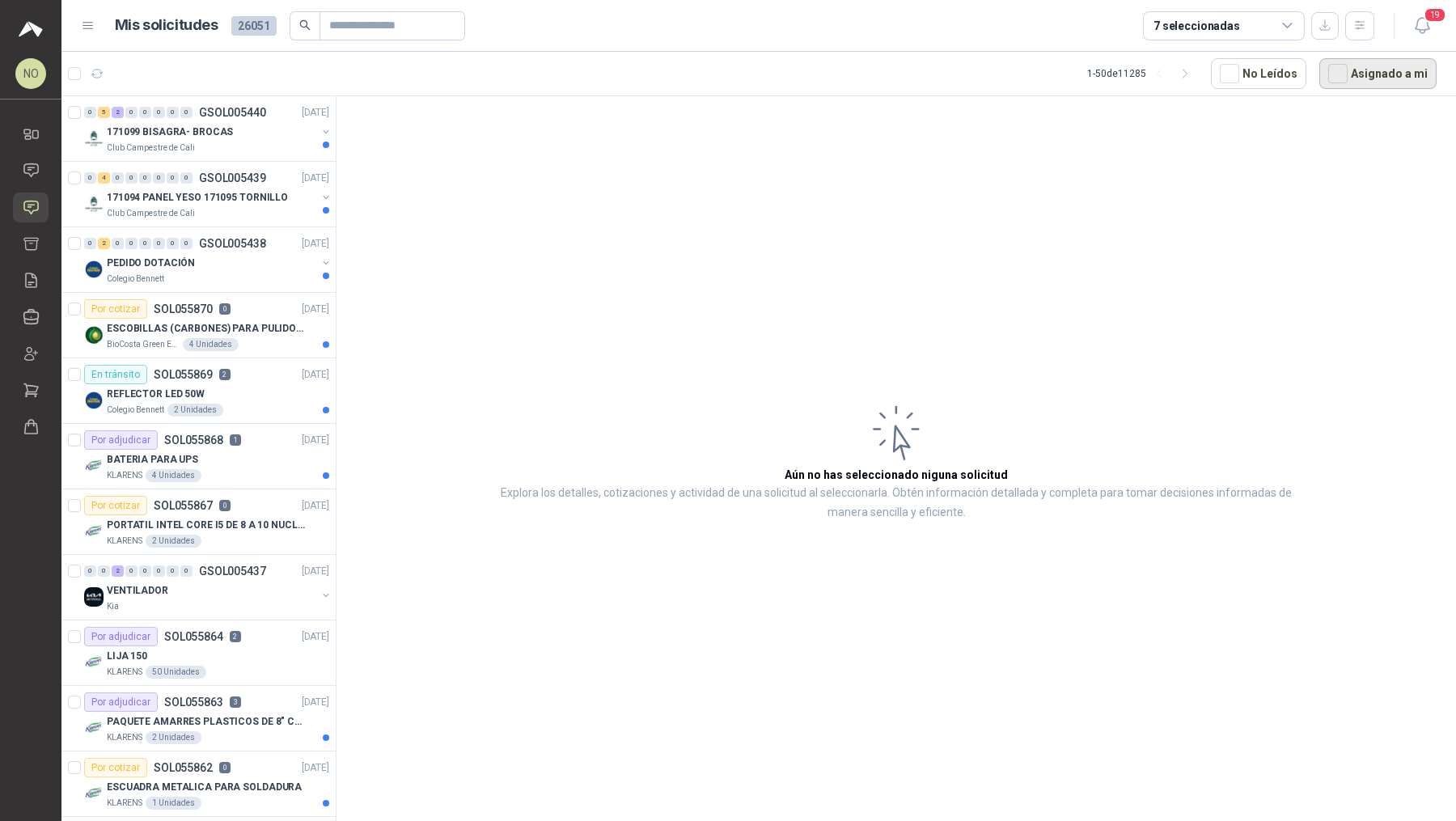
click at [860, 80] on button "Asignado a mi" at bounding box center [1378, 73] width 118 height 31
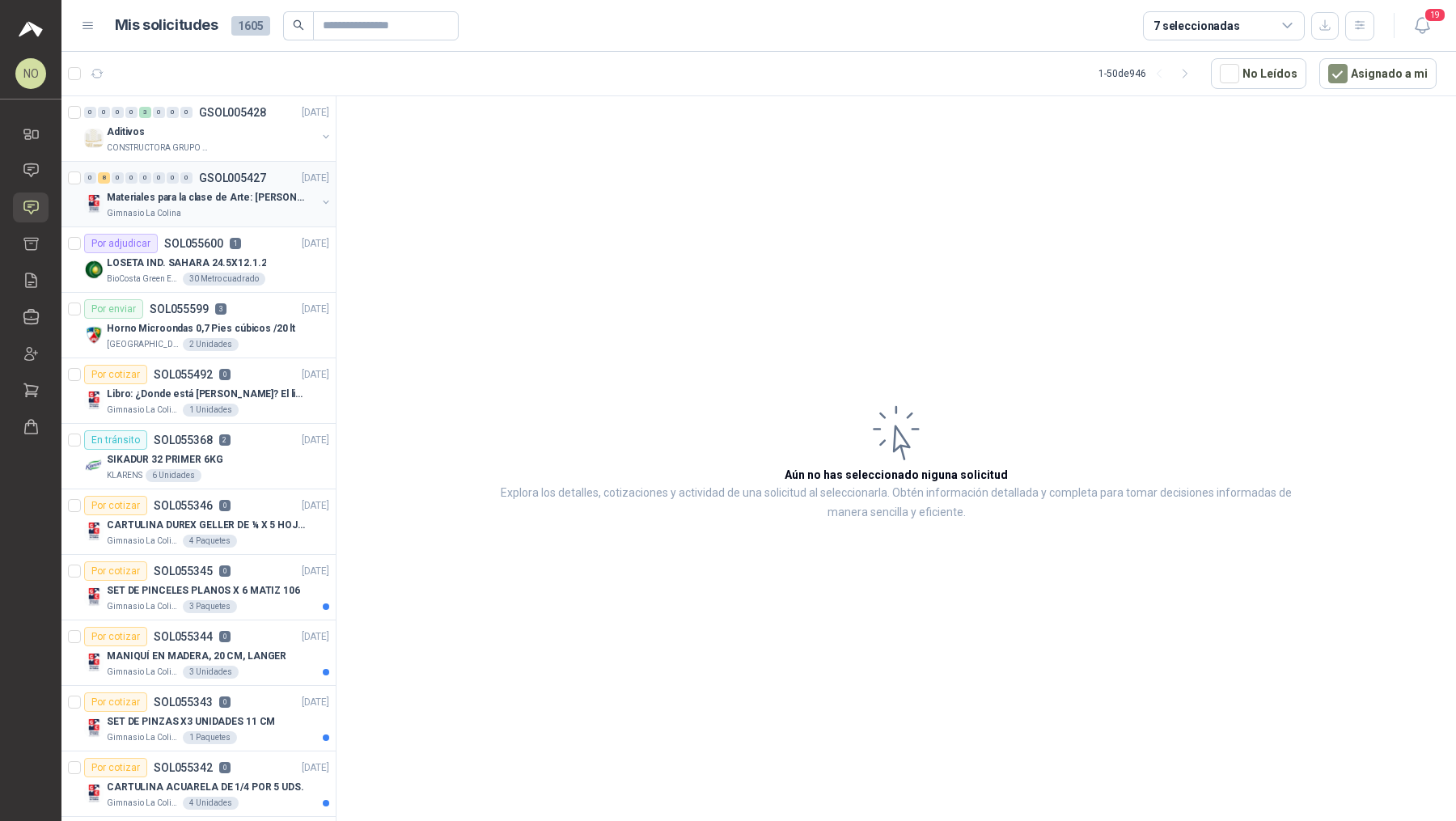
click at [207, 190] on p "Materiales para la clase de Arte: [PERSON_NAME]" at bounding box center [207, 198] width 201 height 15
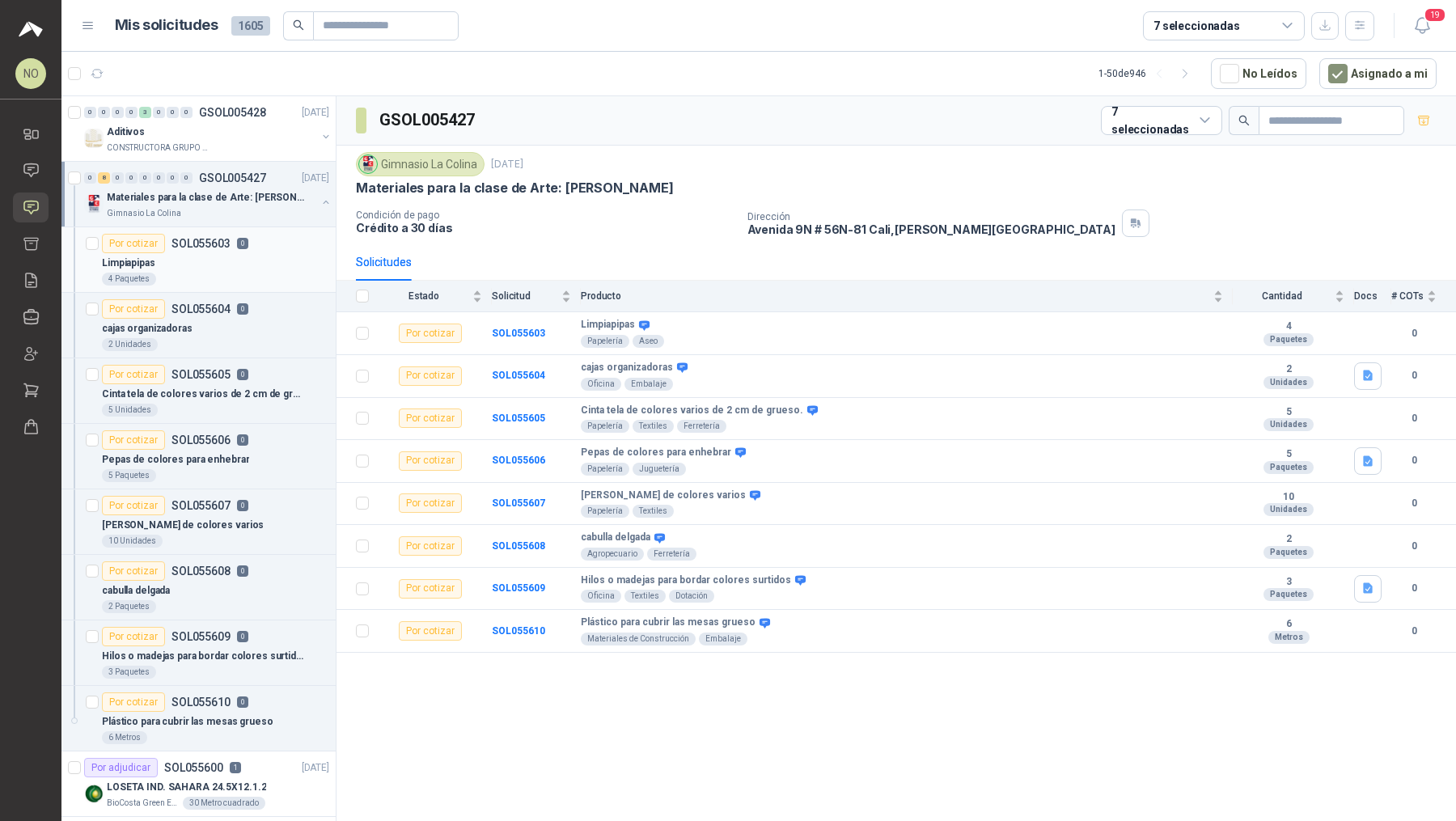
click at [190, 250] on div "Por cotizar SOL055603 0" at bounding box center [175, 243] width 147 height 20
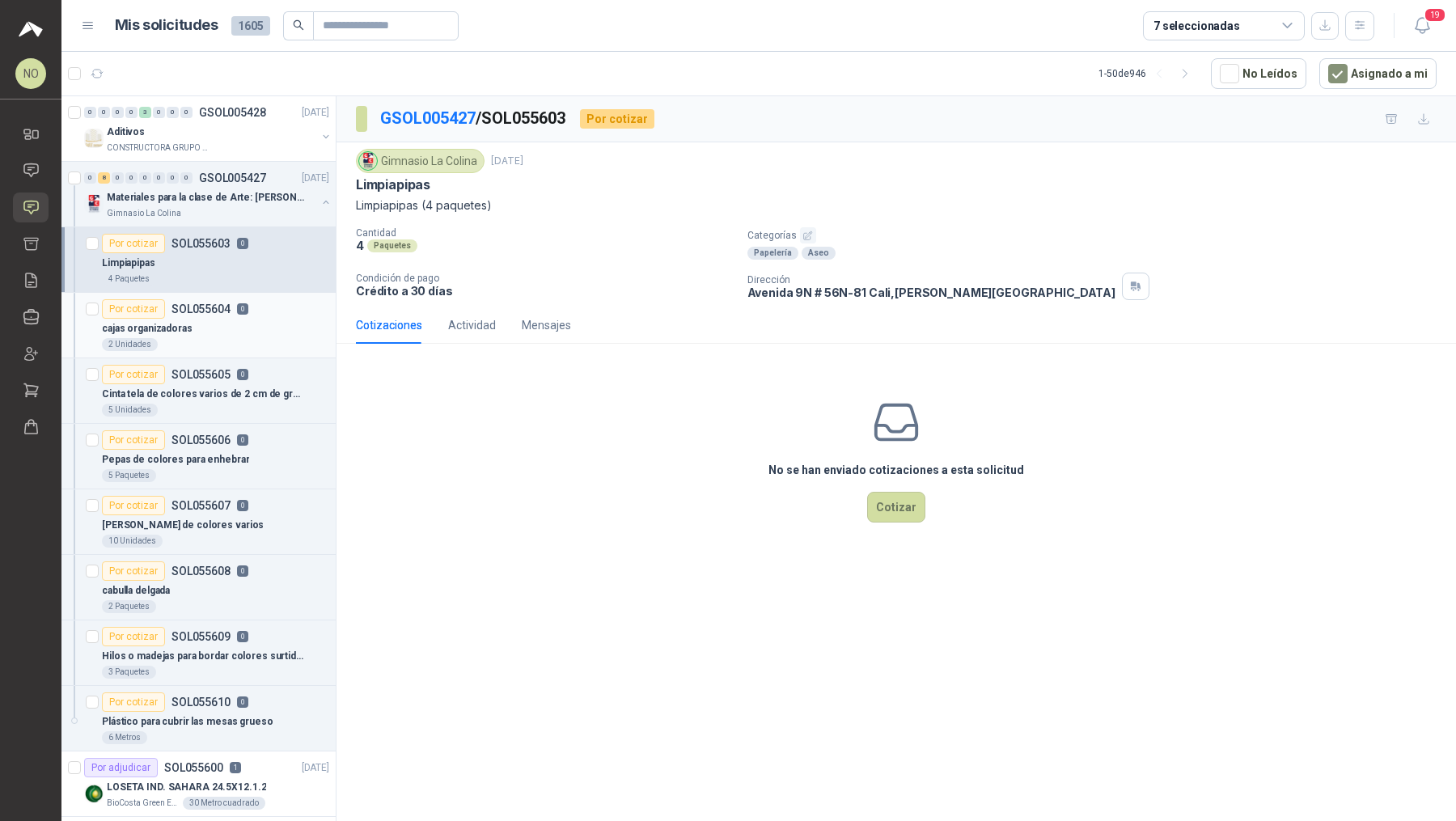
click at [190, 309] on p "SOL055604" at bounding box center [200, 309] width 59 height 11
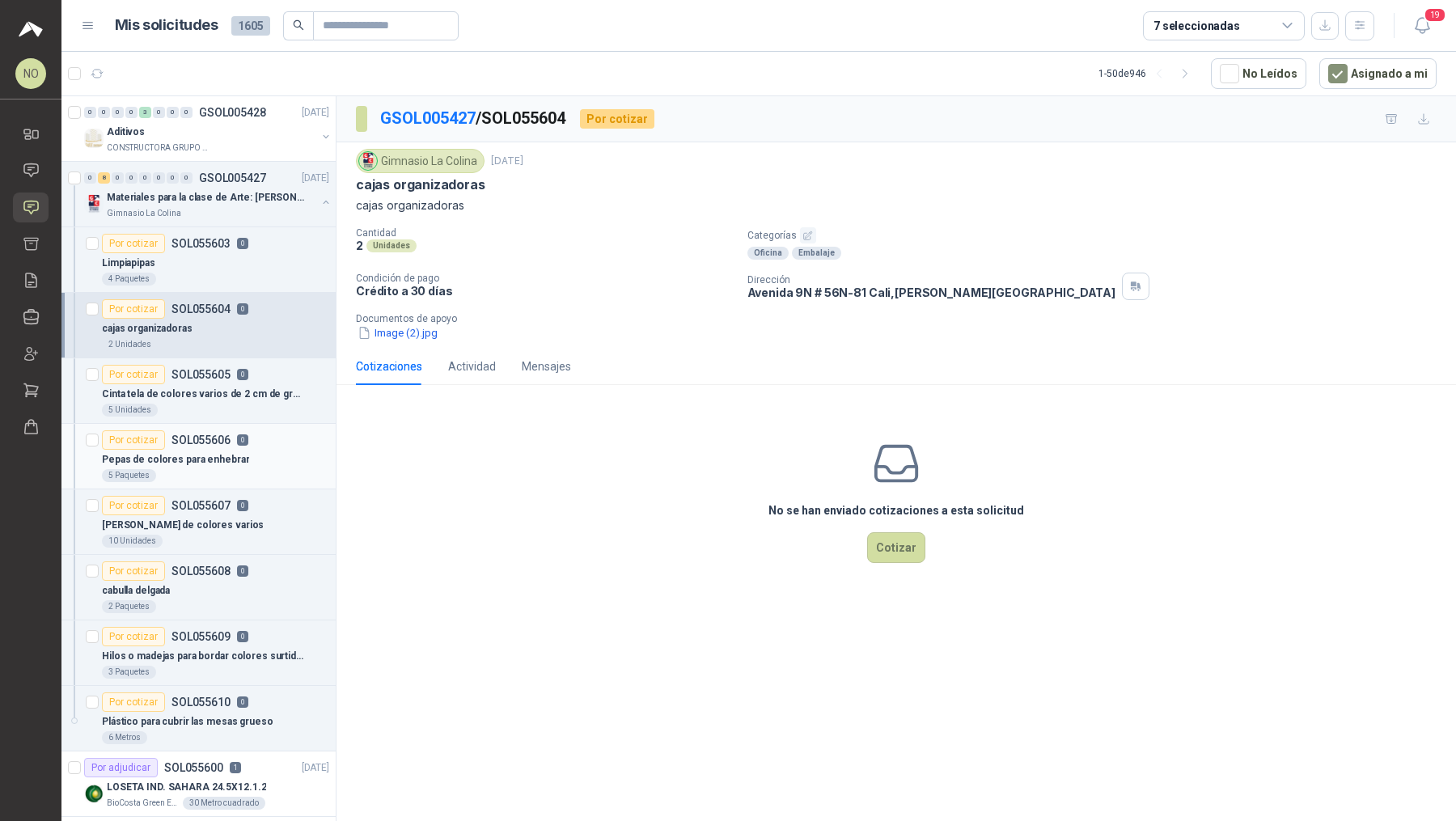
click at [195, 449] on div "Pepas de colores para enhebrar" at bounding box center [215, 459] width 227 height 20
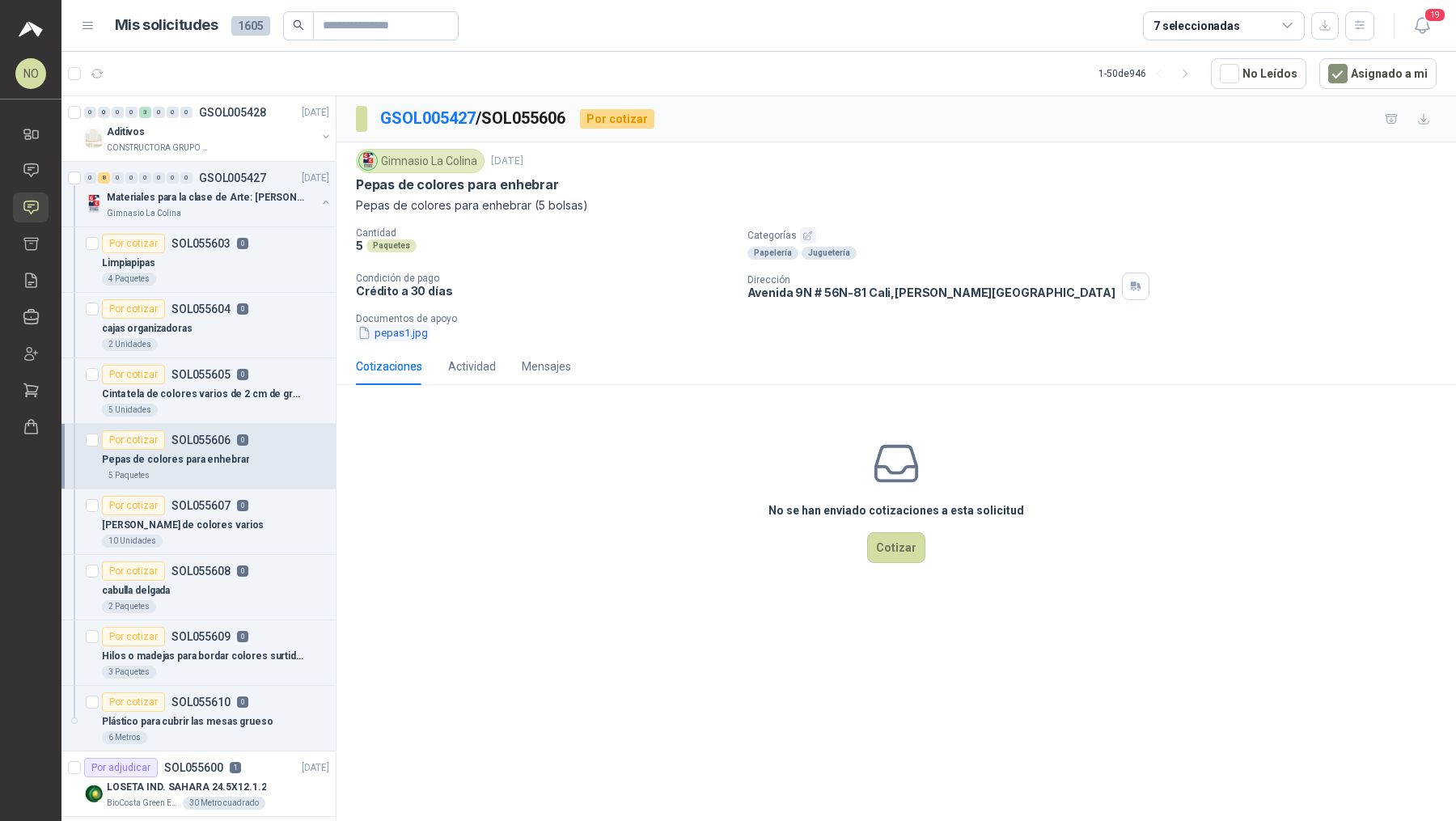
click at [423, 336] on button "pepas1.jpg" at bounding box center [392, 332] width 73 height 17
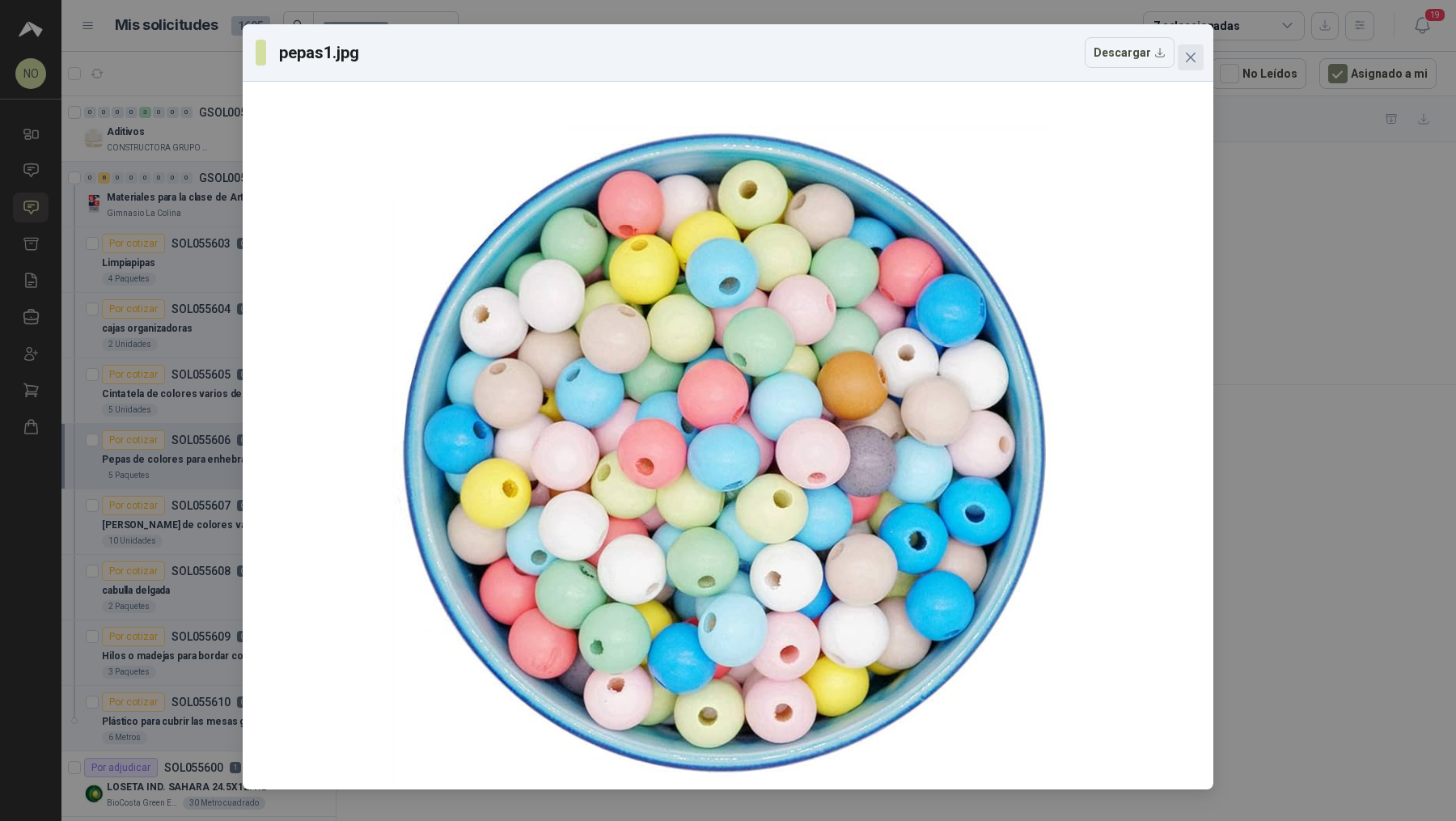
click at [860, 55] on icon "close" at bounding box center [1190, 57] width 13 height 13
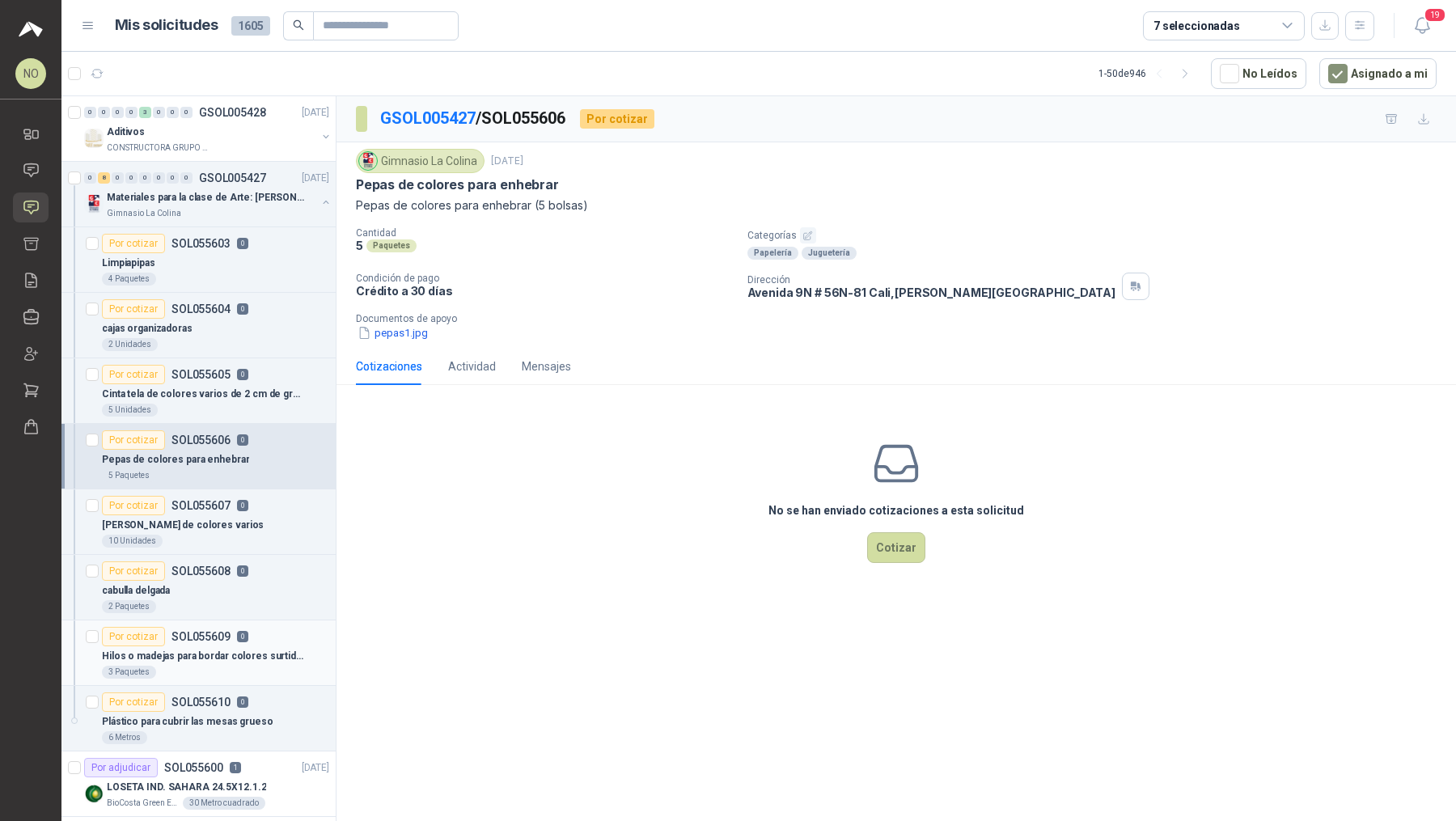
click at [212, 598] on p "SOL055609" at bounding box center [200, 636] width 59 height 11
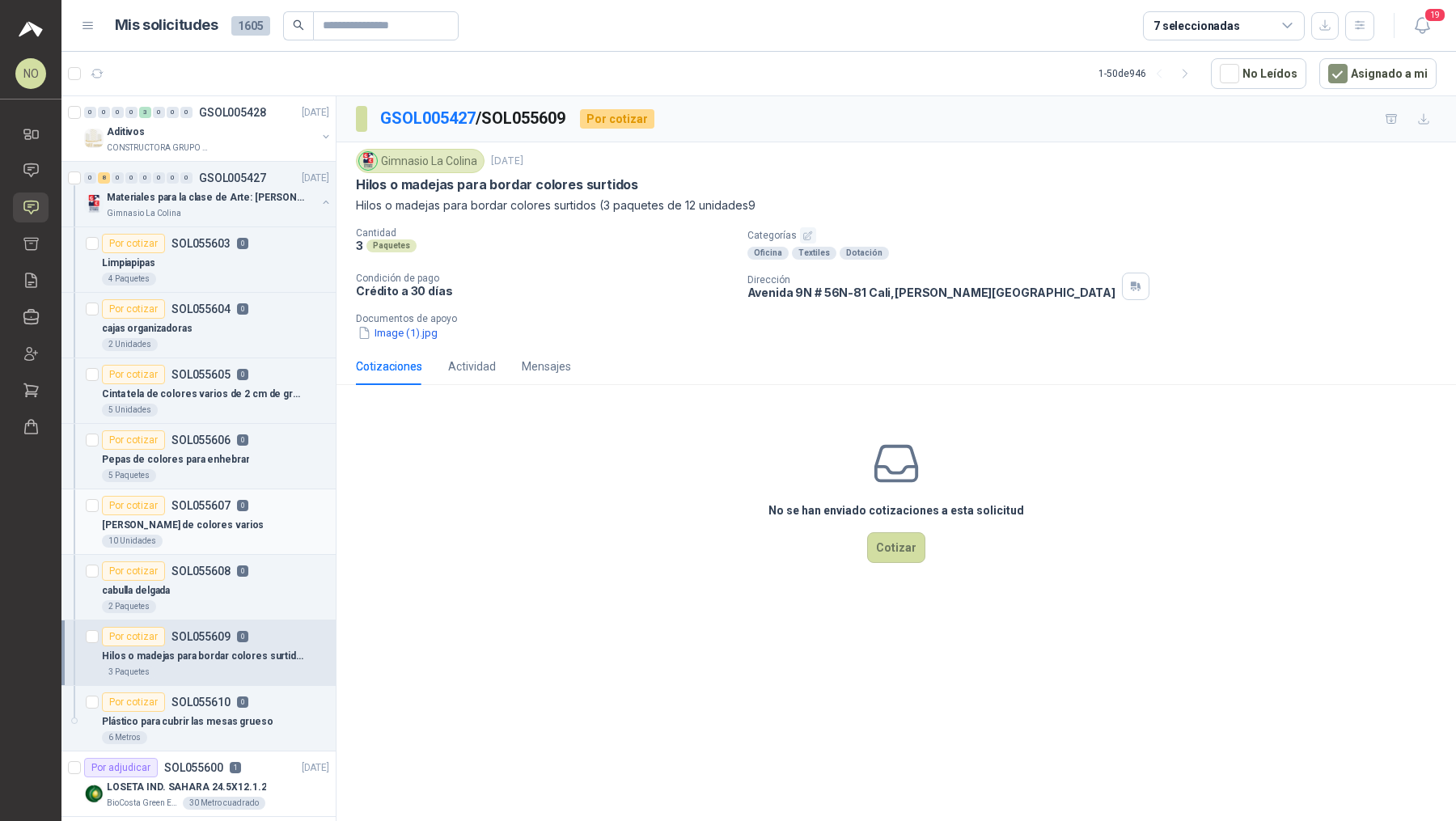
click at [231, 515] on div "[PERSON_NAME] de colores varios" at bounding box center [215, 524] width 227 height 20
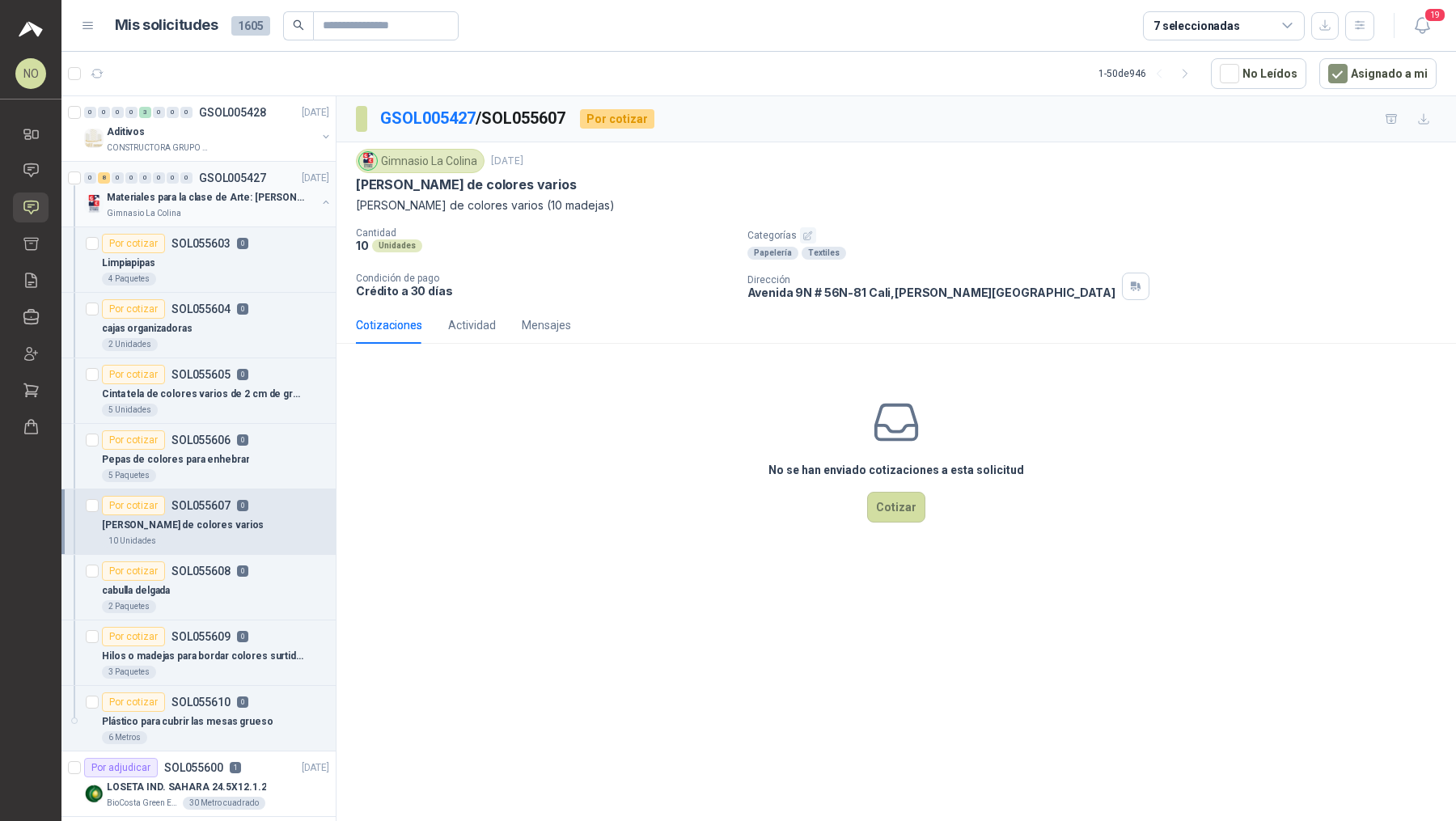
click at [235, 195] on p "Materiales para la clase de Arte: [PERSON_NAME]" at bounding box center [207, 198] width 201 height 15
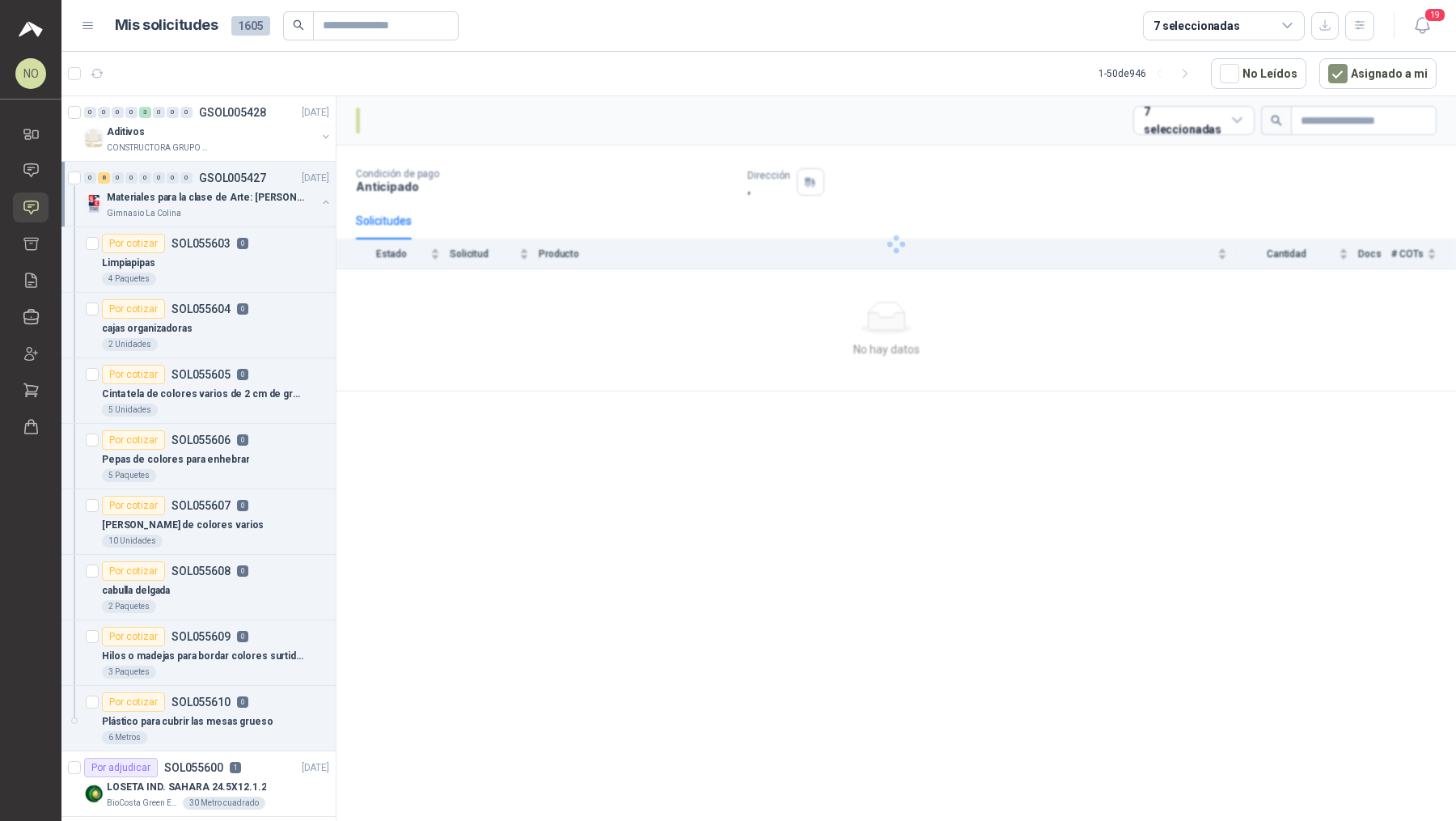
click at [235, 195] on p "Materiales para la clase de Arte: [PERSON_NAME]" at bounding box center [207, 198] width 201 height 15
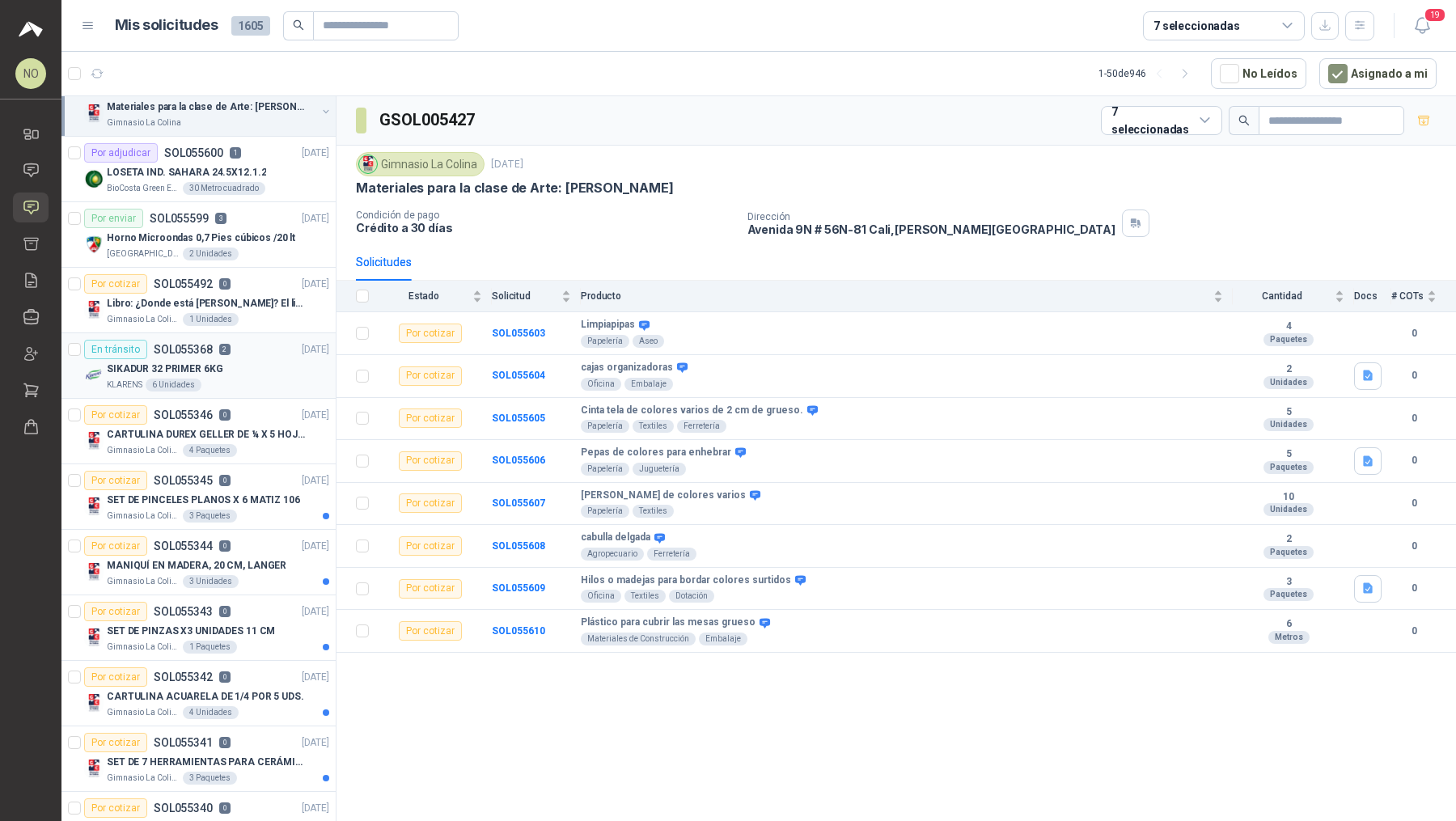
scroll to position [91, 0]
click at [236, 496] on p "SET DE PINCELES PLANOS X 6 MATIZ 106" at bounding box center [203, 500] width 194 height 15
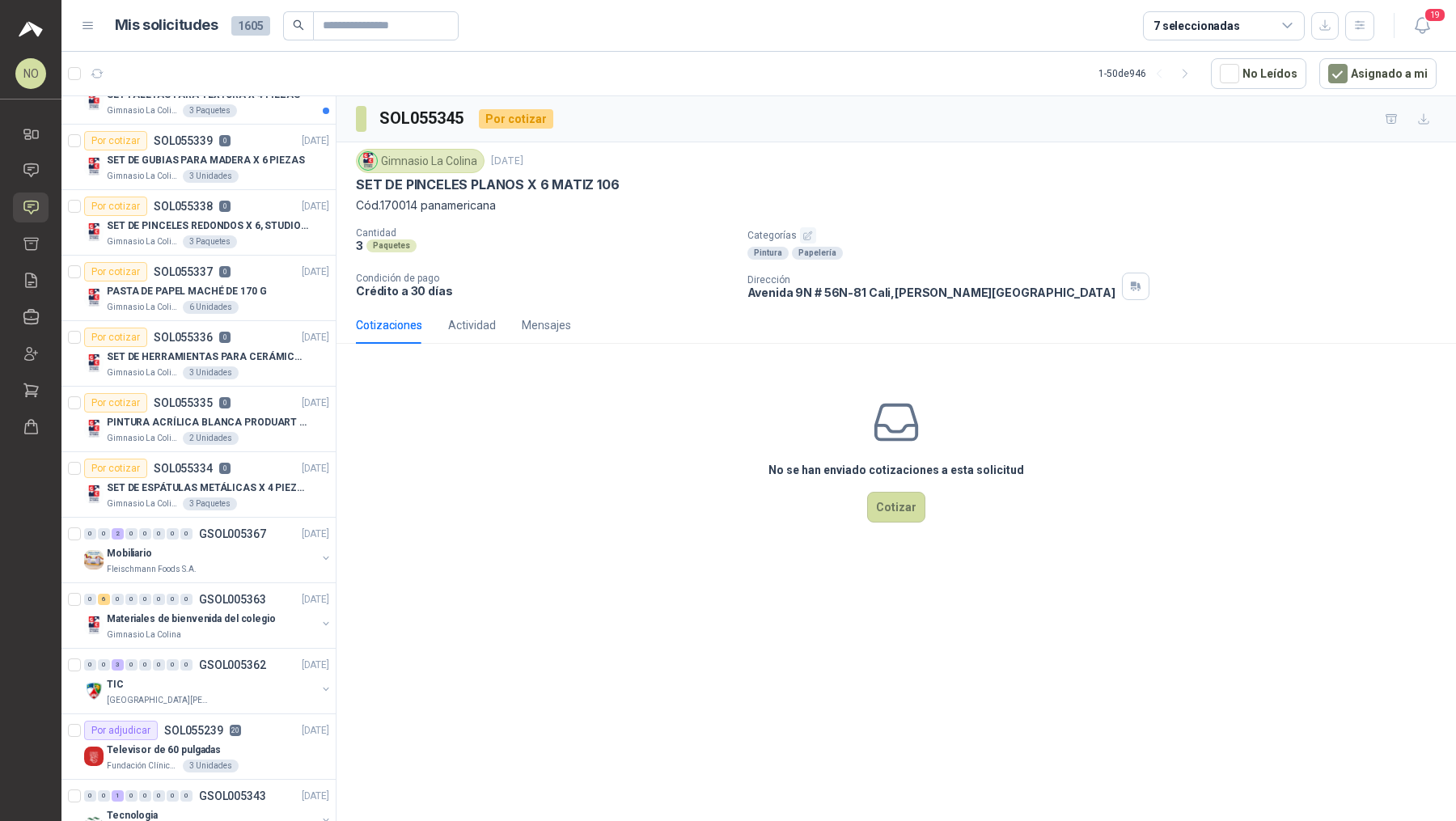
scroll to position [825, 0]
click at [247, 465] on div "Por cotizar SOL055334 0 [DATE]" at bounding box center [206, 465] width 245 height 20
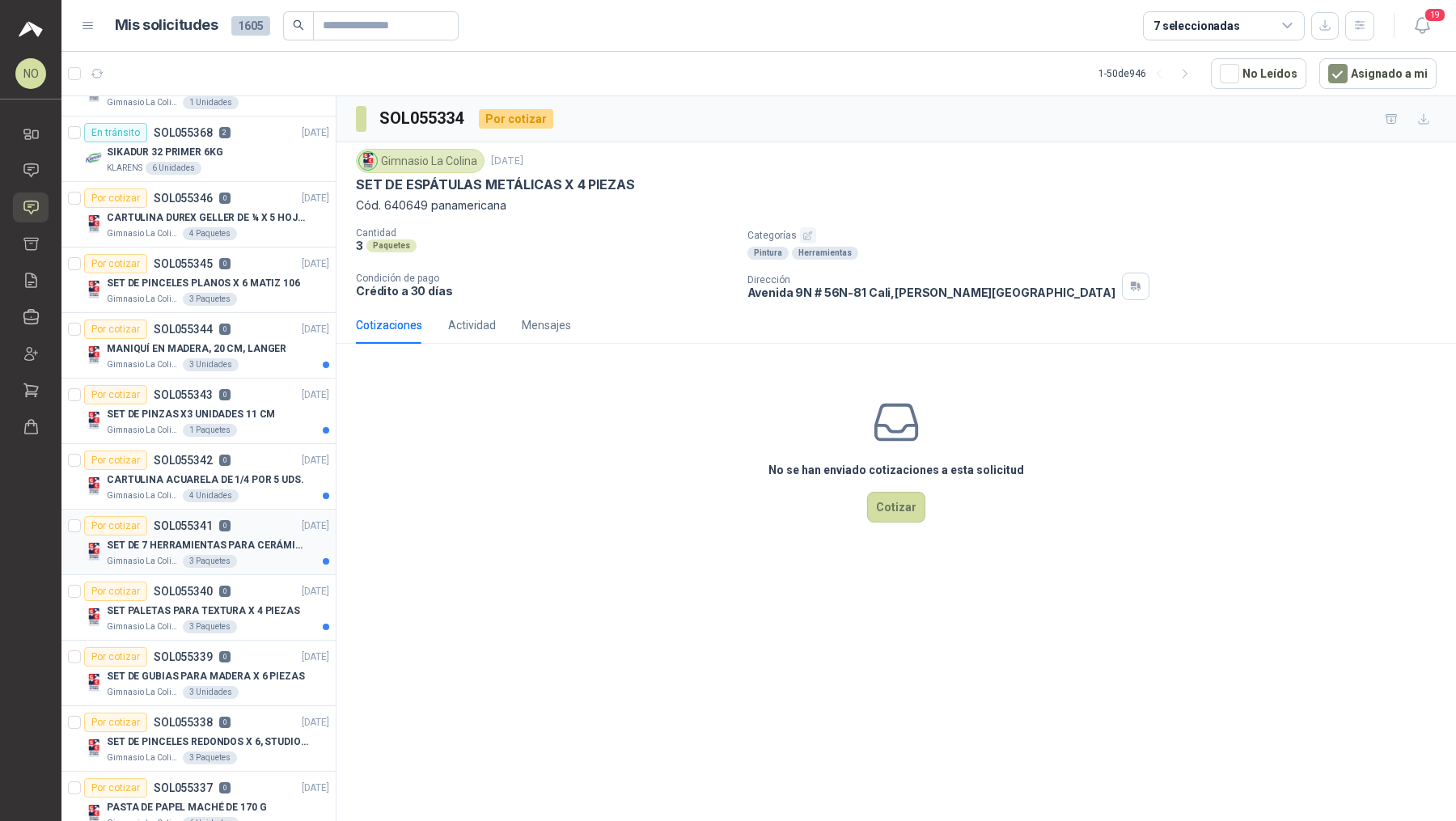
scroll to position [295, 0]
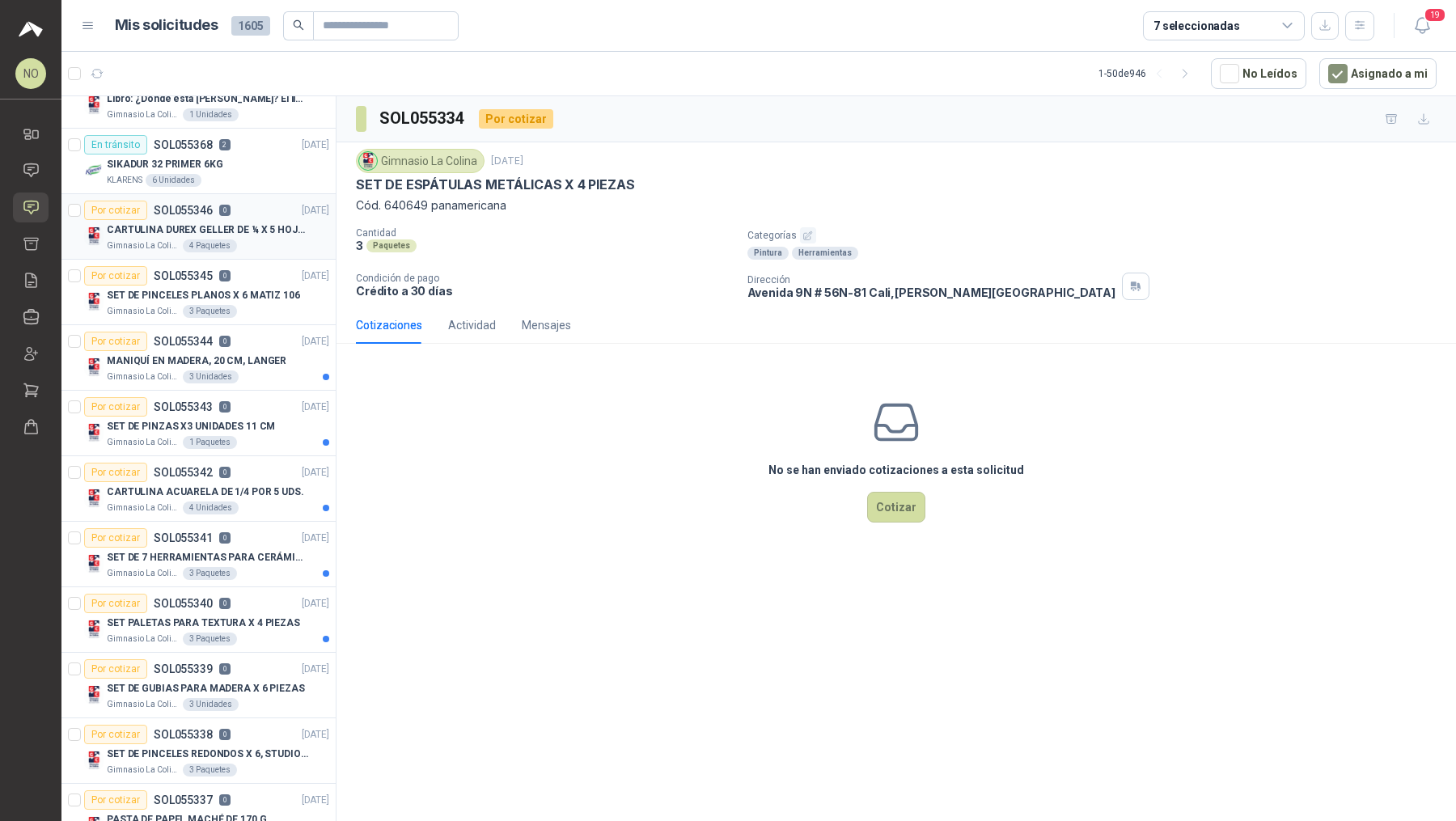
click at [174, 240] on p "Gimnasio La Colina" at bounding box center [142, 246] width 73 height 13
